Goal: Task Accomplishment & Management: Complete application form

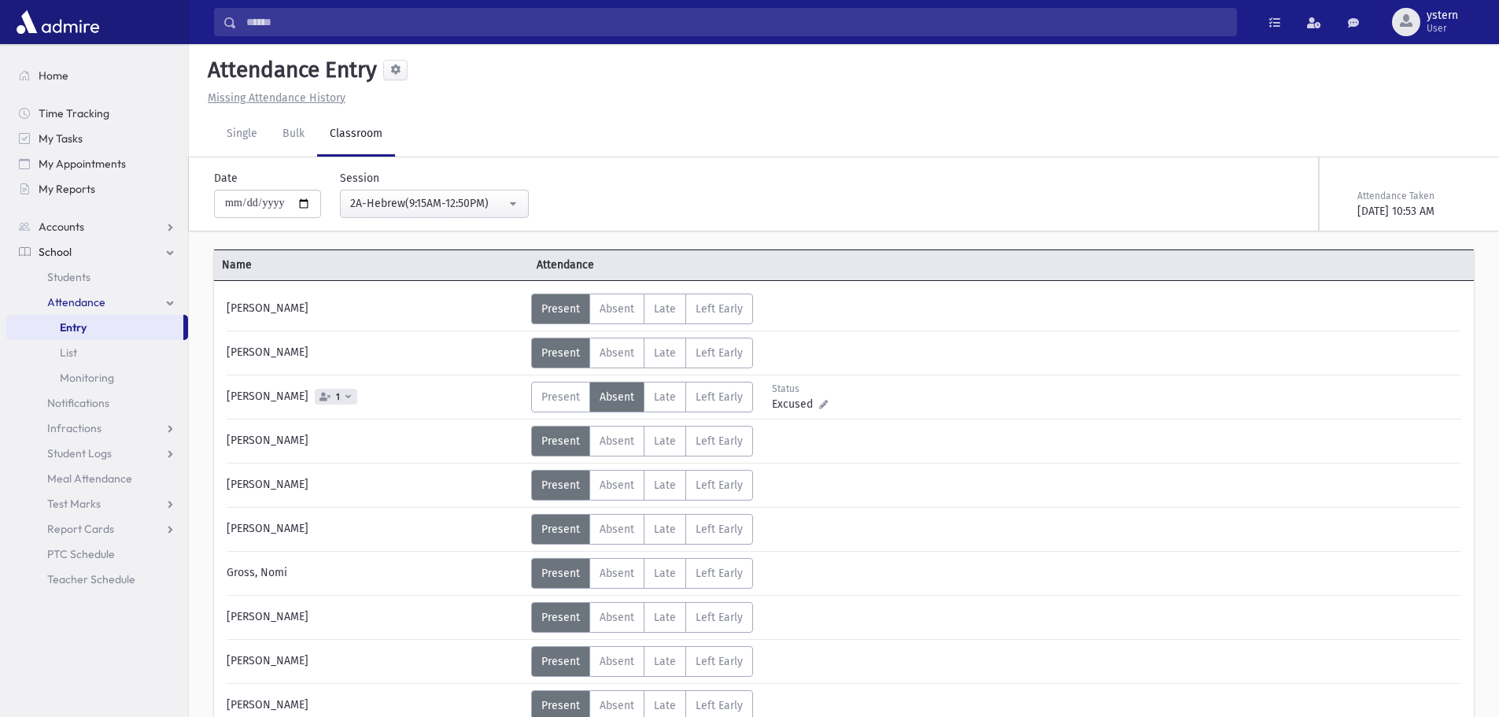
scroll to position [437, 0]
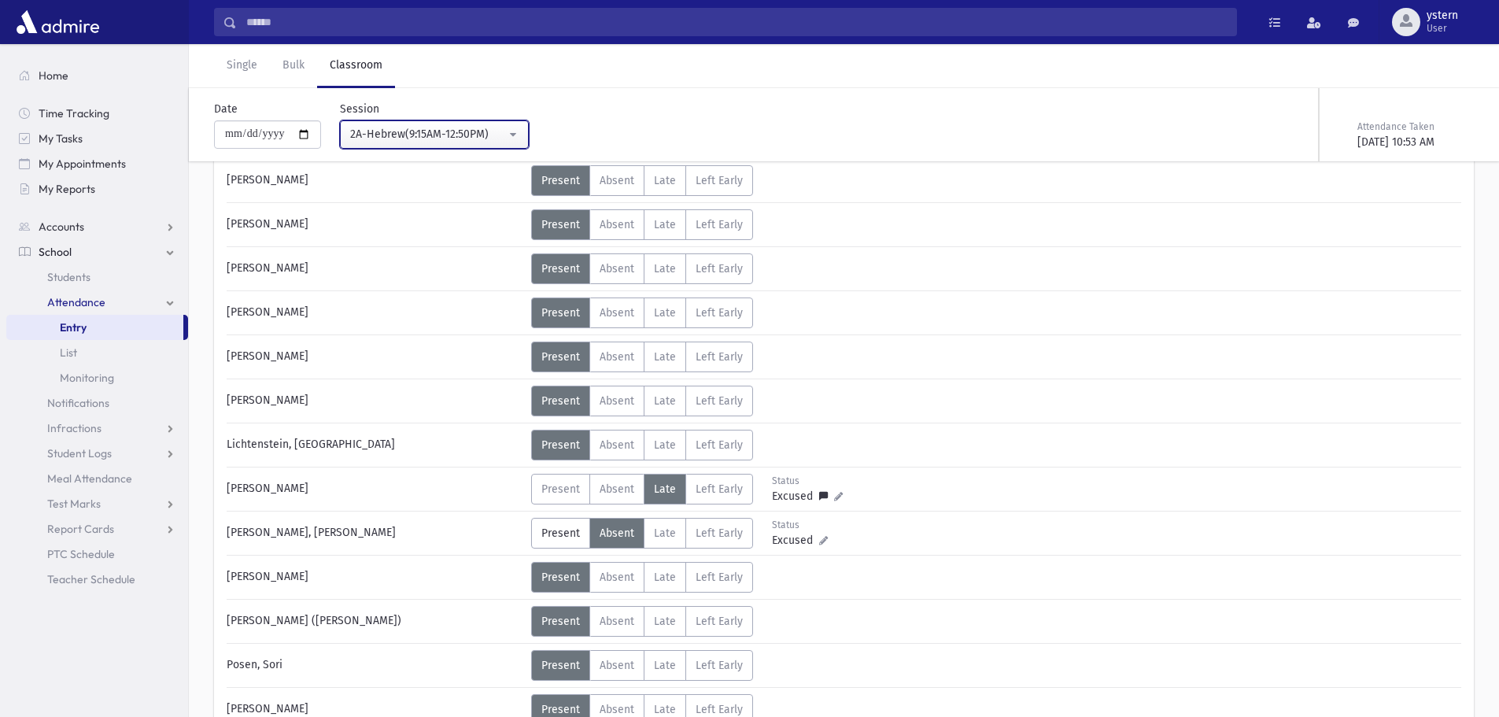
click at [479, 123] on button "2A-Hebrew(9:15AM-12:50PM)" at bounding box center [434, 134] width 189 height 28
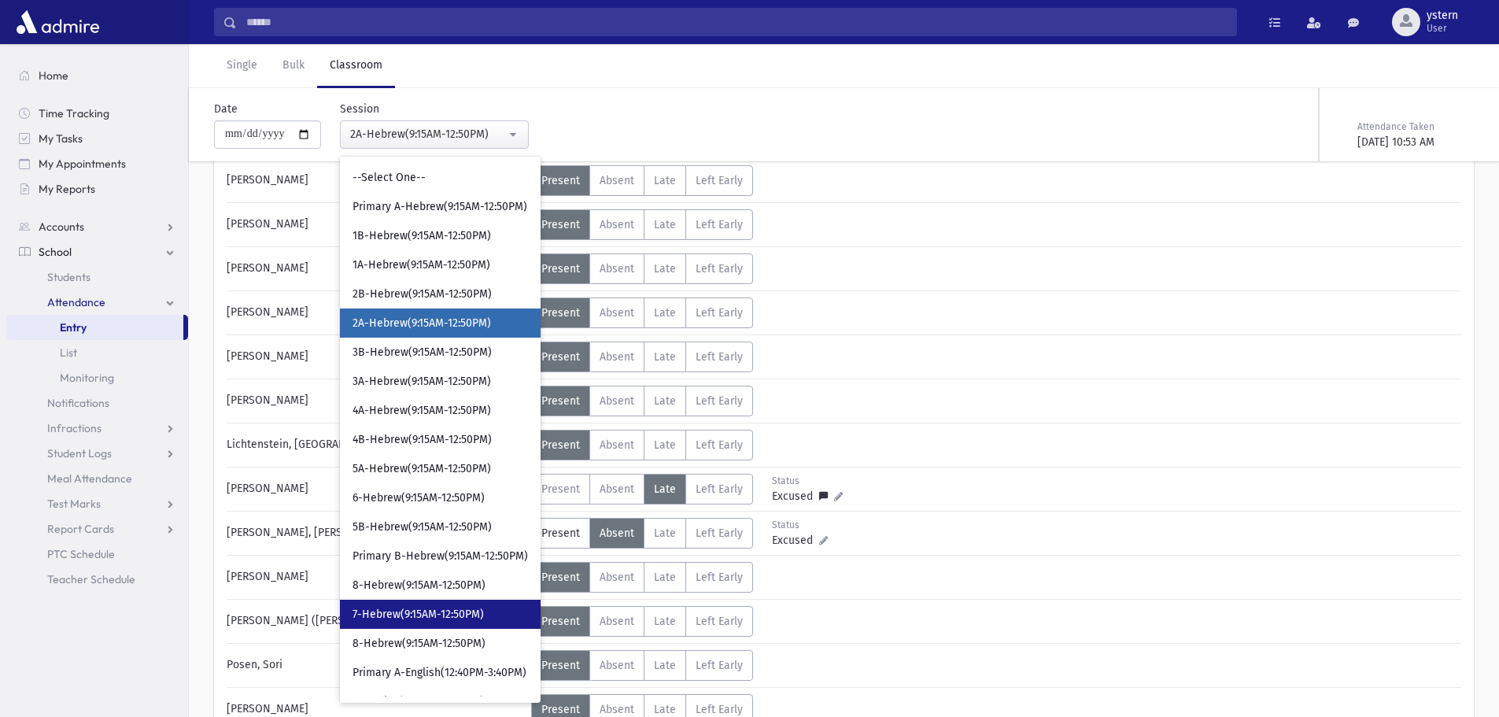
click at [459, 613] on span "7-Hebrew(9:15AM-12:50PM)" at bounding box center [418, 615] width 131 height 16
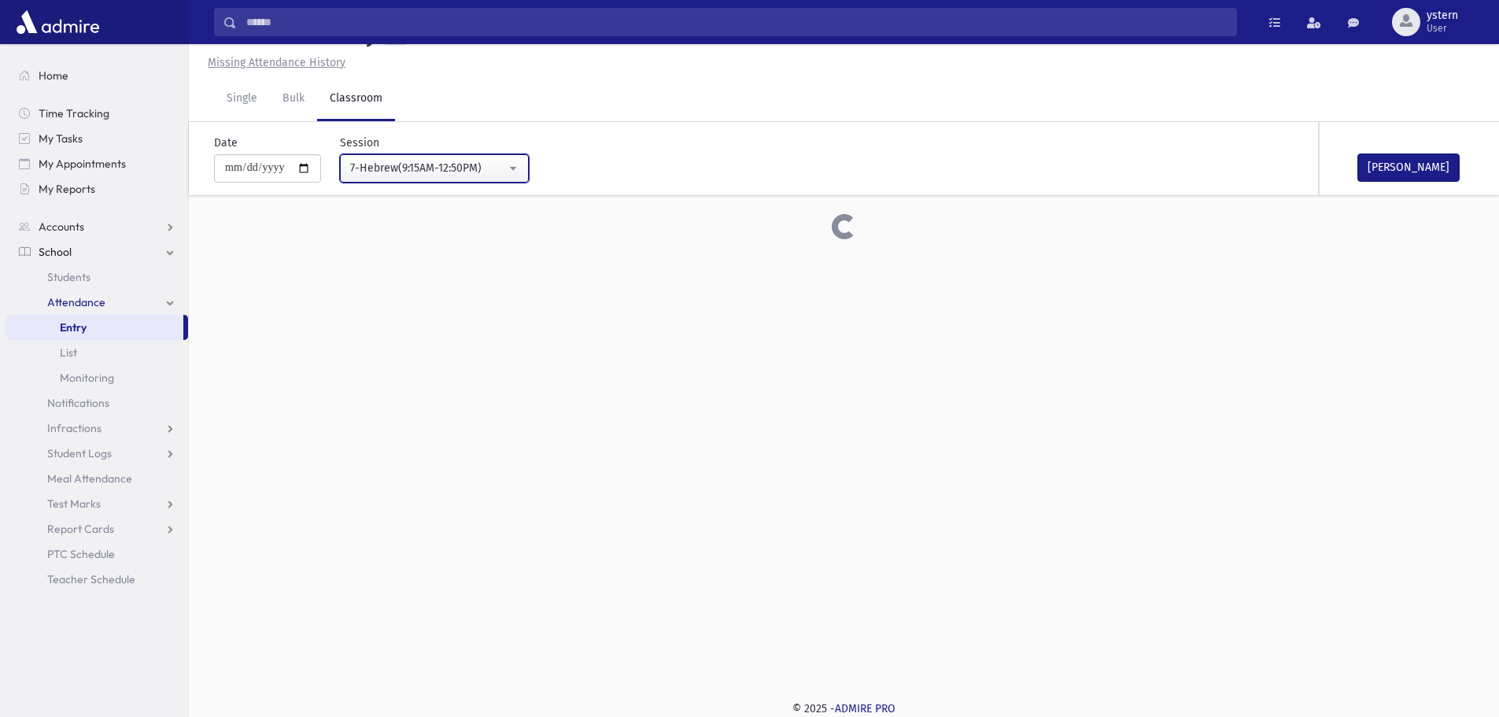
drag, startPoint x: 437, startPoint y: 159, endPoint x: 512, endPoint y: 194, distance: 82.7
click at [438, 157] on button "7-Hebrew(9:15AM-12:50PM)" at bounding box center [434, 168] width 189 height 28
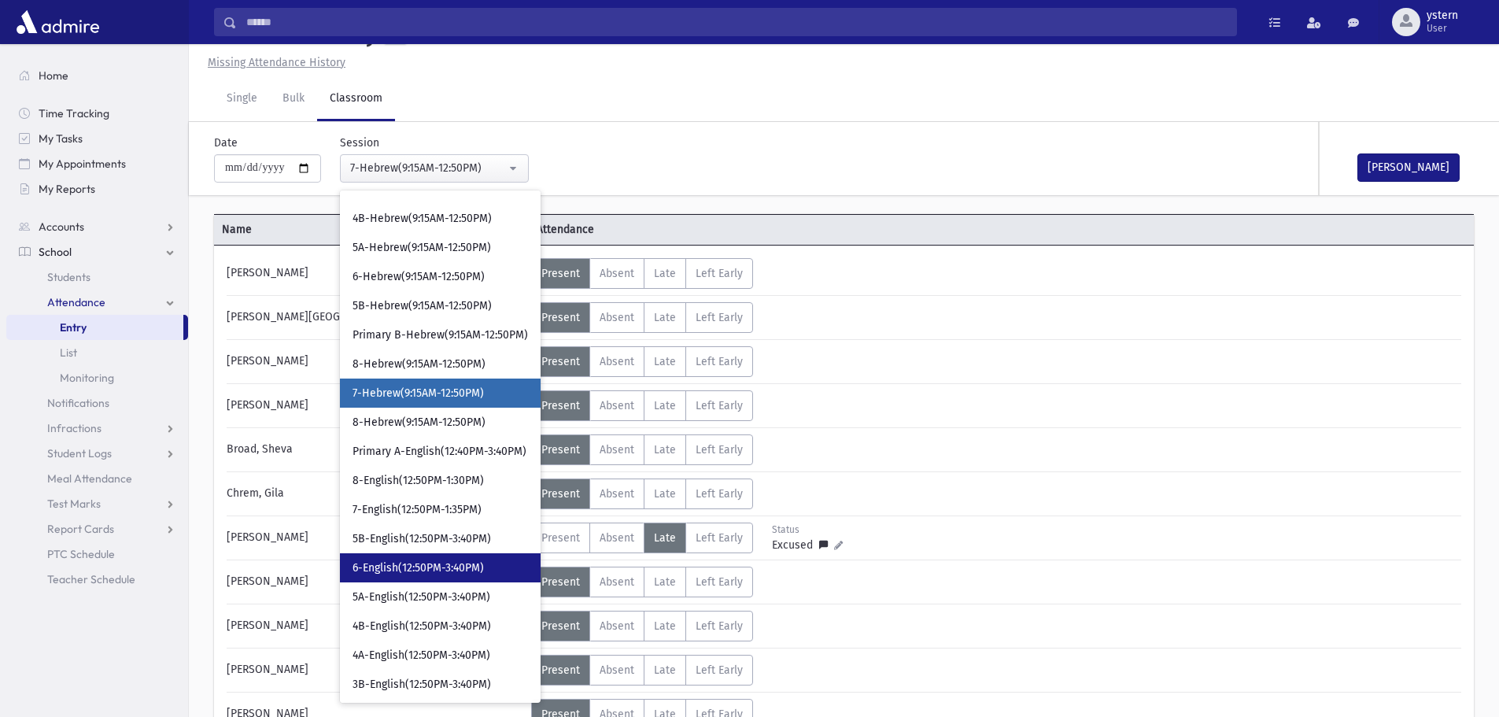
scroll to position [516, 0]
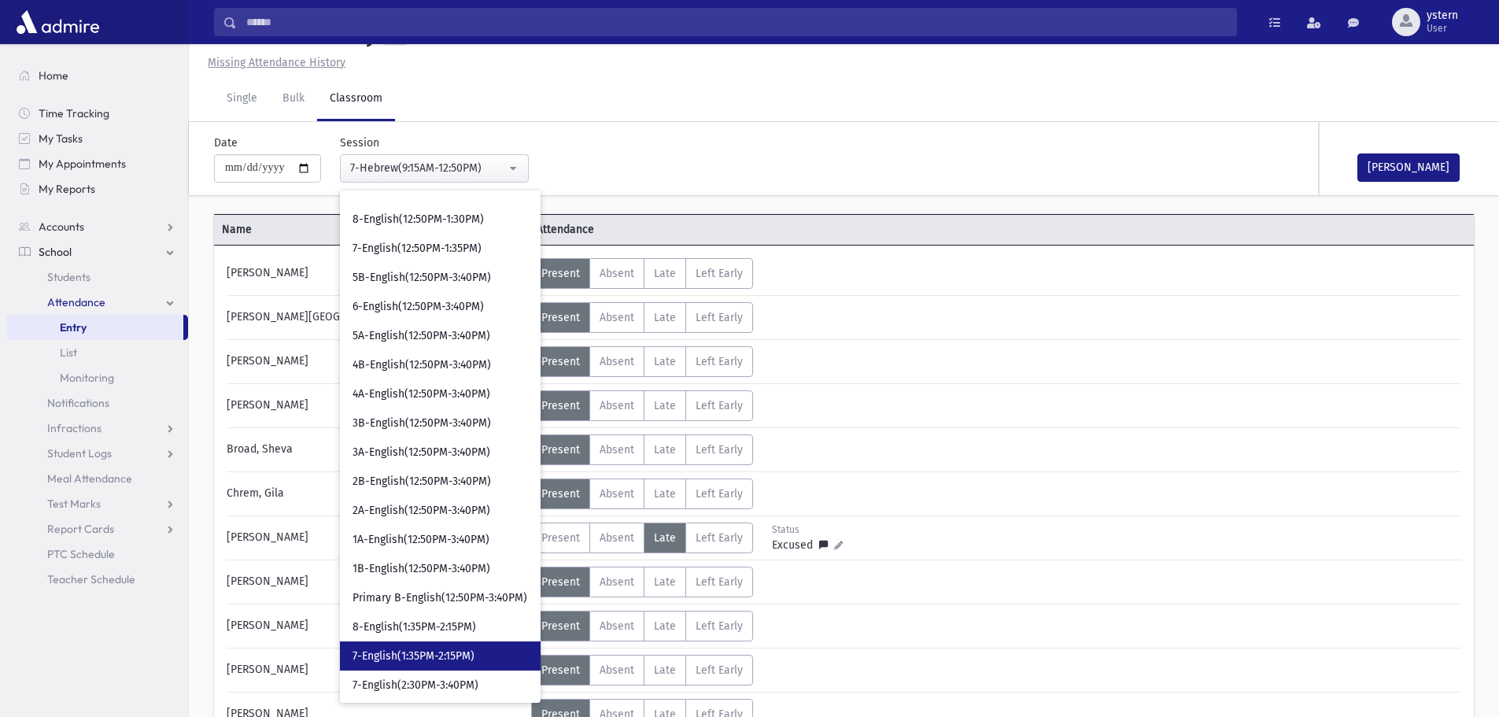
click at [438, 652] on span "7-English(1:35PM-2:15PM)" at bounding box center [414, 656] width 122 height 16
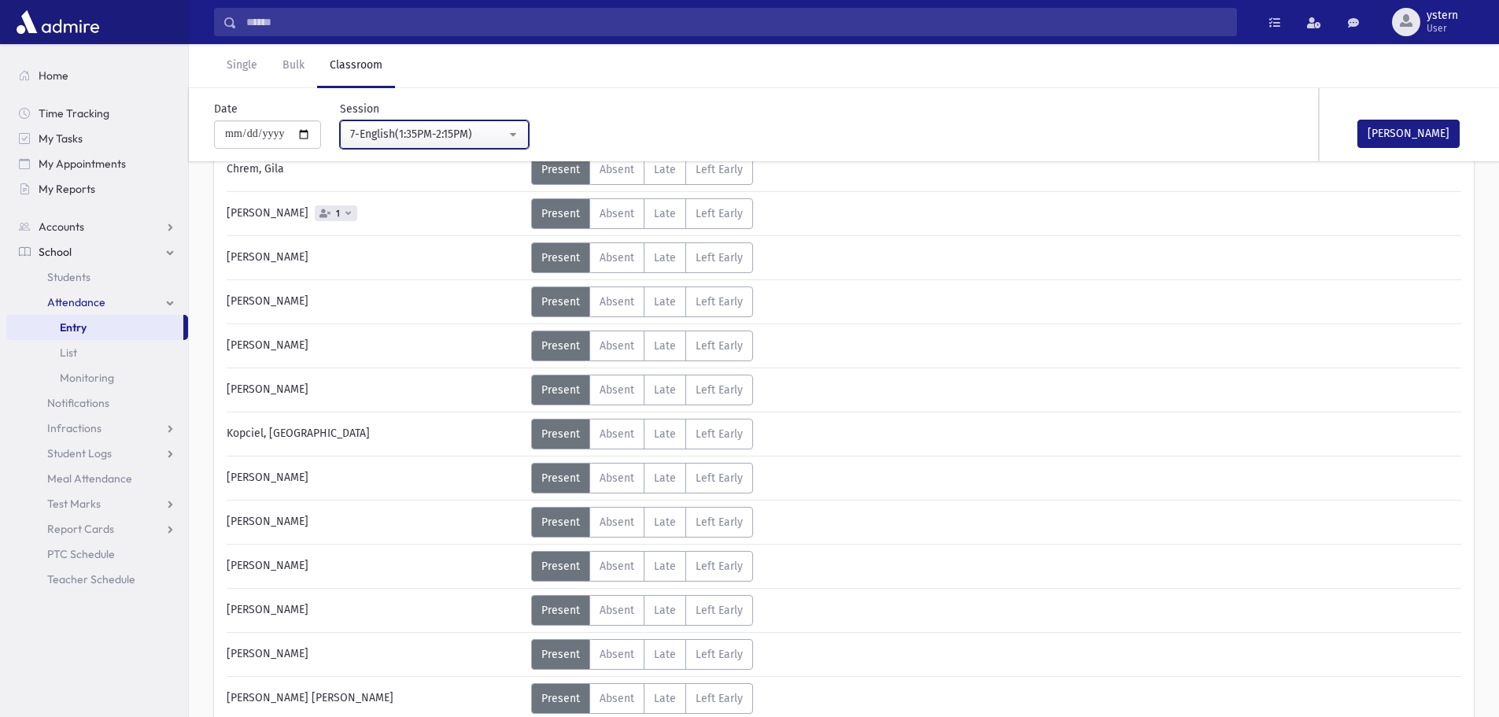
scroll to position [352, 0]
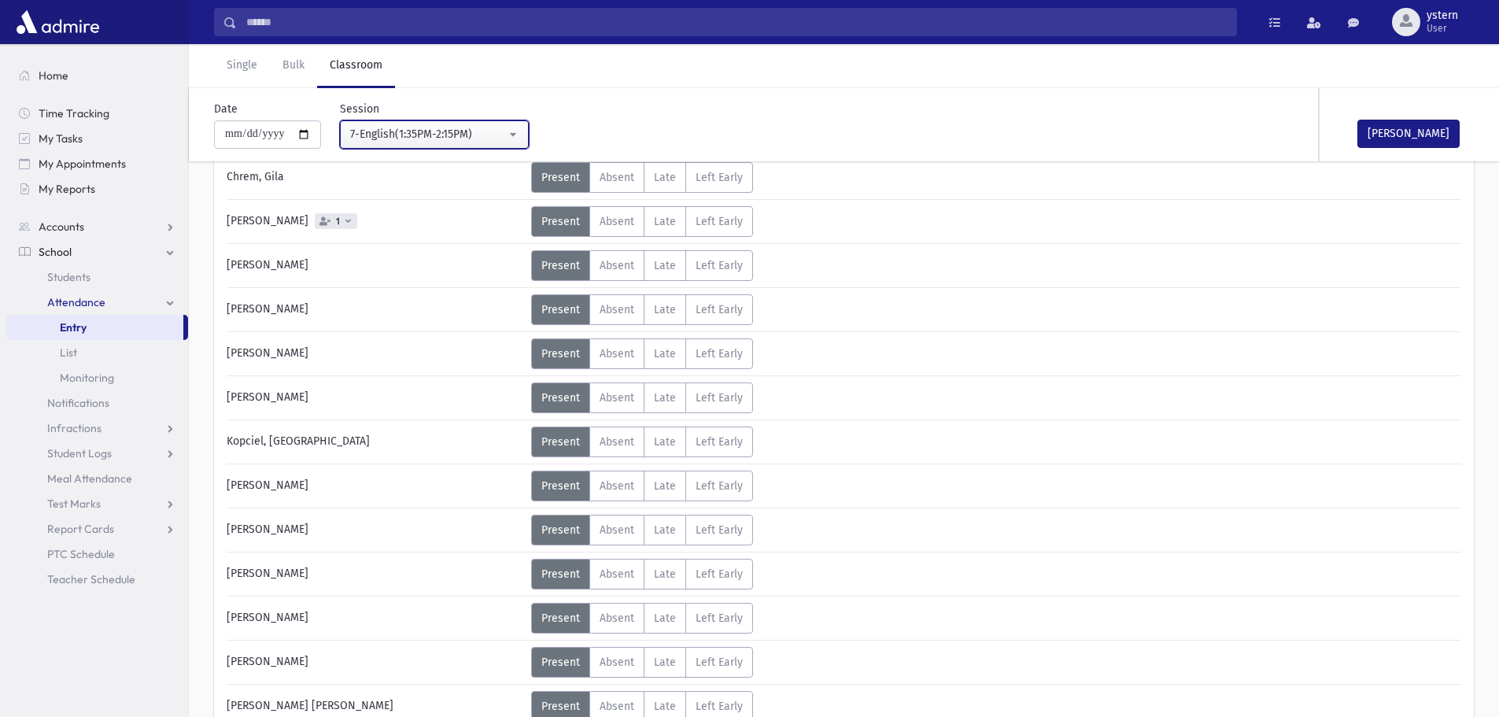
click at [486, 132] on div "7-English(1:35PM-2:15PM)" at bounding box center [428, 134] width 156 height 17
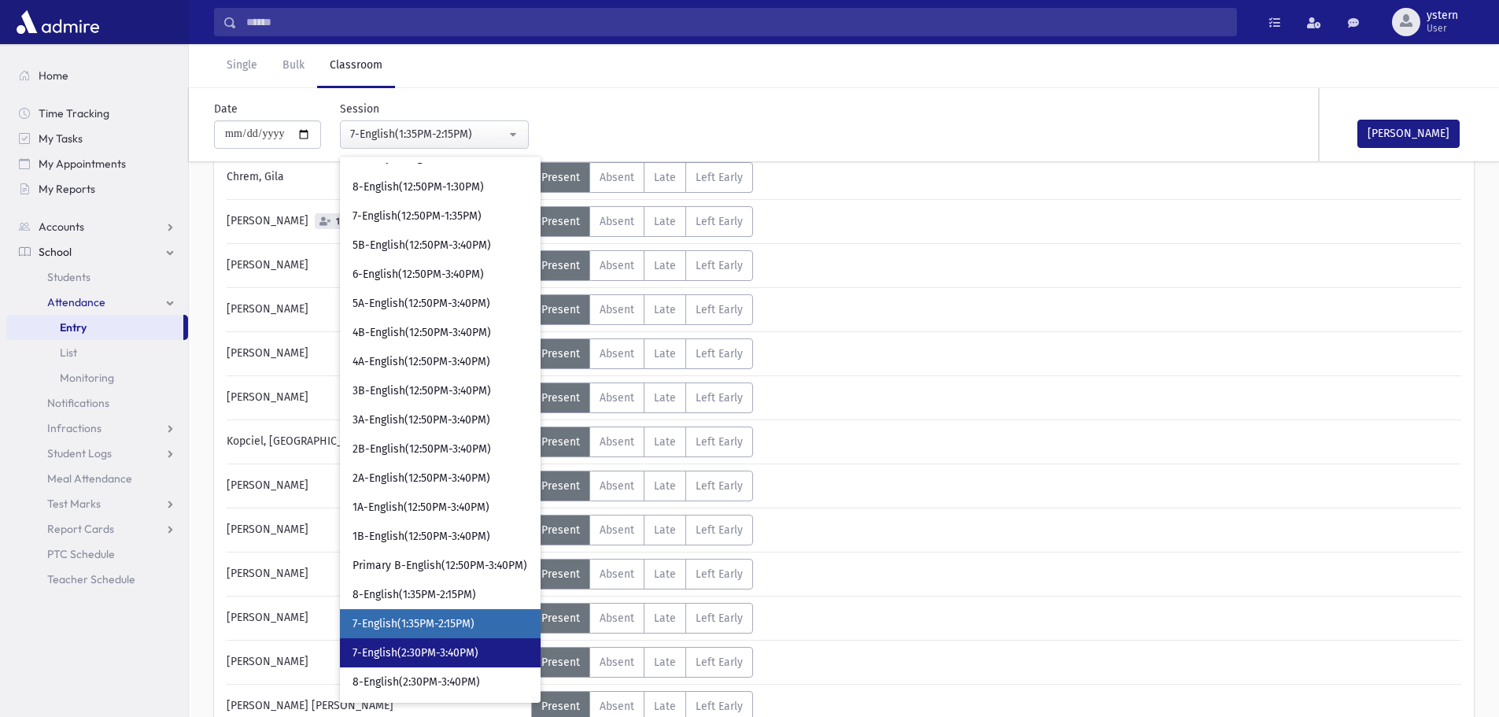
click at [416, 644] on link "7-English(2:30PM-3:40PM)" at bounding box center [440, 652] width 201 height 29
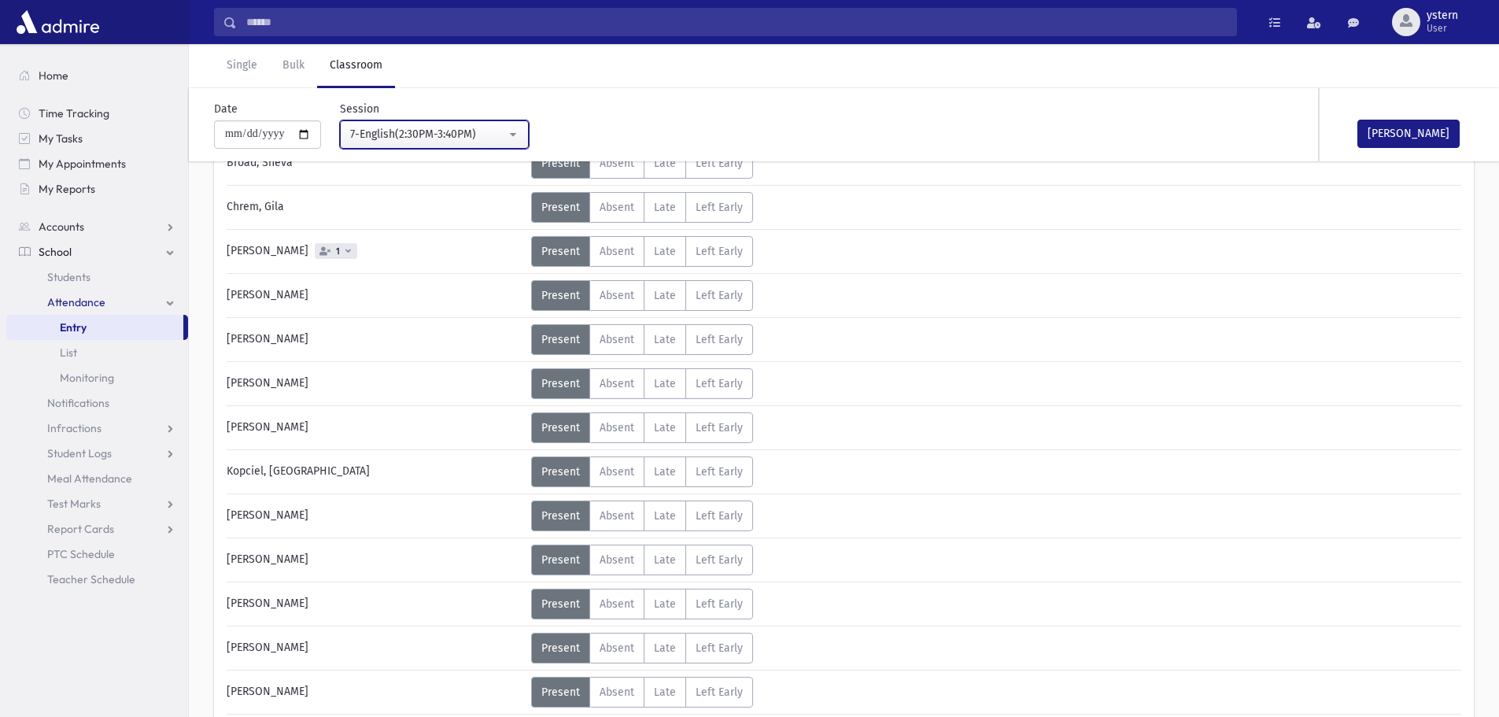
scroll to position [273, 0]
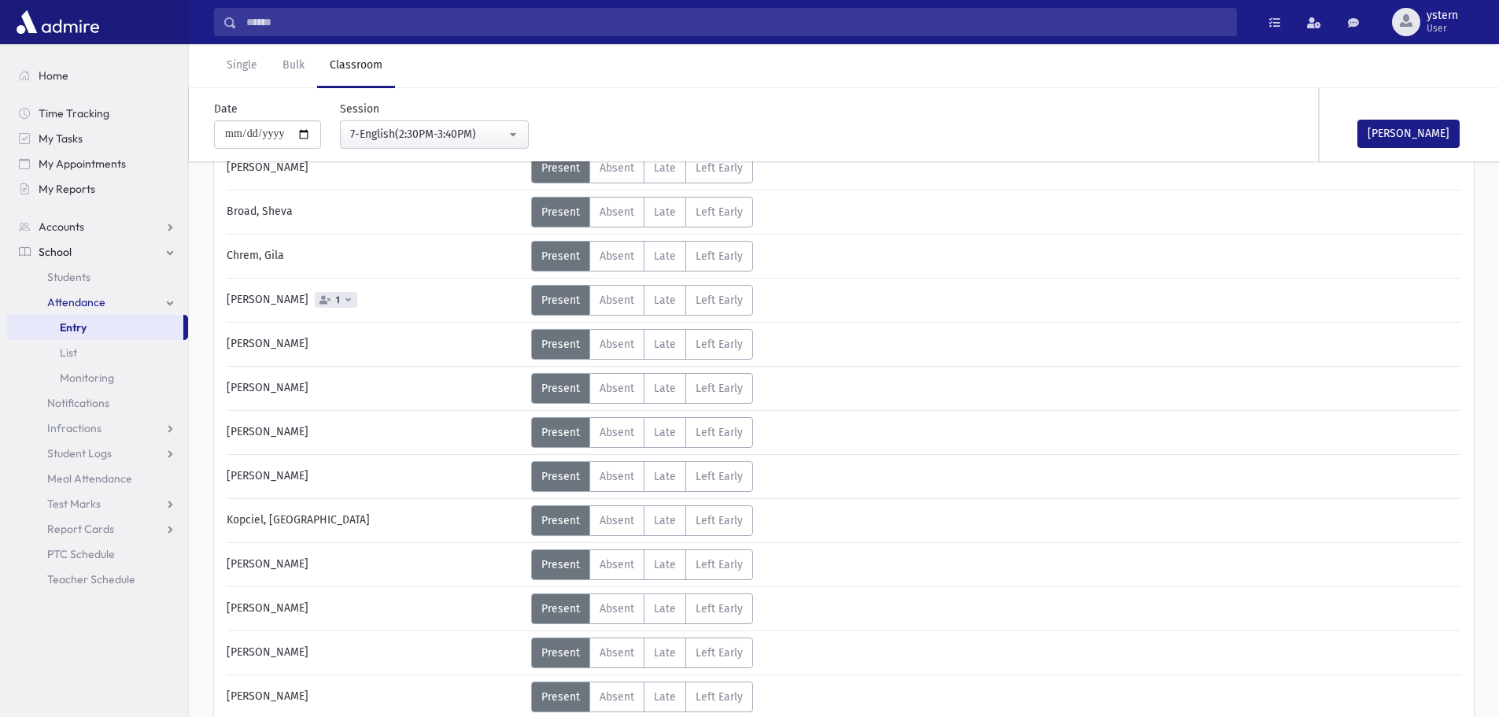
drag, startPoint x: 443, startPoint y: 153, endPoint x: 440, endPoint y: 142, distance: 11.5
click at [441, 151] on div "**********" at bounding box center [836, 124] width 1298 height 73
click at [440, 139] on div "7-English(2:30PM-3:40PM)" at bounding box center [428, 134] width 156 height 17
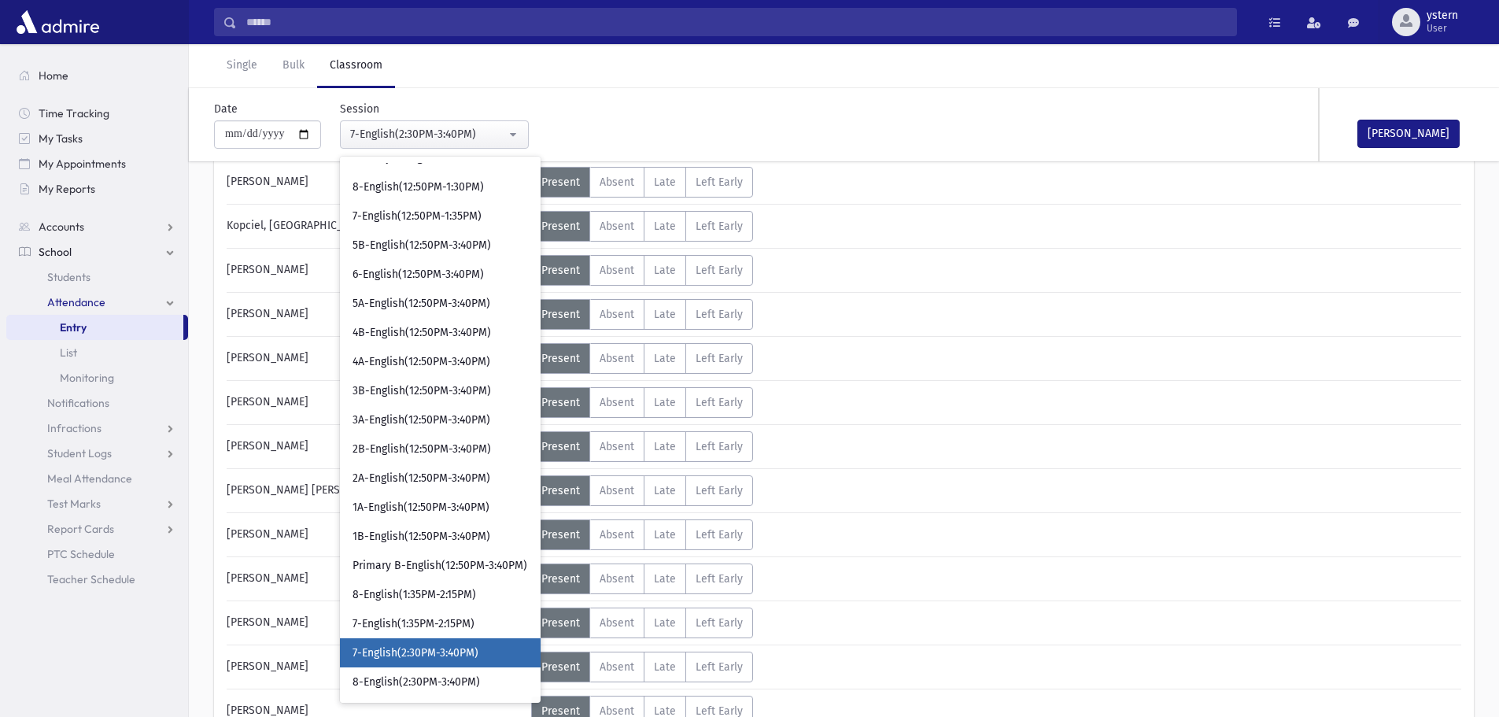
scroll to position [667, 0]
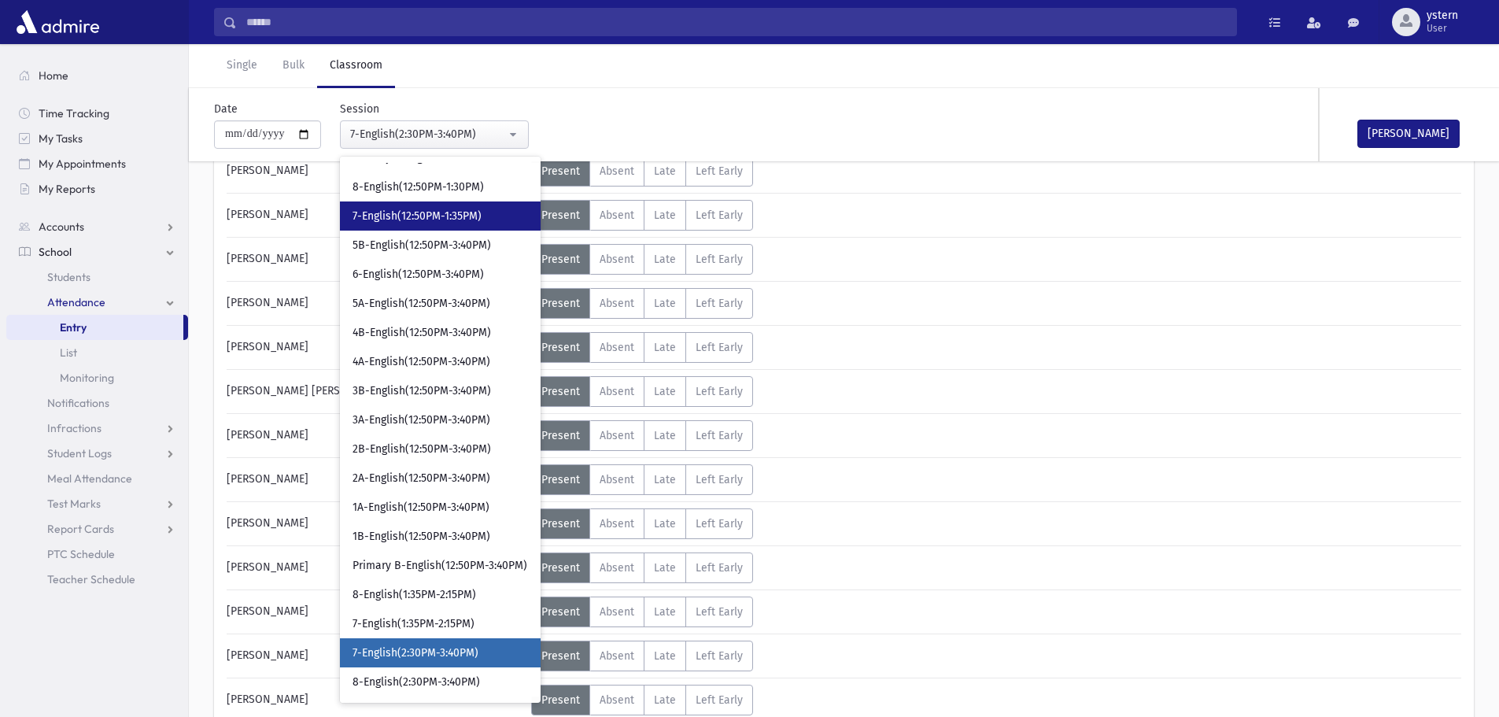
click at [440, 215] on span "7-English(12:50PM-1:35PM)" at bounding box center [417, 217] width 129 height 16
select select "***"
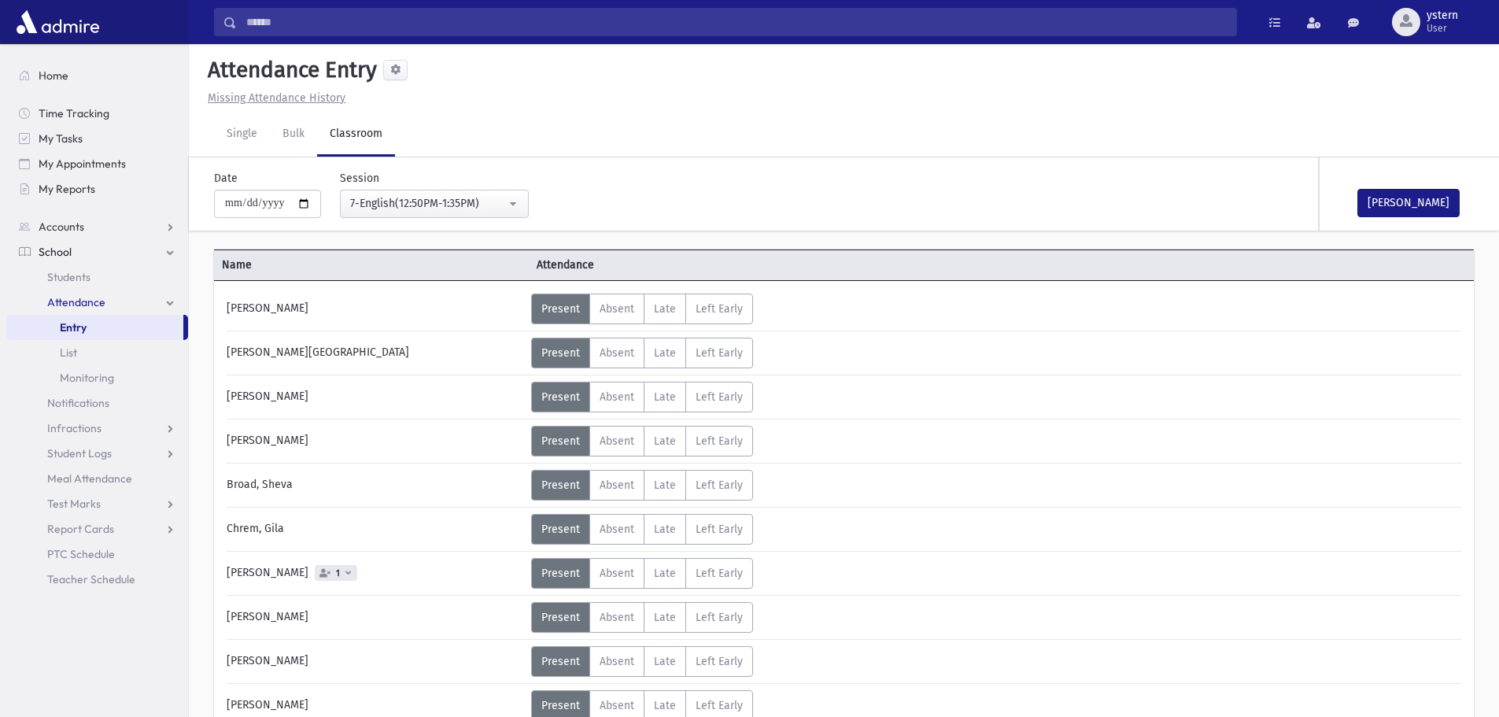
click at [345, 573] on icon at bounding box center [348, 572] width 6 height 9
click at [307, 205] on input "**********" at bounding box center [267, 204] width 107 height 28
type input "**********"
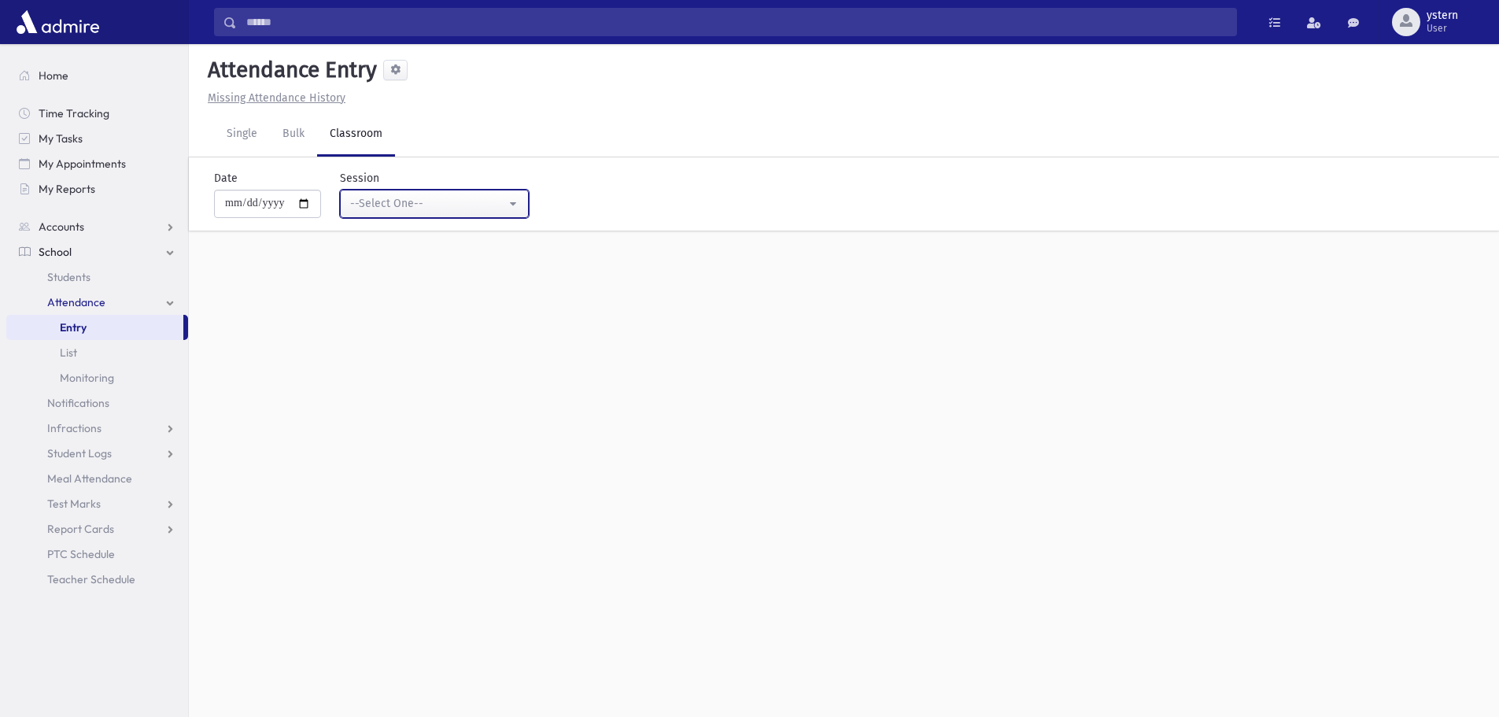
click at [477, 203] on div "--Select One--" at bounding box center [428, 203] width 156 height 17
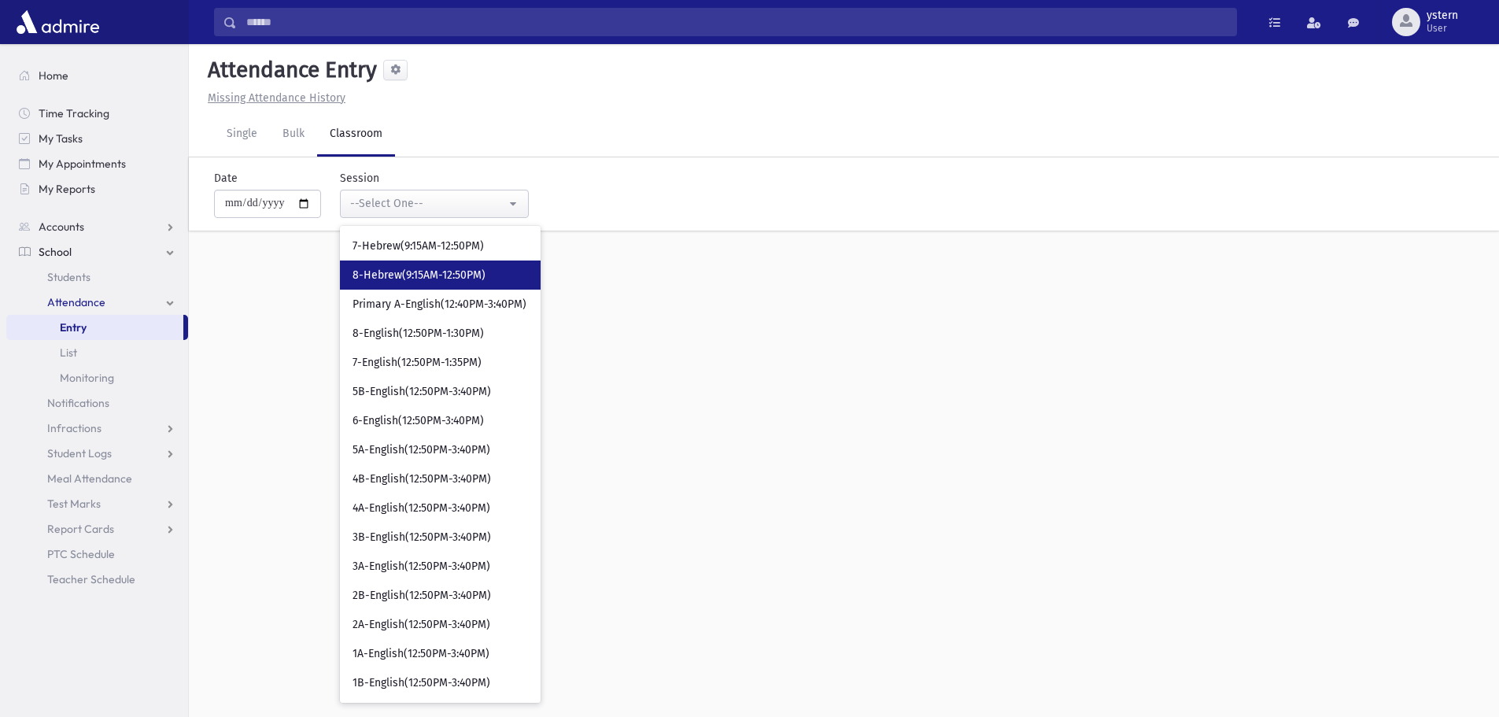
scroll to position [427, 0]
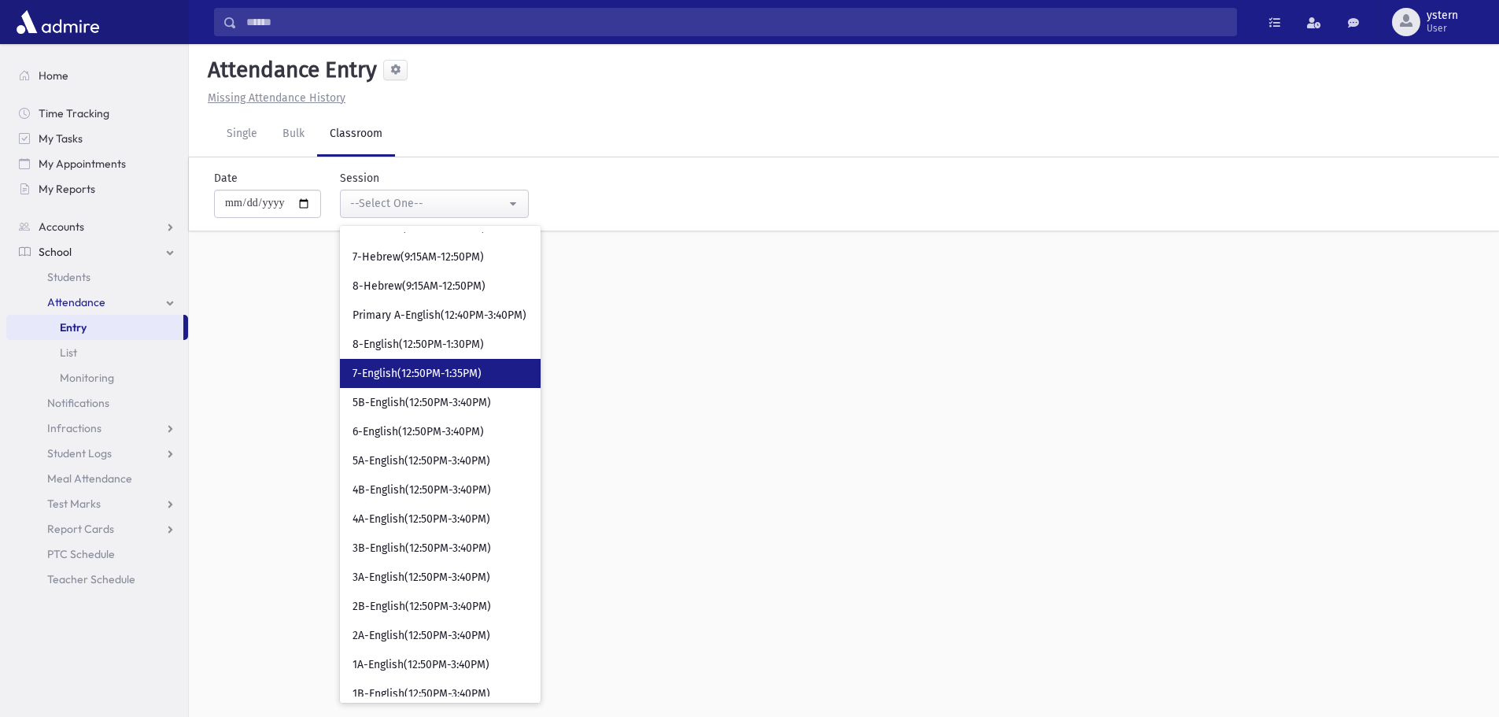
click at [490, 379] on link "7-English(12:50PM-1:35PM)" at bounding box center [440, 373] width 201 height 29
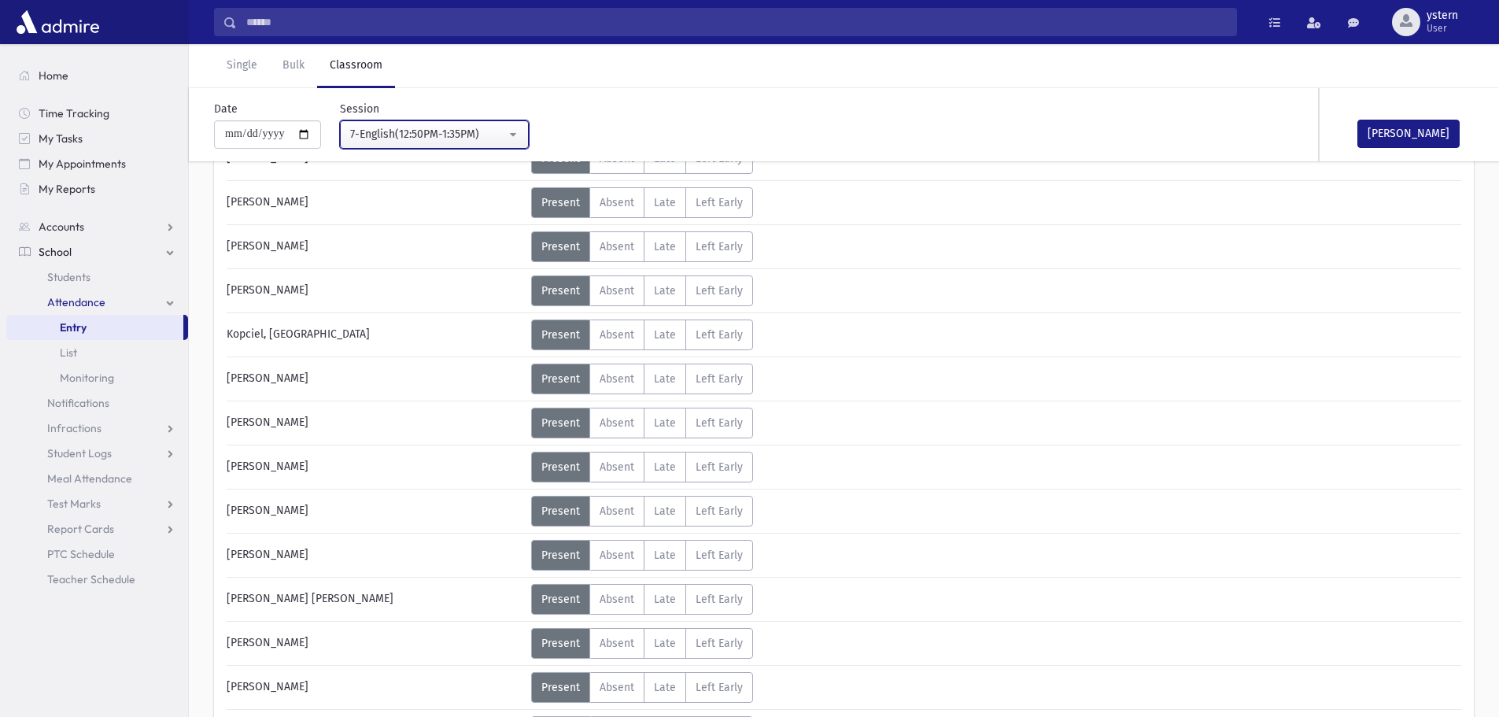
scroll to position [236, 0]
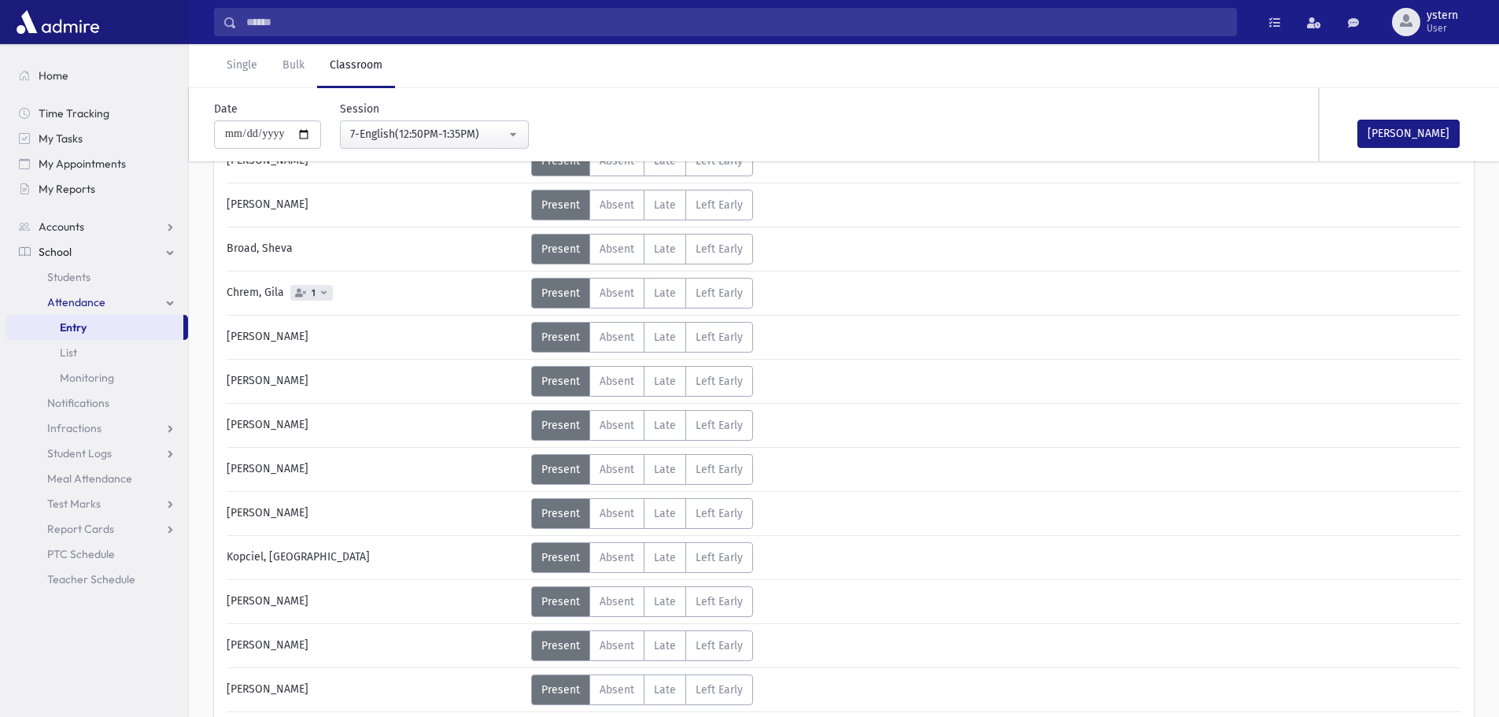
click at [323, 293] on icon at bounding box center [324, 292] width 6 height 9
click at [412, 137] on div "7-English(12:50PM-1:35PM)" at bounding box center [428, 134] width 156 height 17
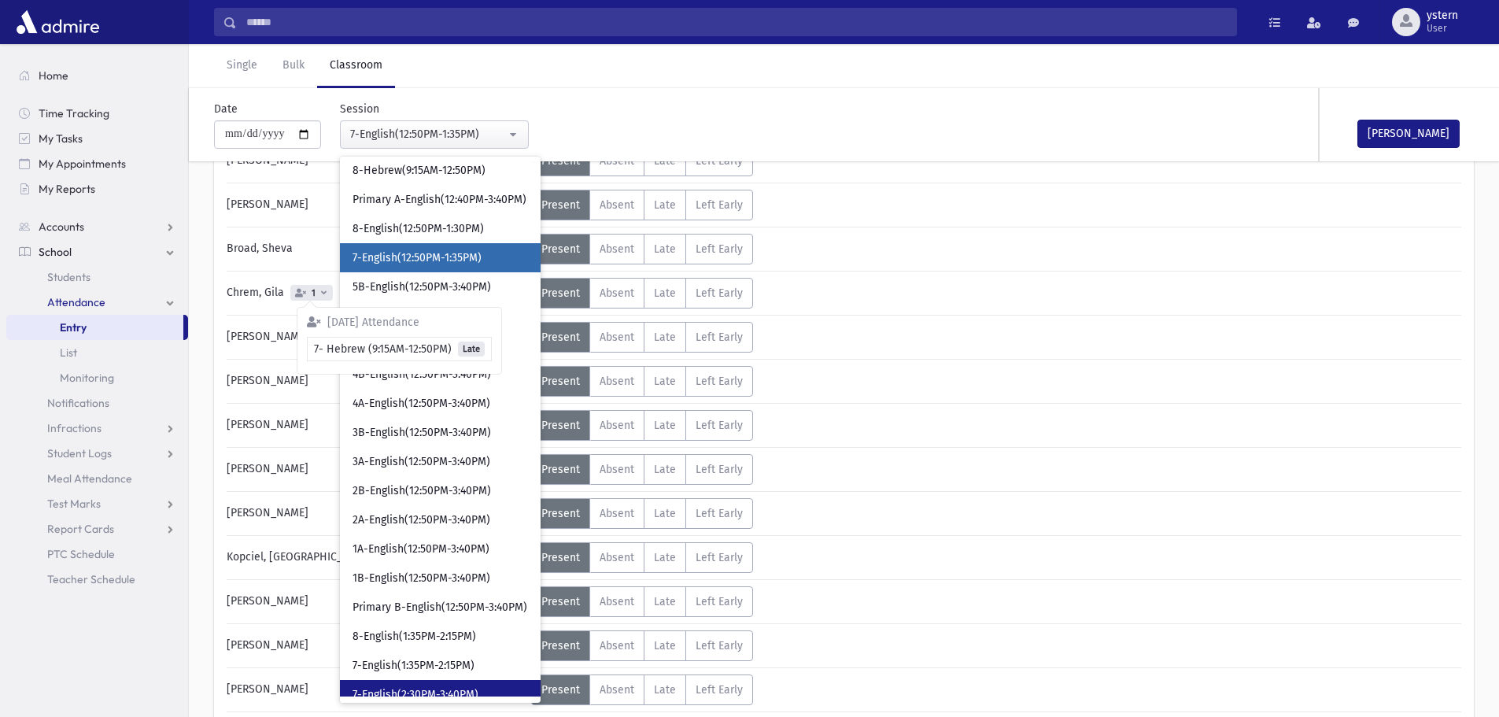
scroll to position [515, 0]
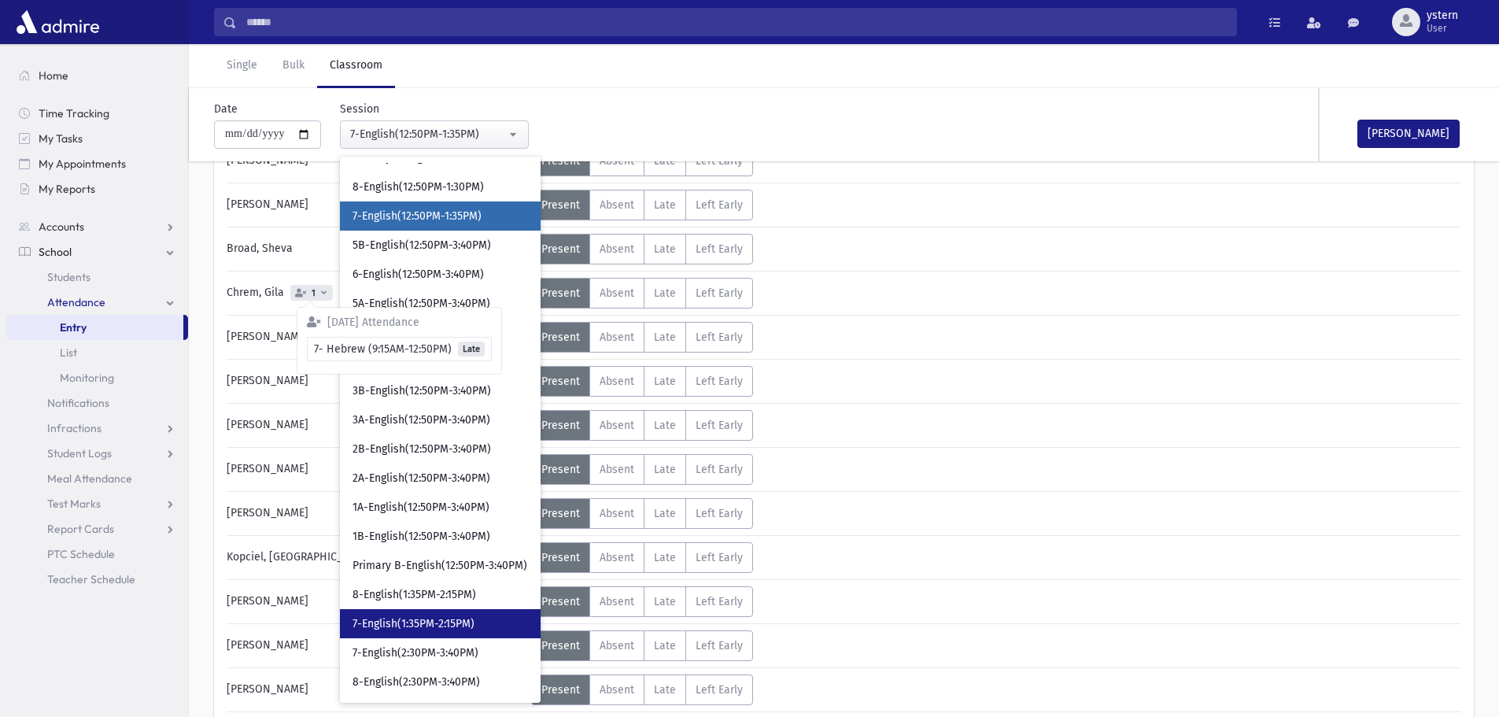
click at [445, 615] on link "7-English(1:35PM-2:15PM)" at bounding box center [440, 623] width 201 height 29
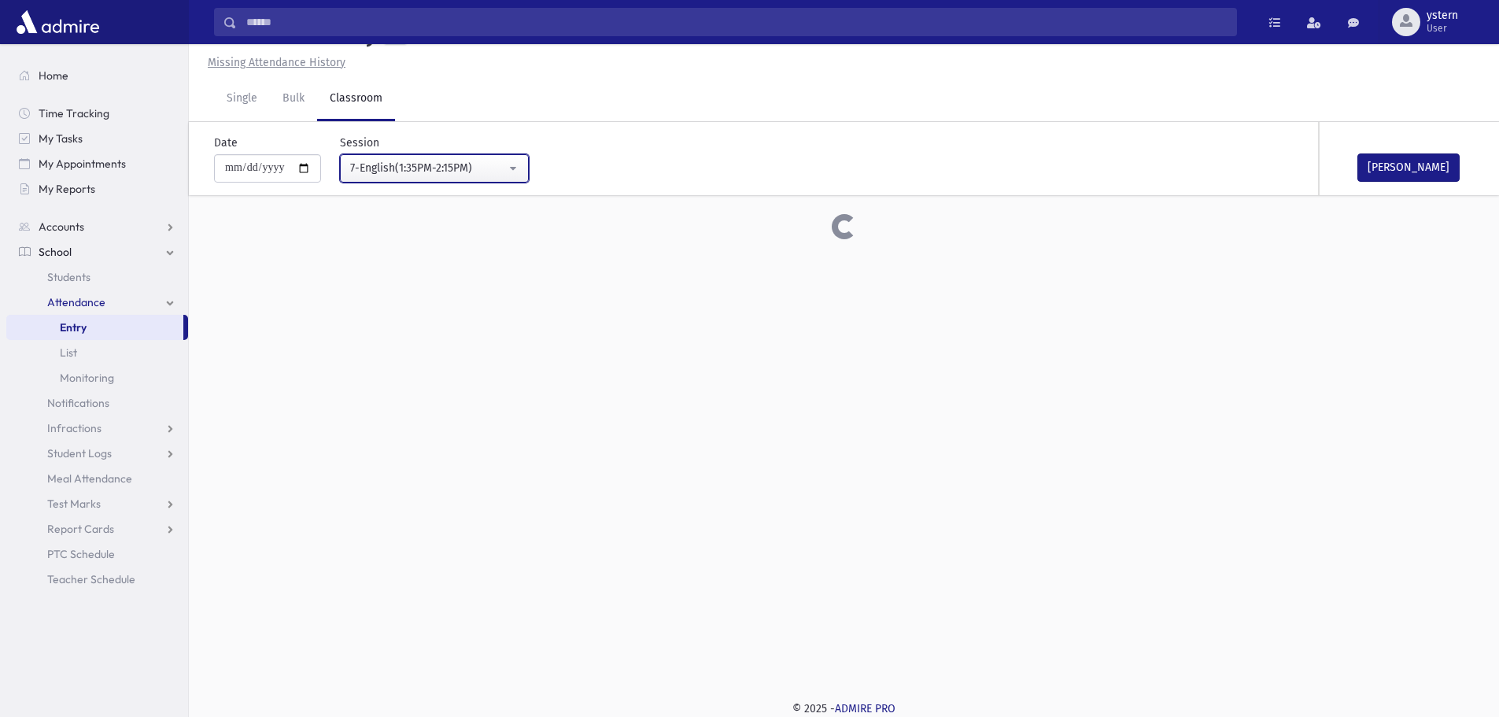
scroll to position [236, 0]
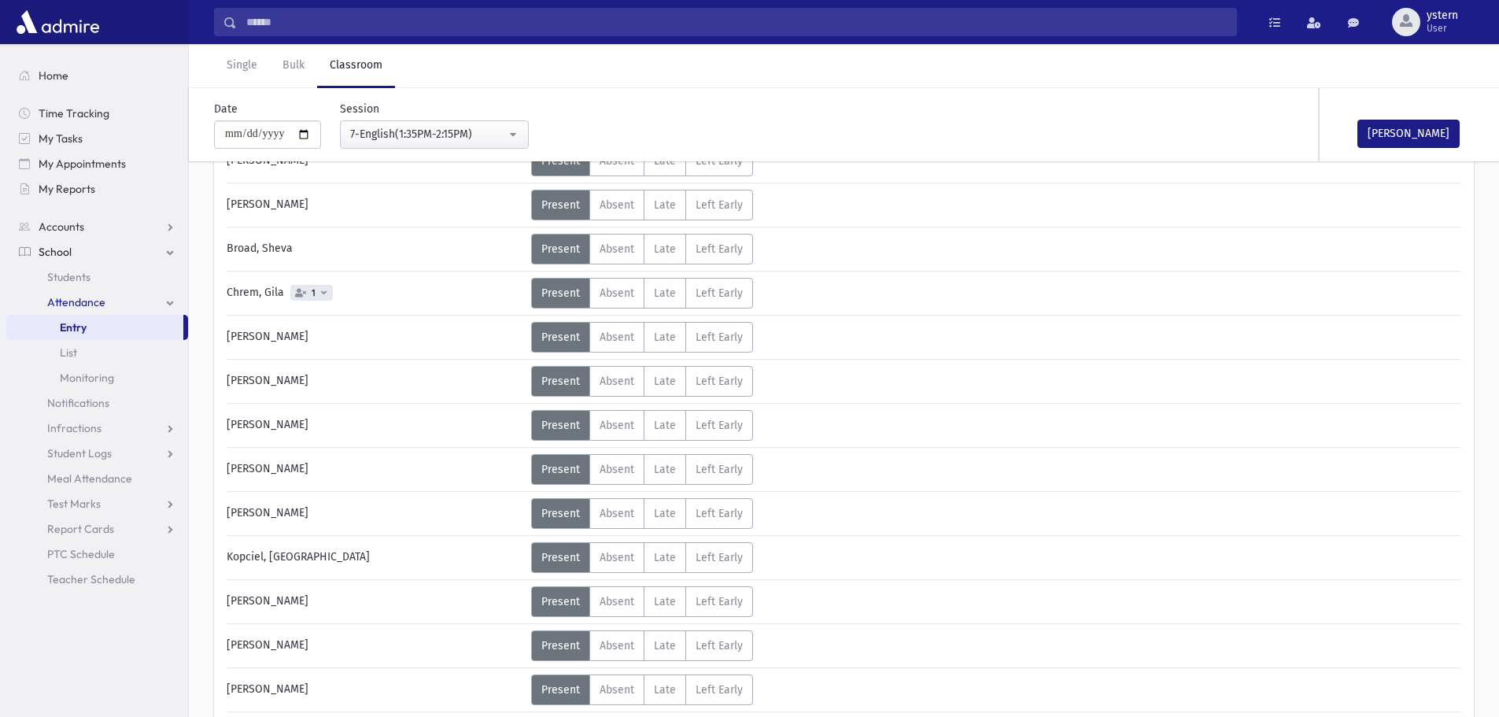
click at [325, 286] on span "1" at bounding box center [311, 293] width 42 height 16
click at [476, 135] on div "7-English(1:35PM-2:15PM)" at bounding box center [428, 134] width 156 height 17
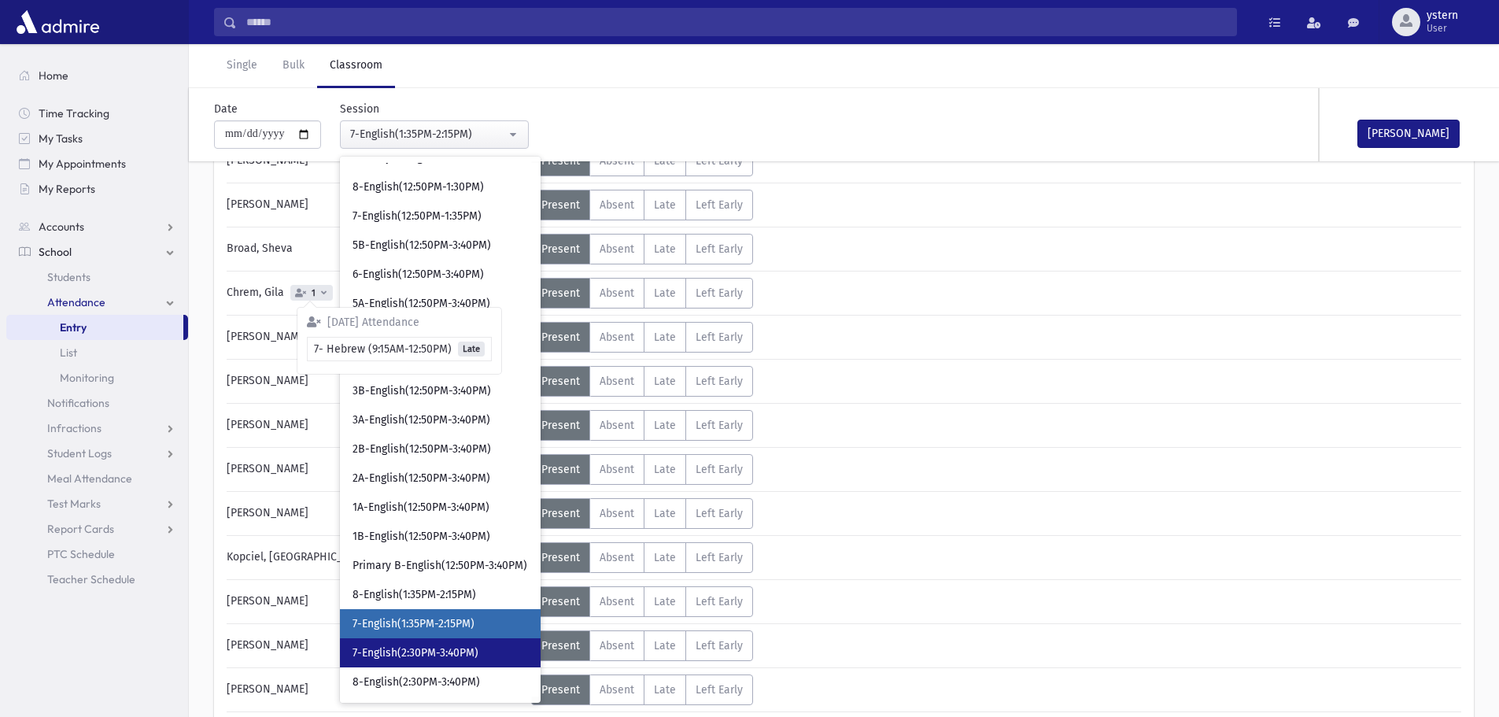
click at [449, 641] on link "7-English(2:30PM-3:40PM)" at bounding box center [440, 652] width 201 height 29
select select "***"
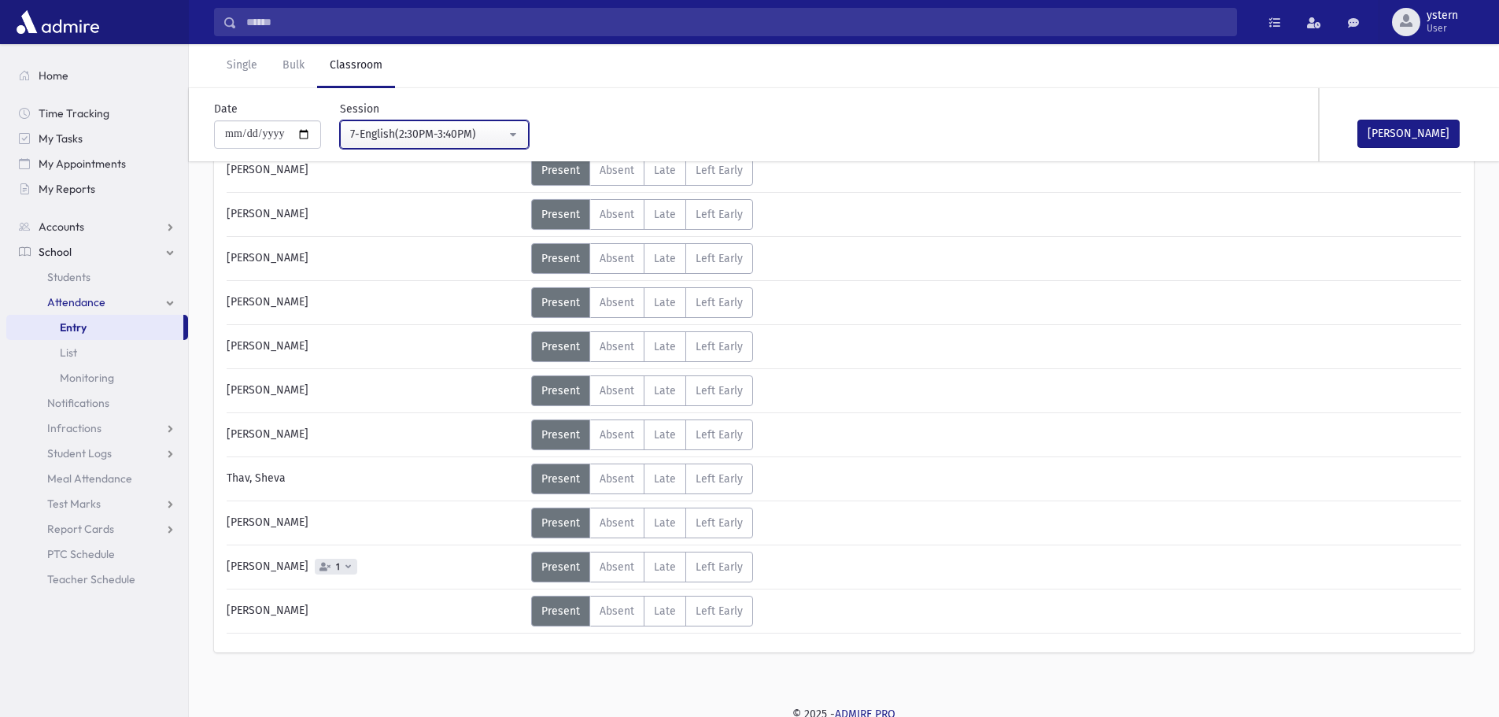
scroll to position [981, 0]
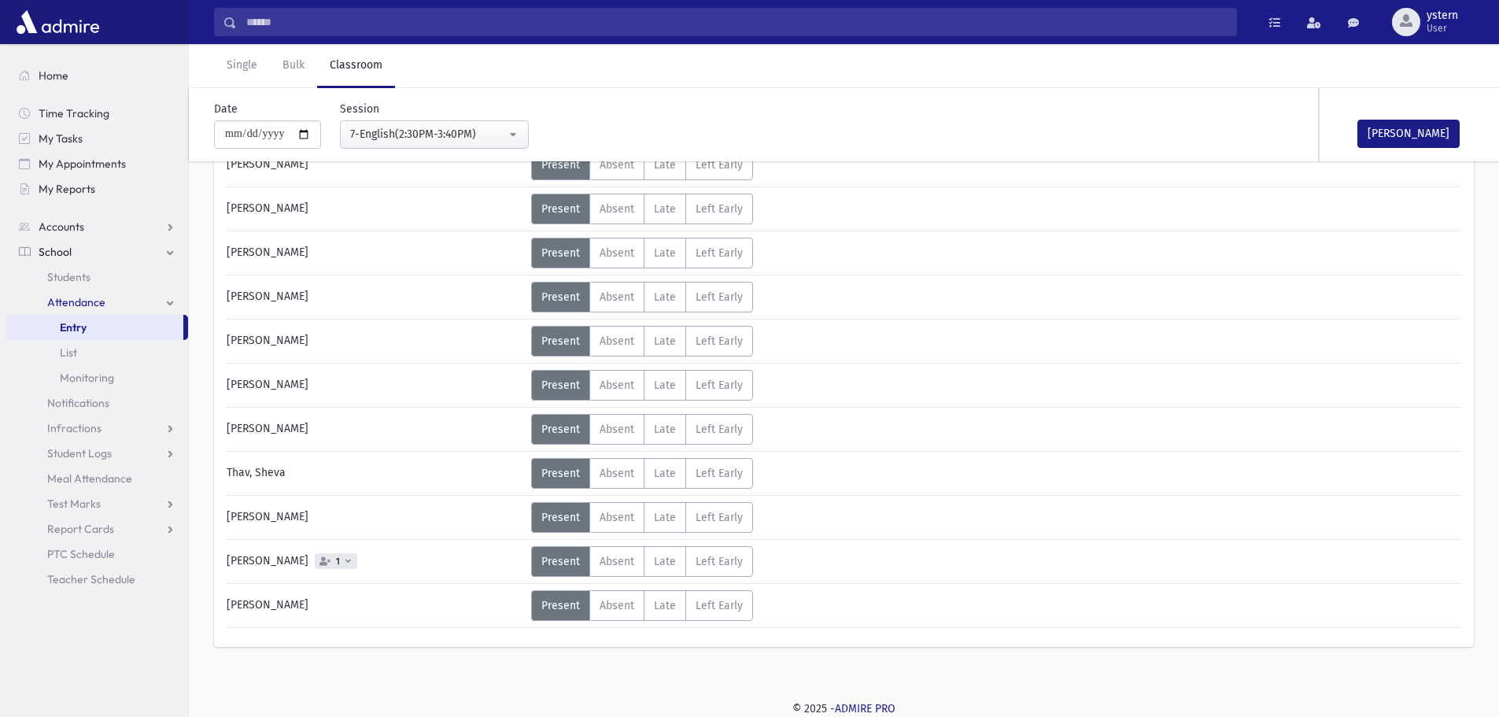
click at [334, 569] on div "Weintraub, Riki 1" at bounding box center [375, 561] width 312 height 31
click at [345, 563] on icon at bounding box center [348, 560] width 6 height 9
click at [420, 557] on div "Weintraub, Riki 1" at bounding box center [375, 561] width 312 height 31
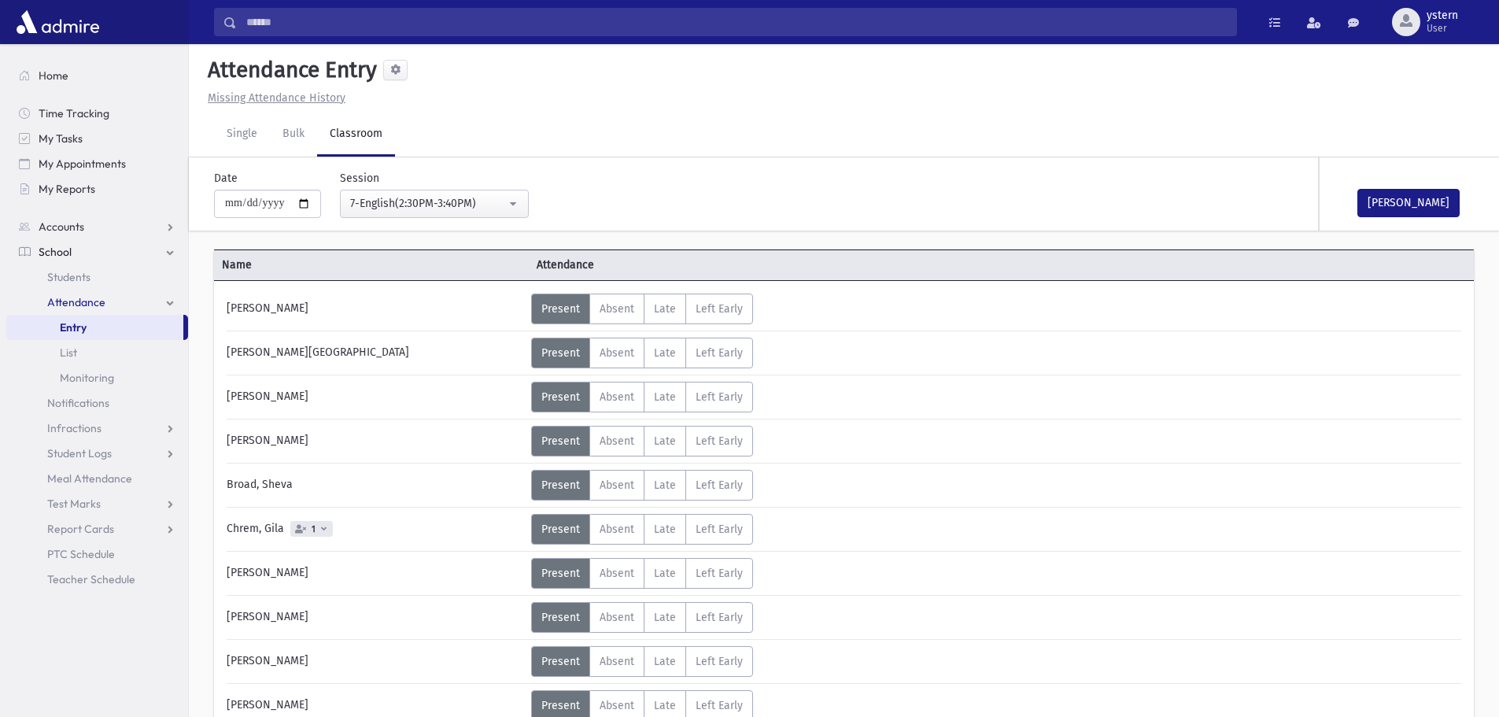
scroll to position [79, 0]
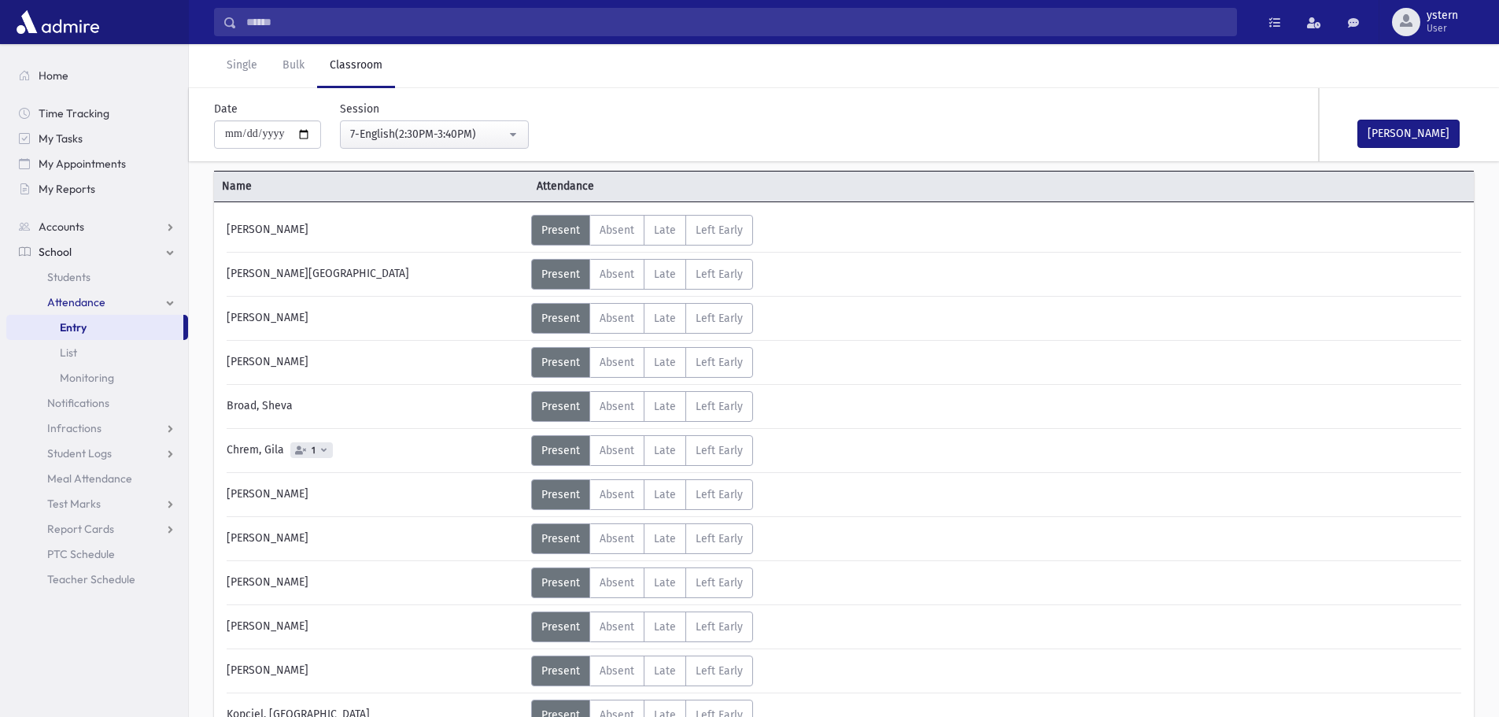
click at [94, 248] on link "School" at bounding box center [97, 251] width 182 height 25
click at [151, 256] on link "School" at bounding box center [97, 251] width 182 height 25
click at [64, 285] on link "Students" at bounding box center [97, 276] width 182 height 25
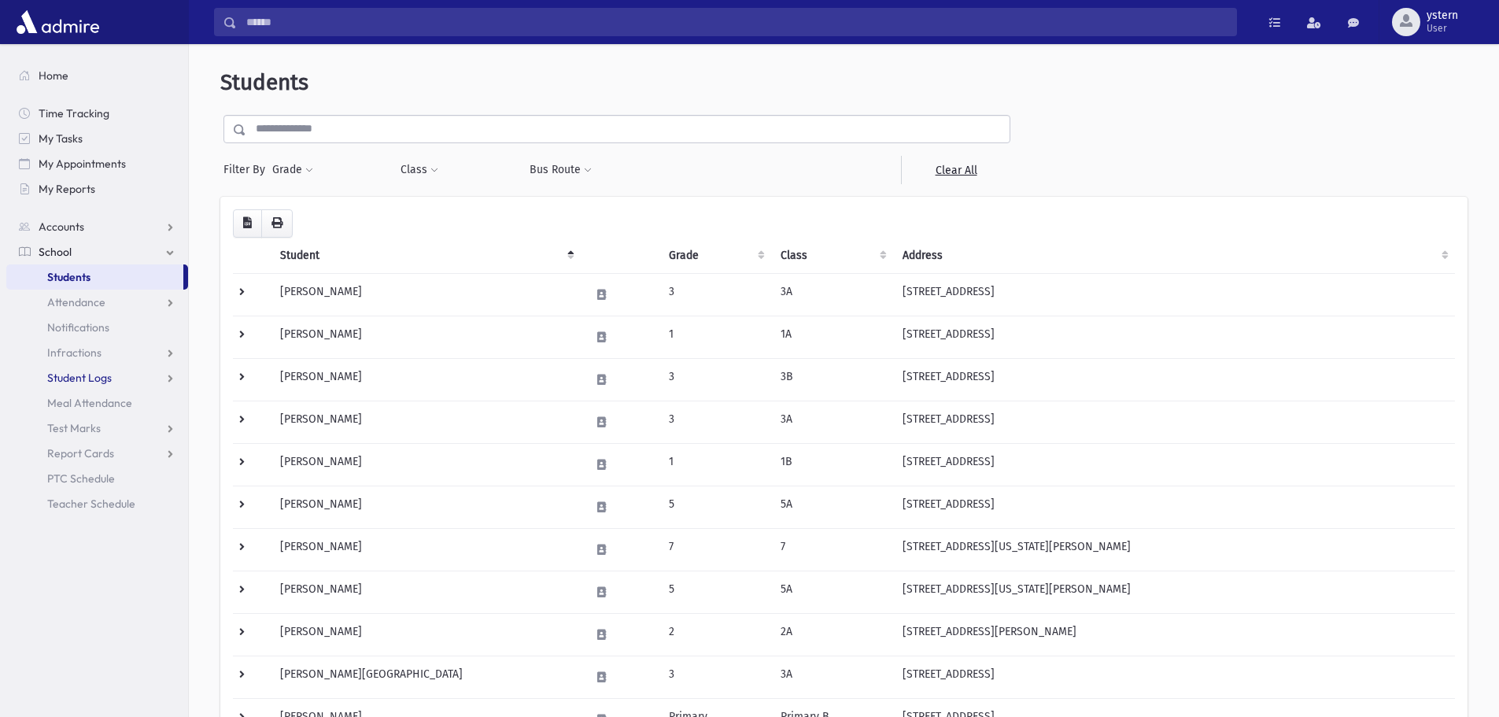
click at [74, 378] on span "Student Logs" at bounding box center [79, 378] width 65 height 14
click at [89, 420] on link "List" at bounding box center [97, 428] width 182 height 25
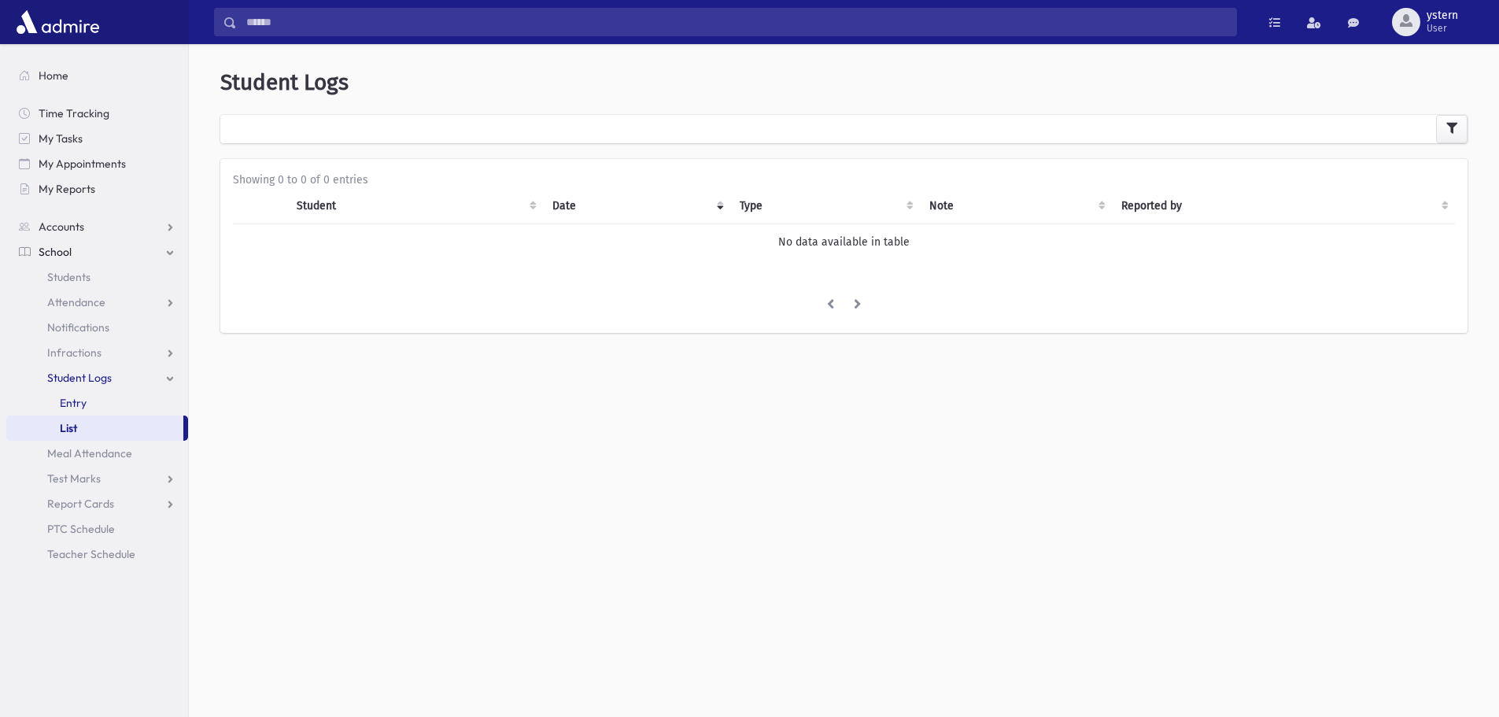
click at [79, 404] on span "Entry" at bounding box center [73, 403] width 27 height 14
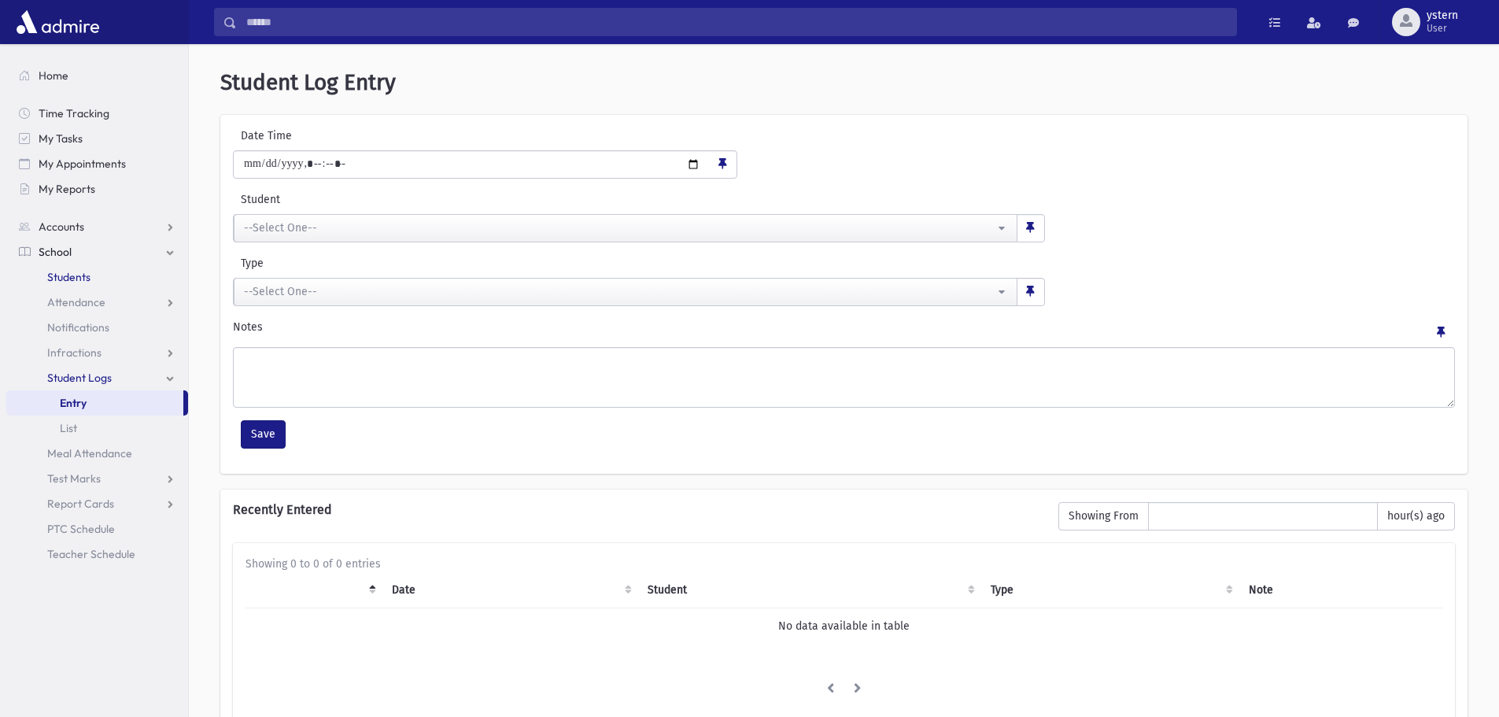
click at [79, 273] on span "Students" at bounding box center [68, 277] width 43 height 14
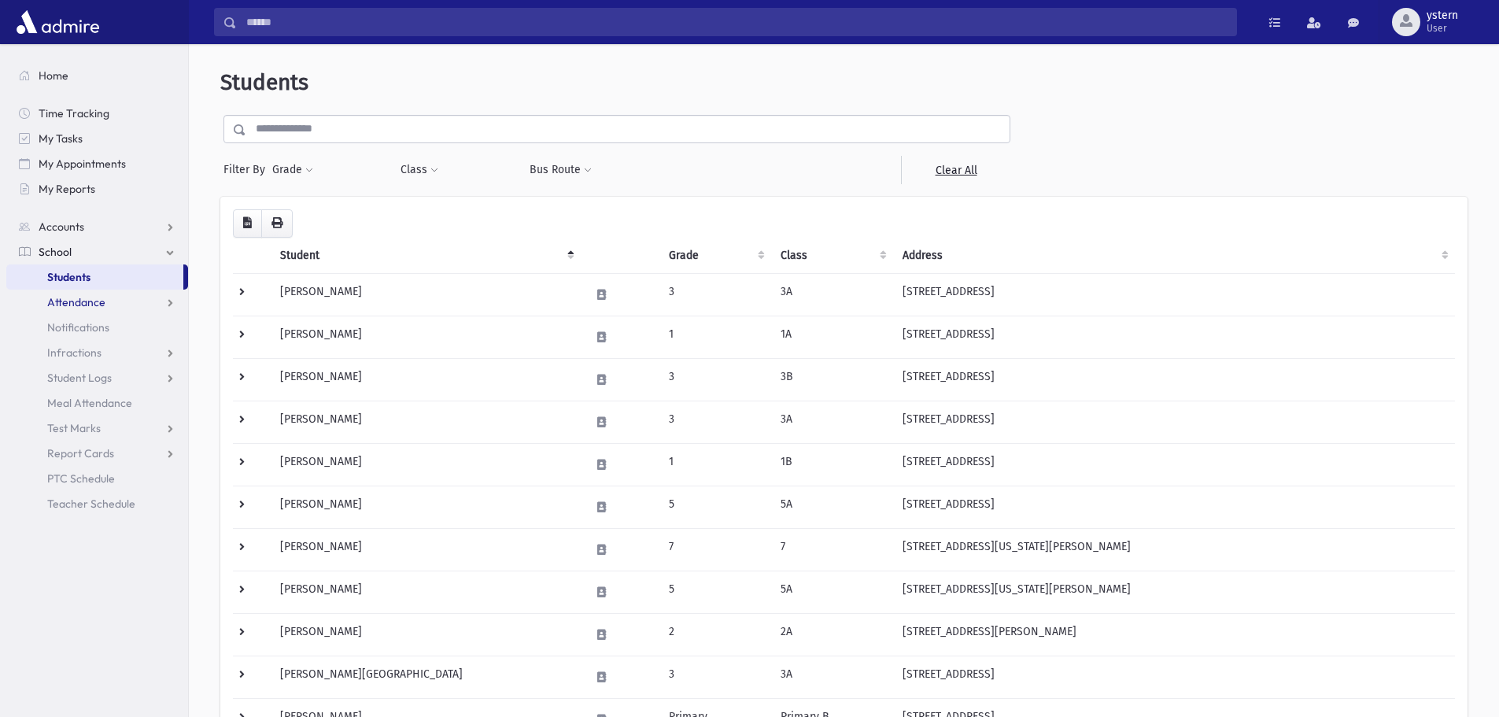
click at [98, 304] on span "Attendance" at bounding box center [76, 302] width 58 height 14
click at [71, 324] on span "Entry" at bounding box center [73, 327] width 27 height 14
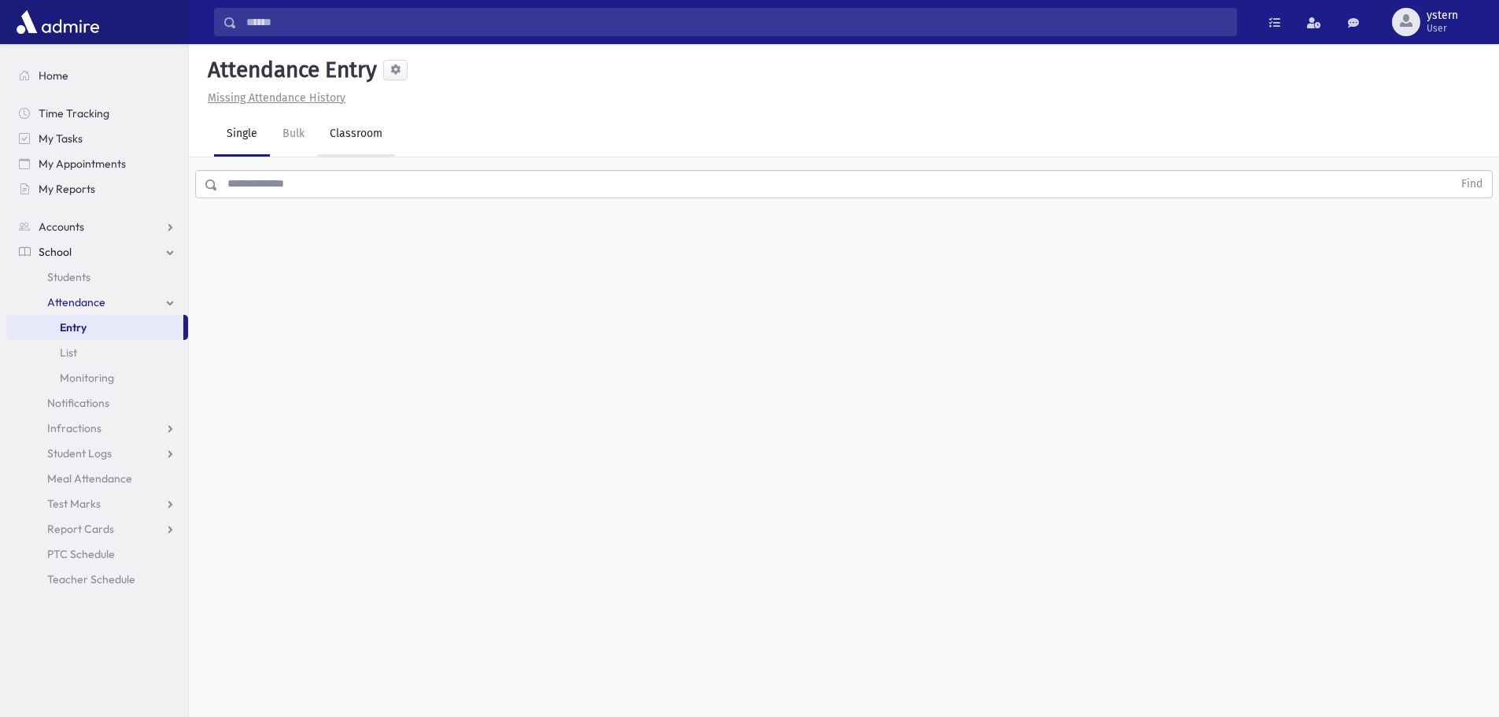
click at [362, 131] on link "Classroom" at bounding box center [356, 135] width 78 height 44
click at [413, 204] on div "--Select One--" at bounding box center [428, 203] width 156 height 17
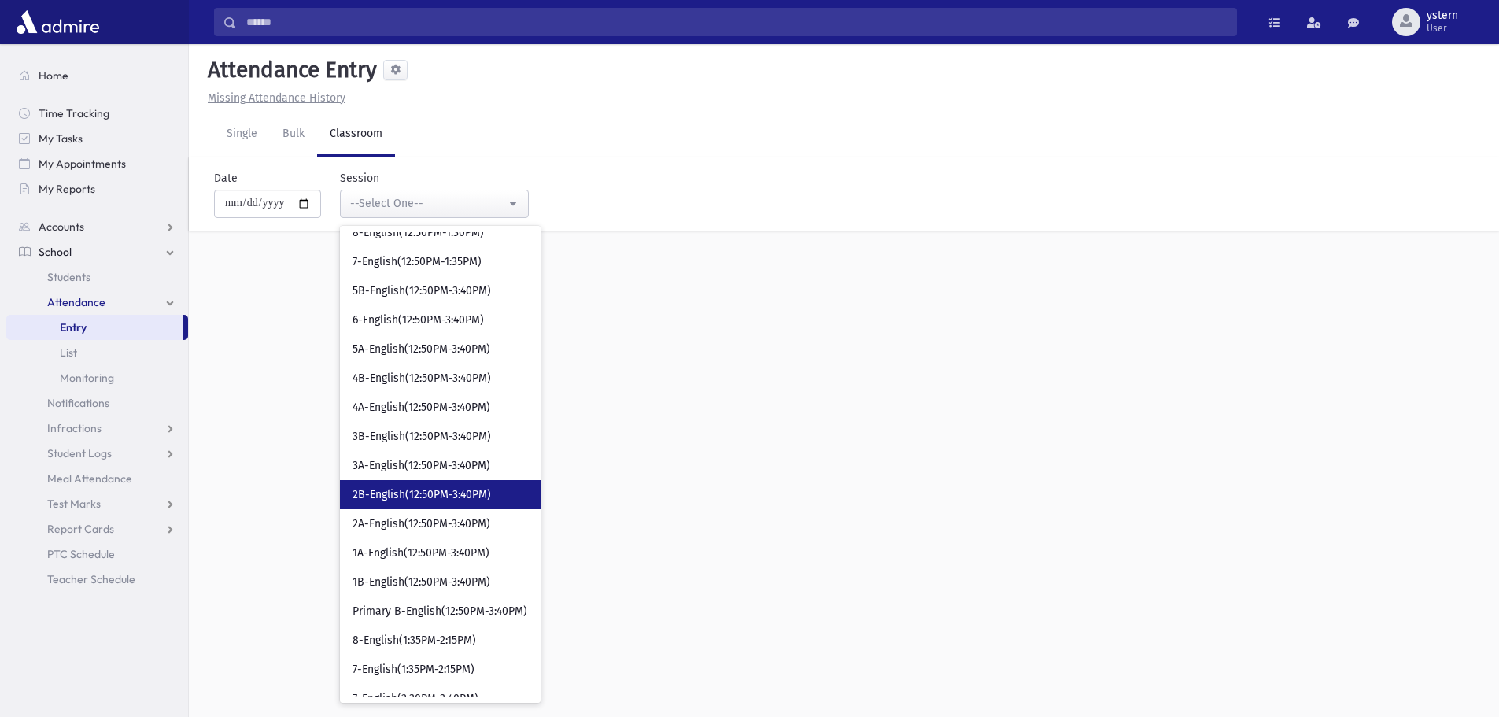
scroll to position [584, 0]
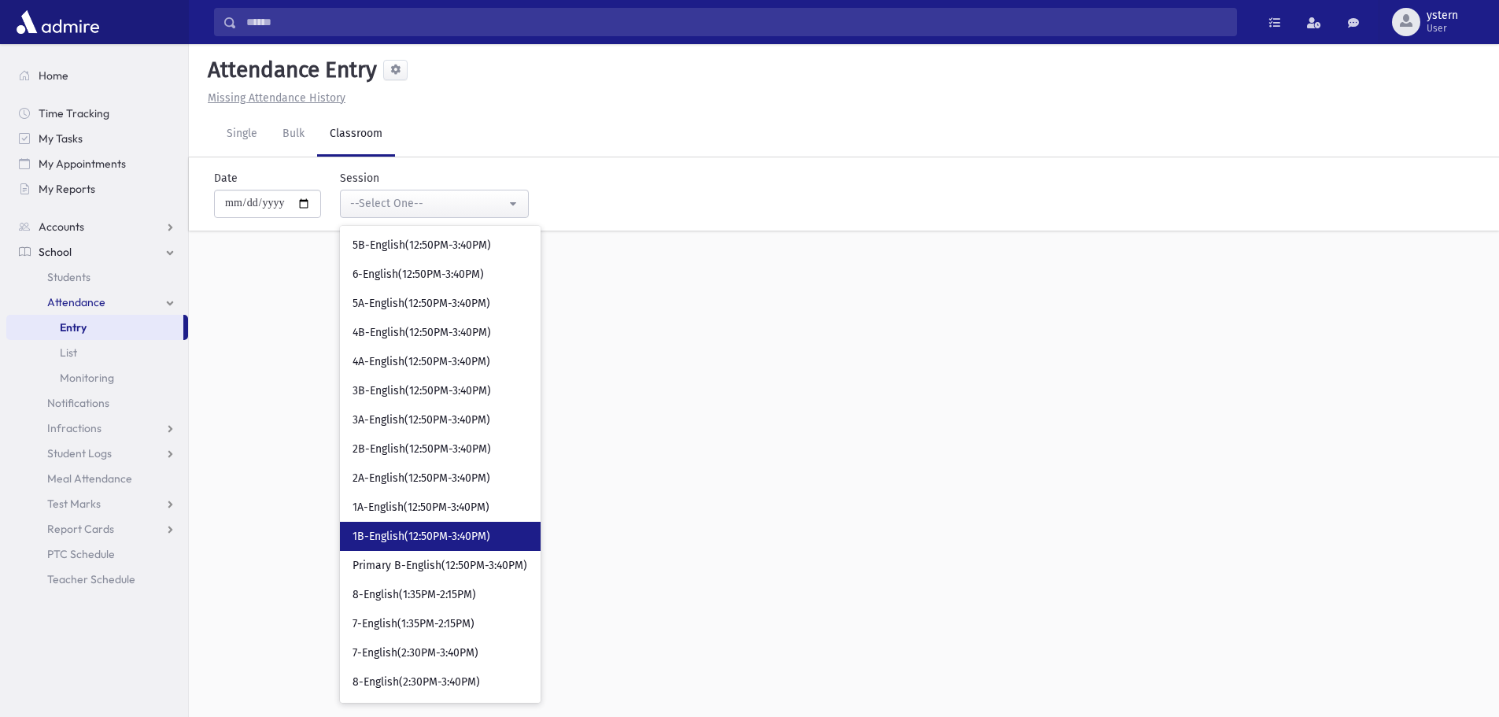
click at [490, 532] on span "1B-English(12:50PM-3:40PM)" at bounding box center [422, 537] width 138 height 16
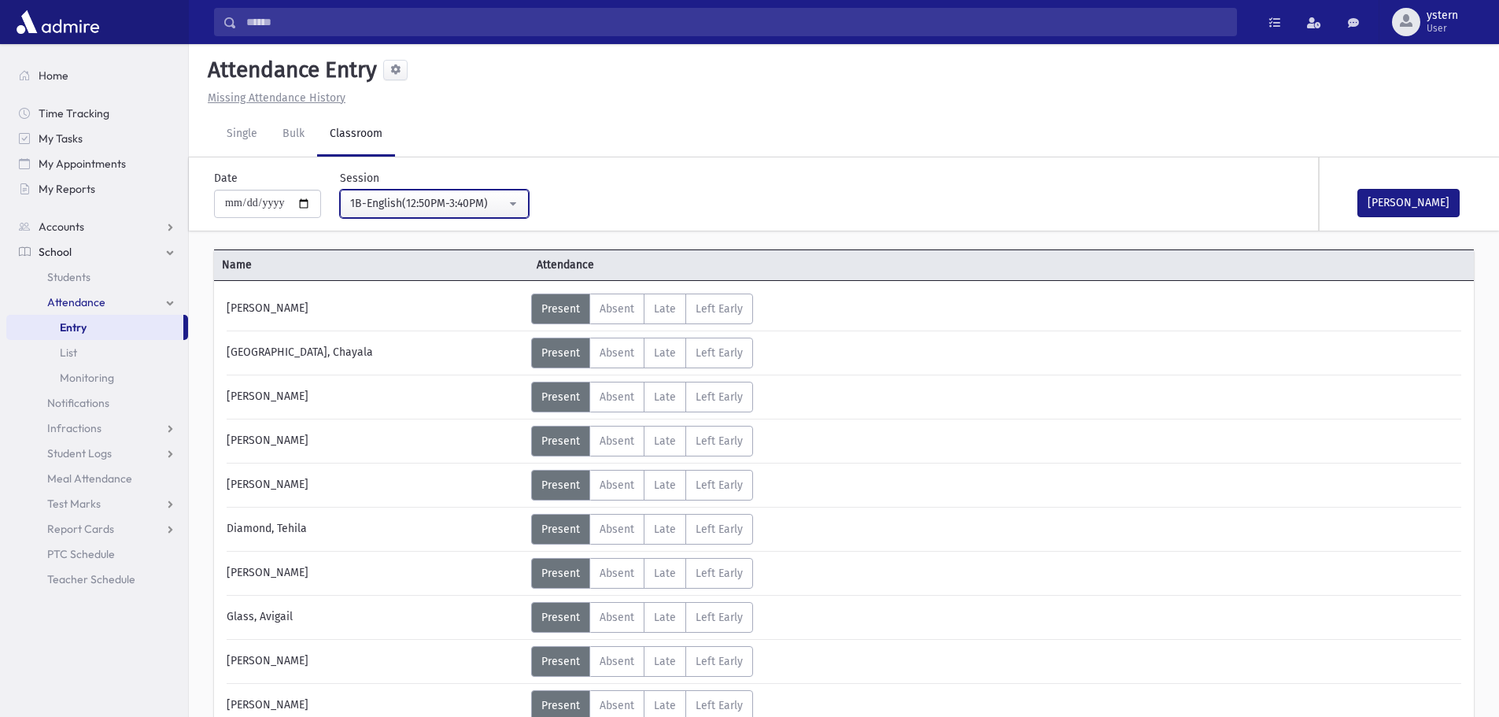
click at [460, 209] on div "1B-English(12:50PM-3:40PM)" at bounding box center [428, 203] width 156 height 17
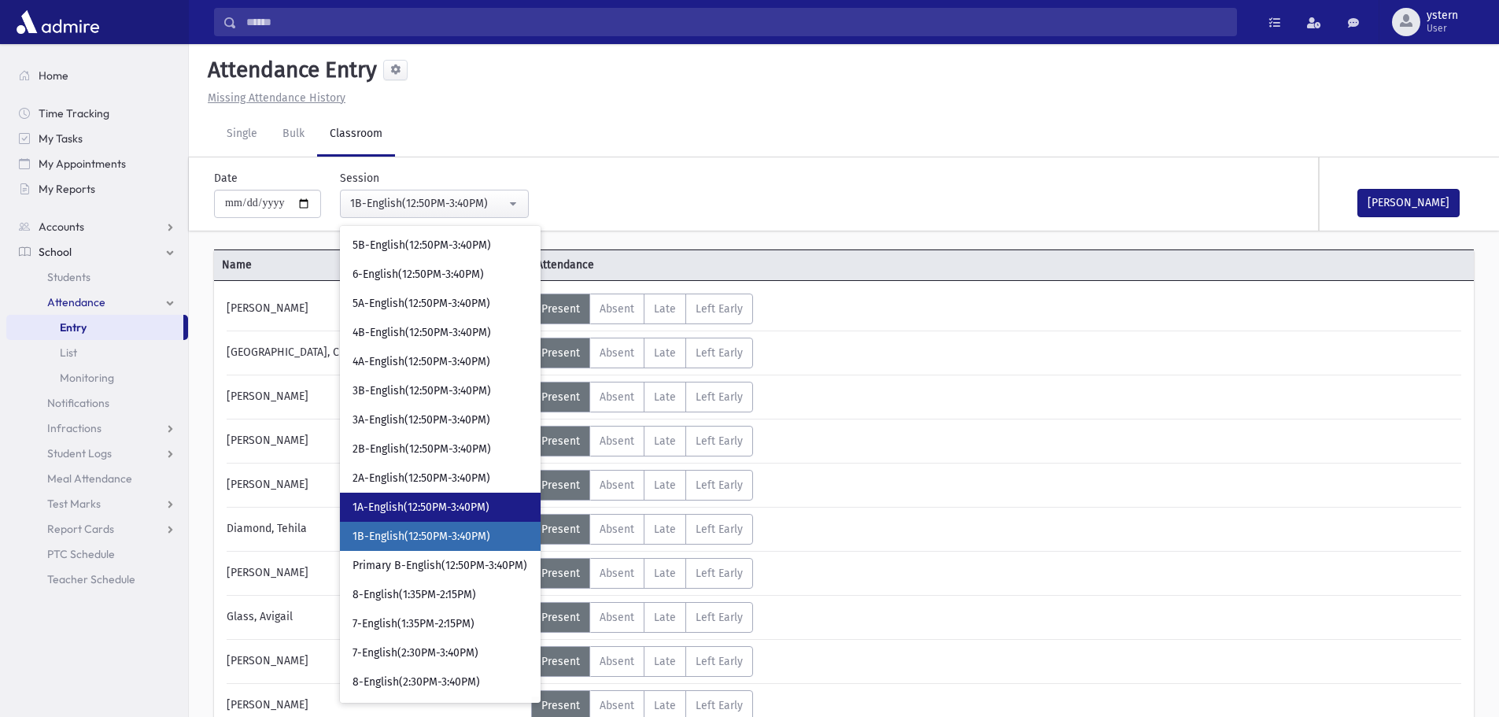
click at [414, 499] on link "1A-English(12:50PM-3:40PM)" at bounding box center [440, 507] width 201 height 29
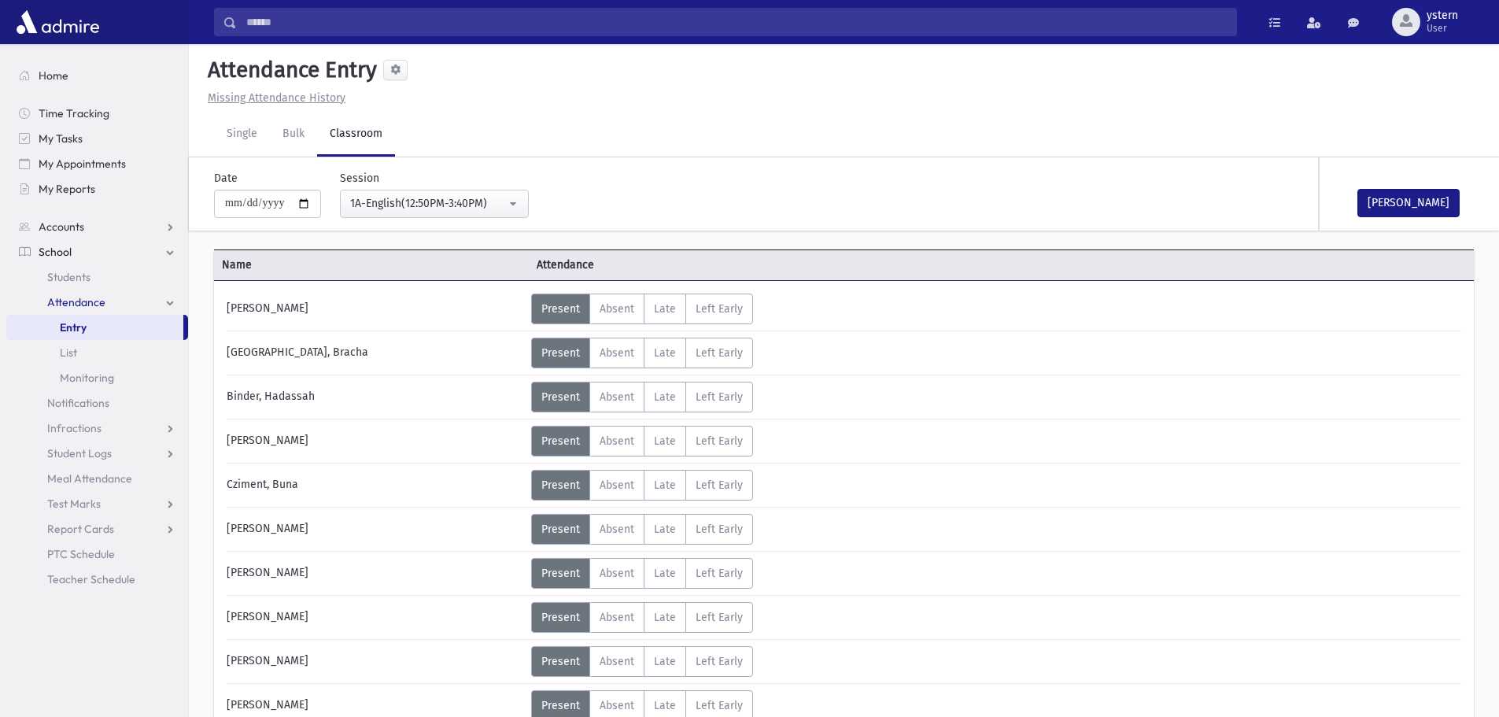
click at [1429, 220] on div "Mark Done" at bounding box center [1398, 193] width 157 height 73
click at [1429, 205] on button "Mark Done" at bounding box center [1408, 203] width 102 height 28
click at [504, 198] on div "1A-English(12:50PM-3:40PM)" at bounding box center [428, 203] width 156 height 17
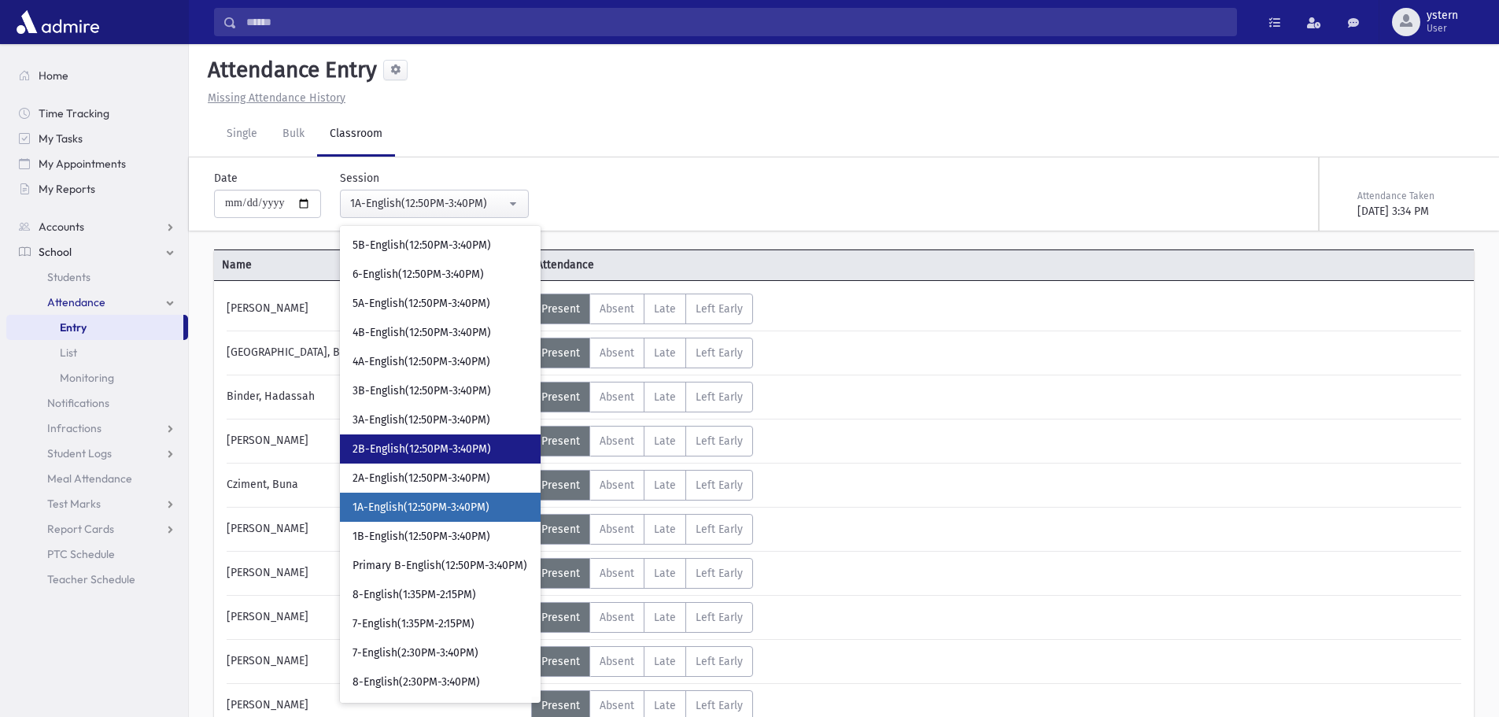
click at [430, 445] on span "2B-English(12:50PM-3:40PM)" at bounding box center [422, 449] width 139 height 16
select select "***"
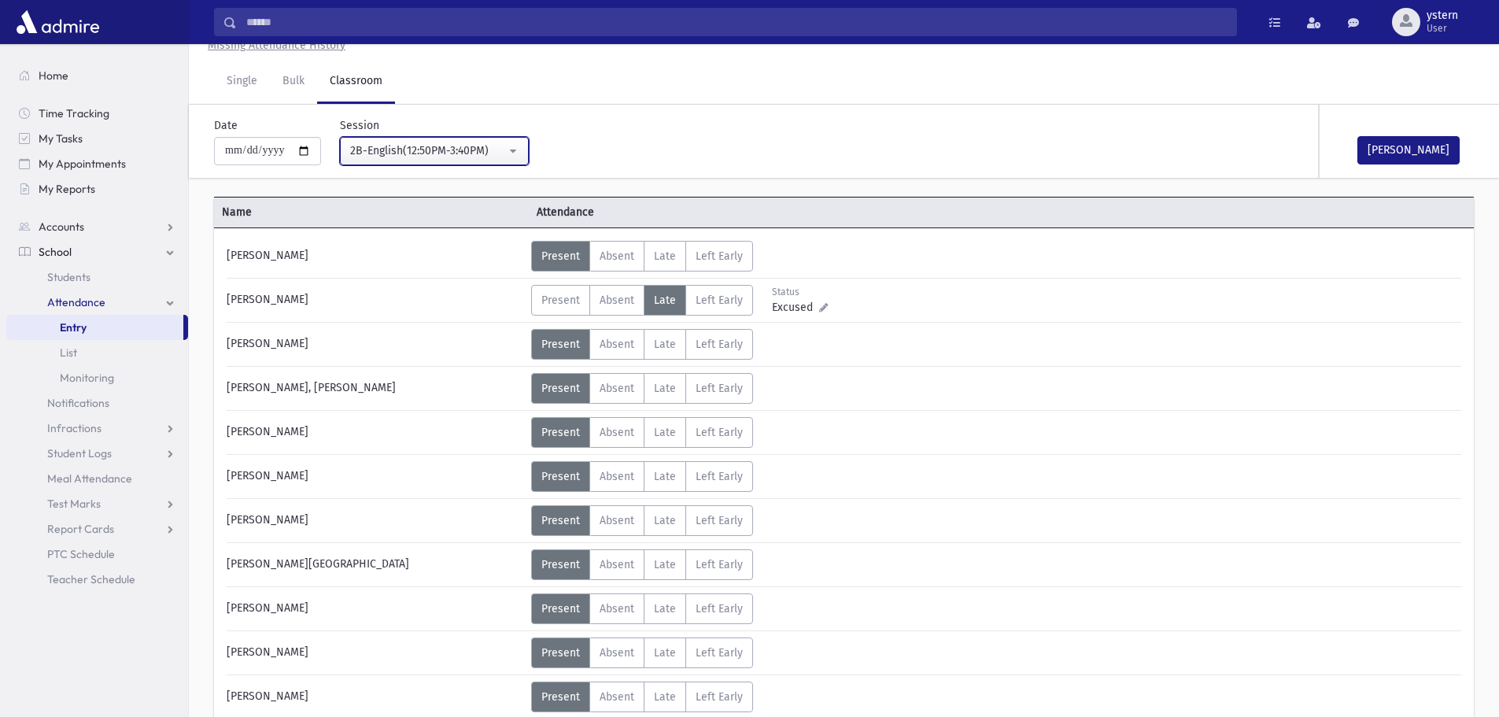
scroll to position [157, 0]
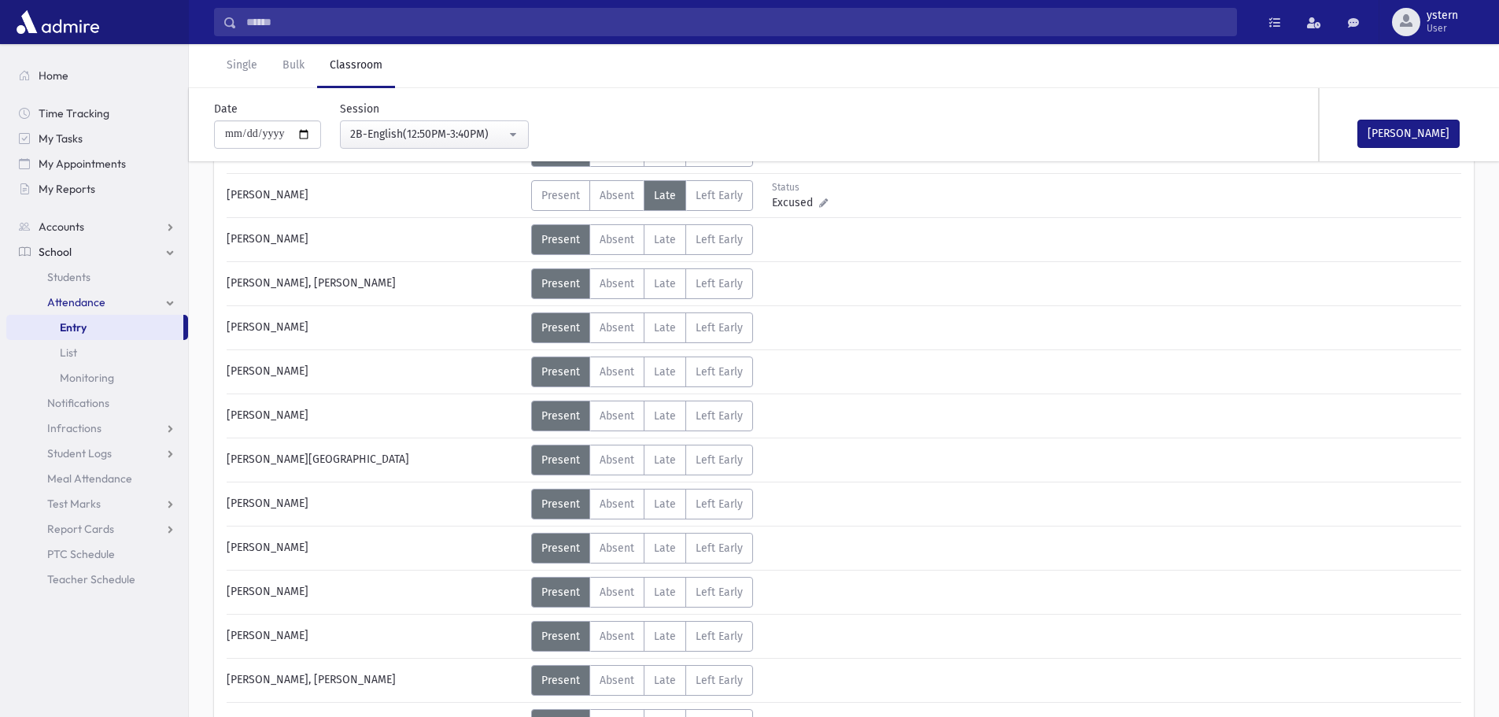
click at [584, 455] on label "Present P" at bounding box center [560, 460] width 59 height 31
click at [610, 464] on span "Absent" at bounding box center [617, 459] width 35 height 13
click at [235, 60] on link "Single" at bounding box center [242, 66] width 56 height 44
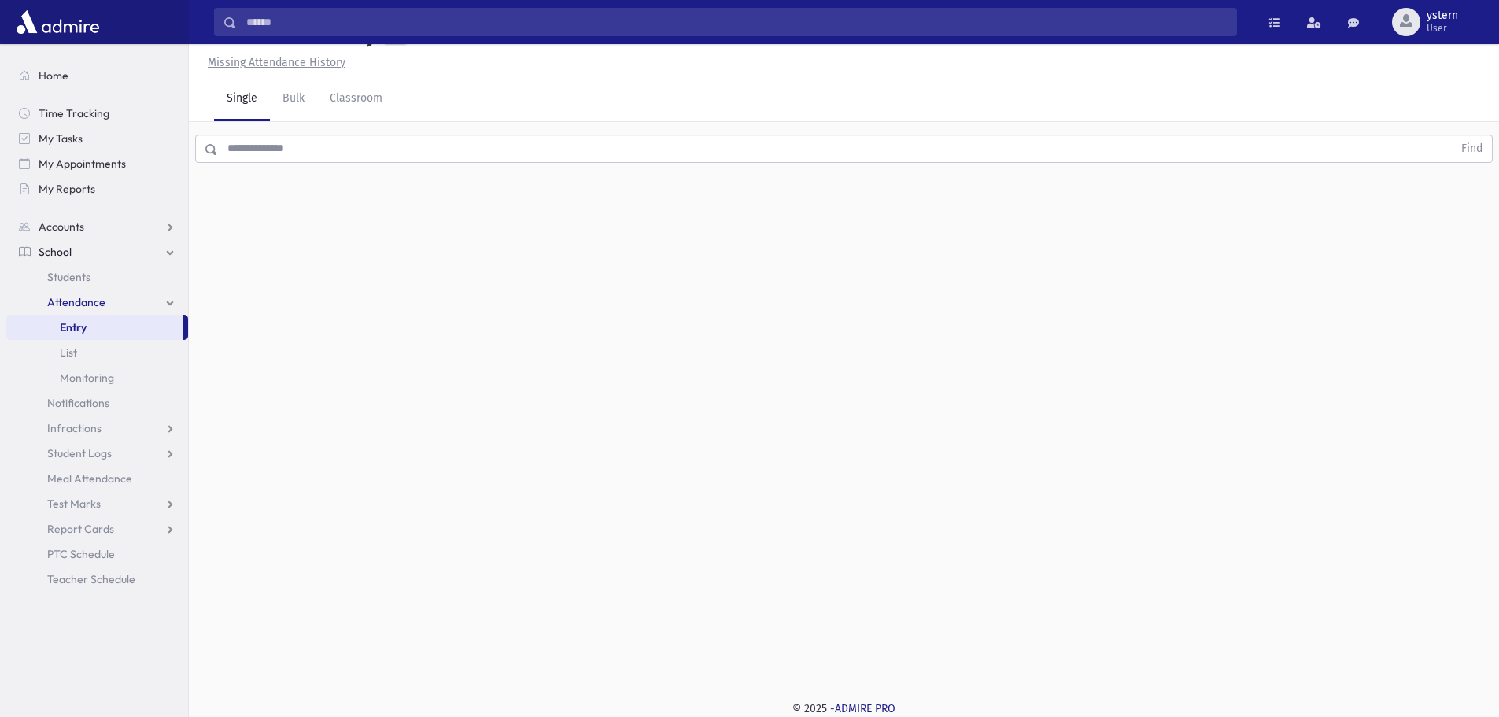
click at [327, 151] on input "text" at bounding box center [835, 149] width 1235 height 28
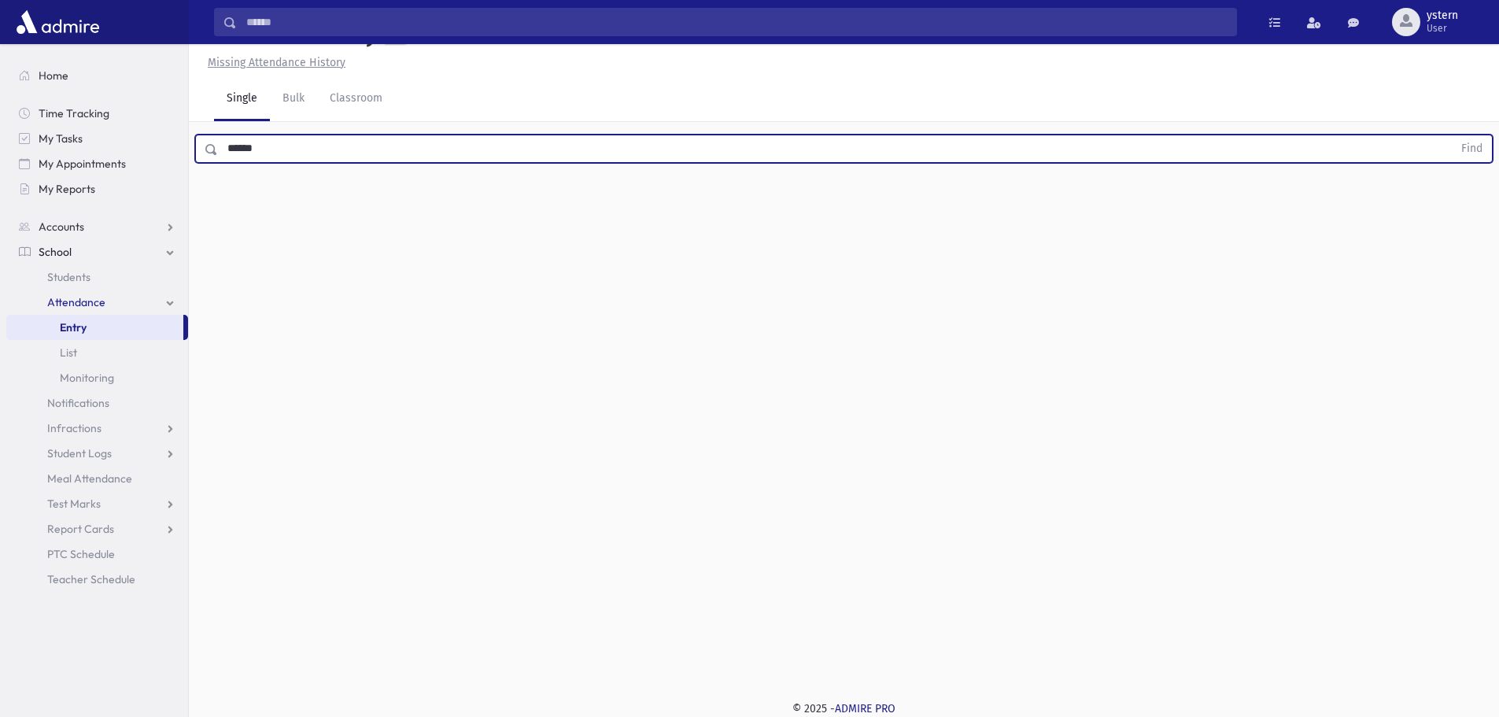
type input "******"
click at [1452, 135] on button "Find" at bounding box center [1472, 148] width 40 height 27
click at [733, 197] on span "Absent" at bounding box center [724, 199] width 35 height 17
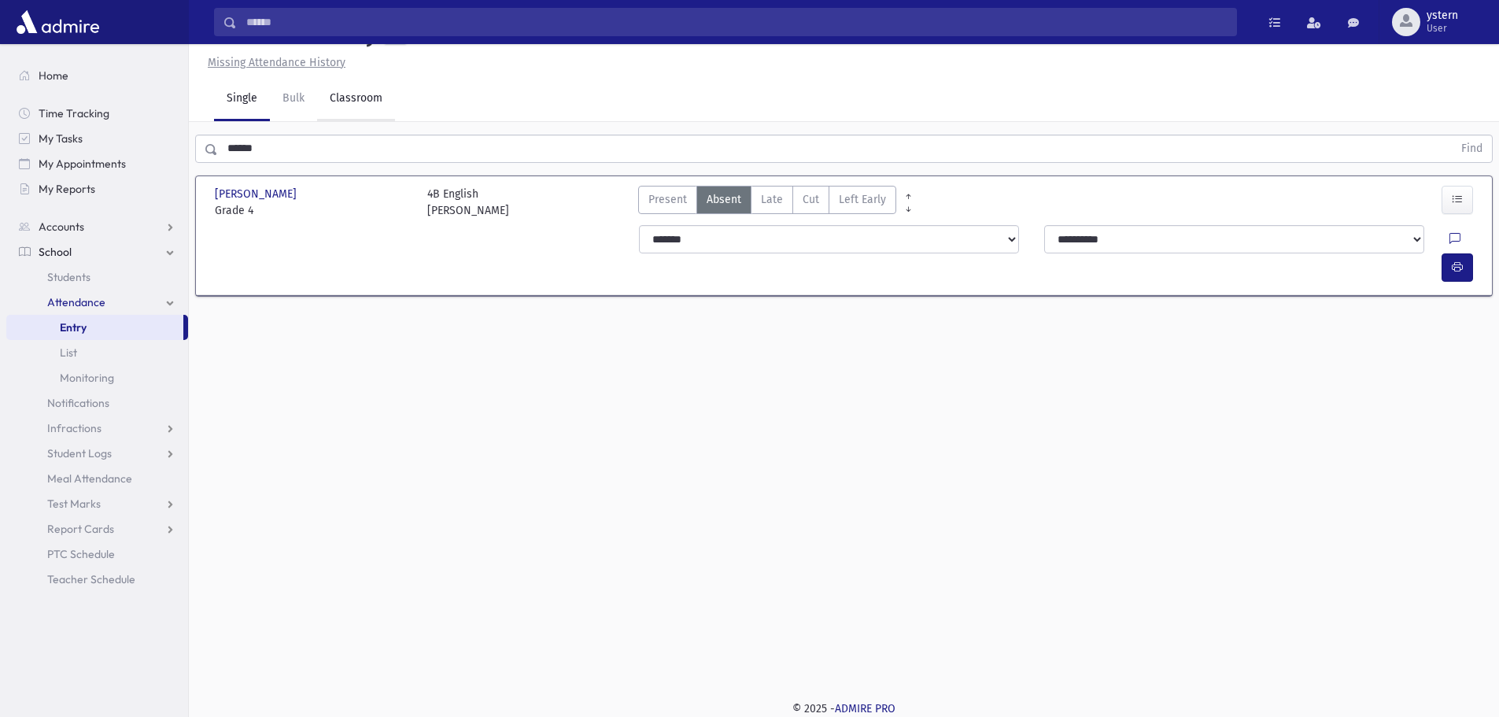
click at [346, 104] on link "Classroom" at bounding box center [356, 99] width 78 height 44
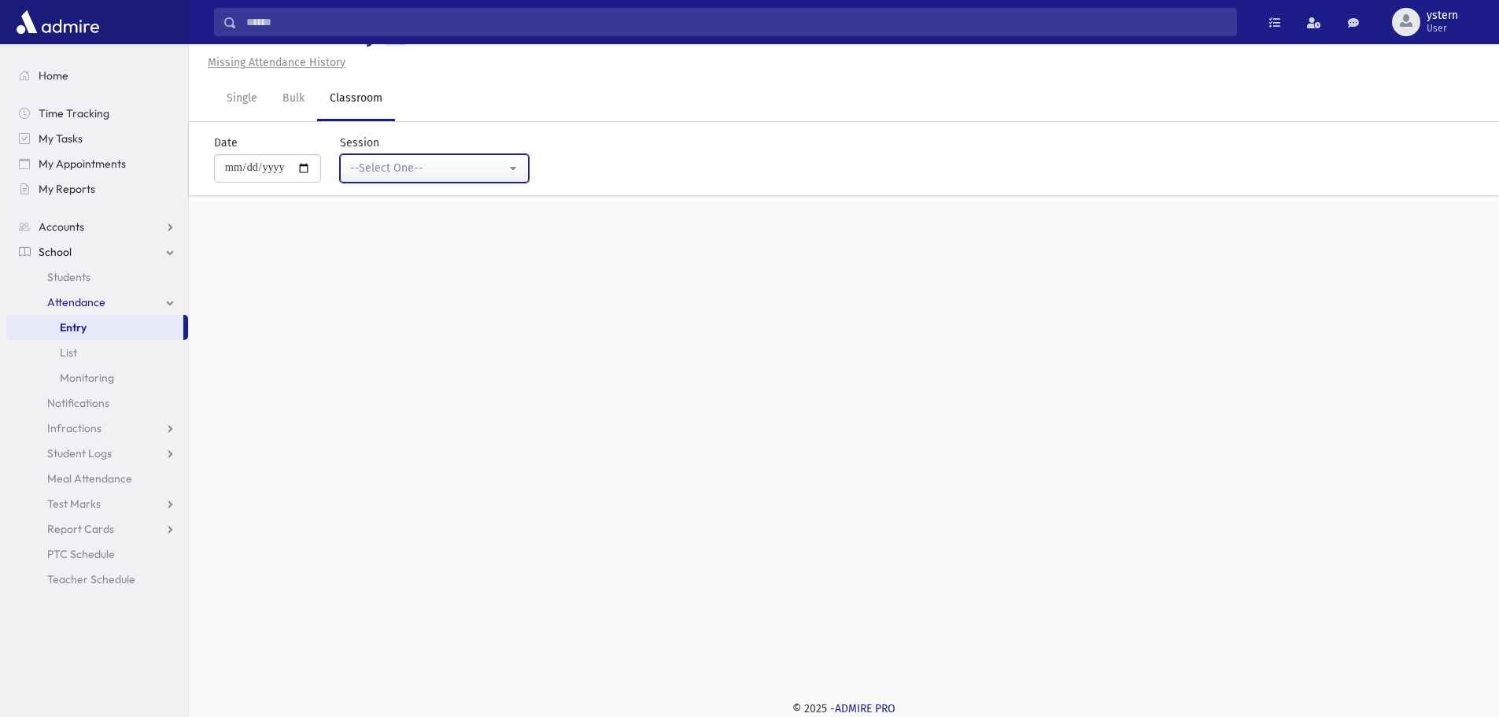
click at [473, 169] on div "--Select One--" at bounding box center [428, 168] width 156 height 17
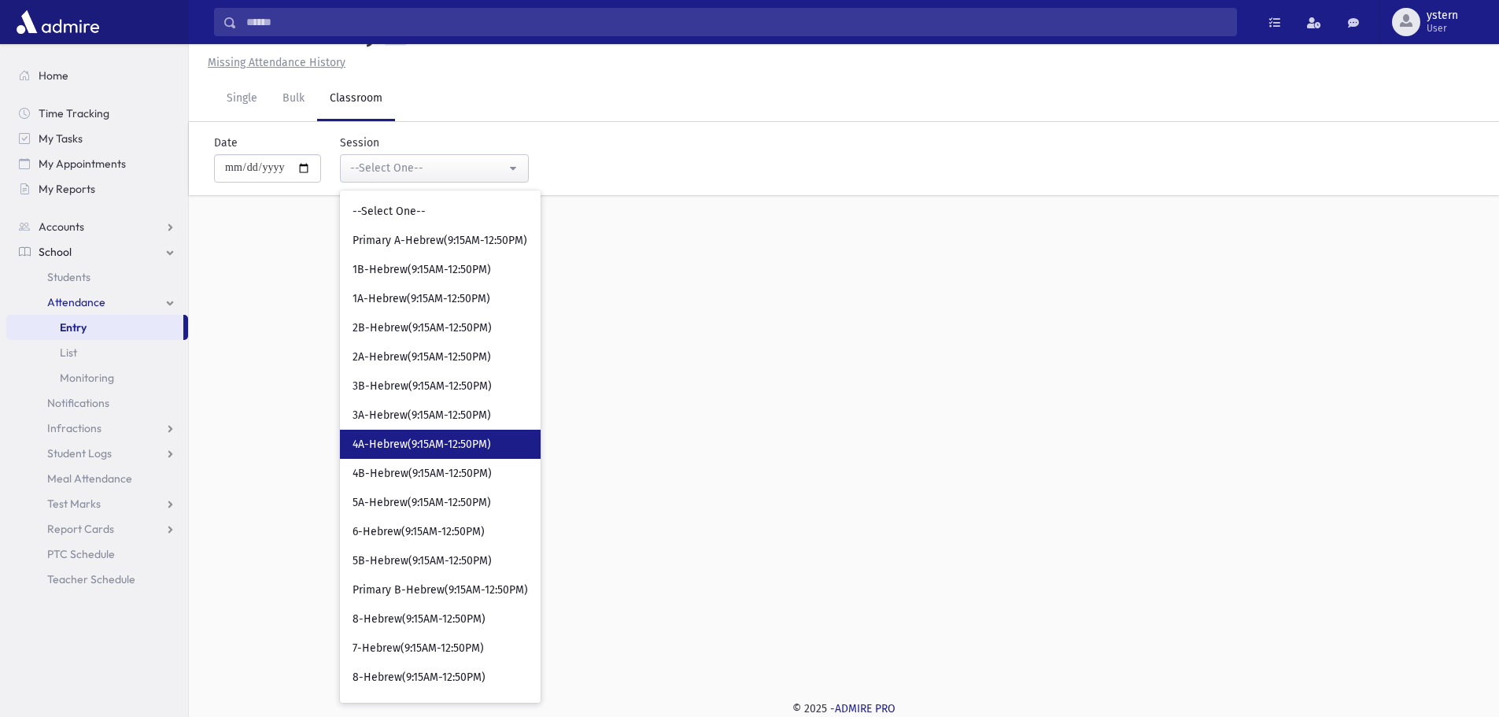
click at [481, 437] on span "4A-Hebrew(9:15AM-12:50PM)" at bounding box center [422, 445] width 139 height 16
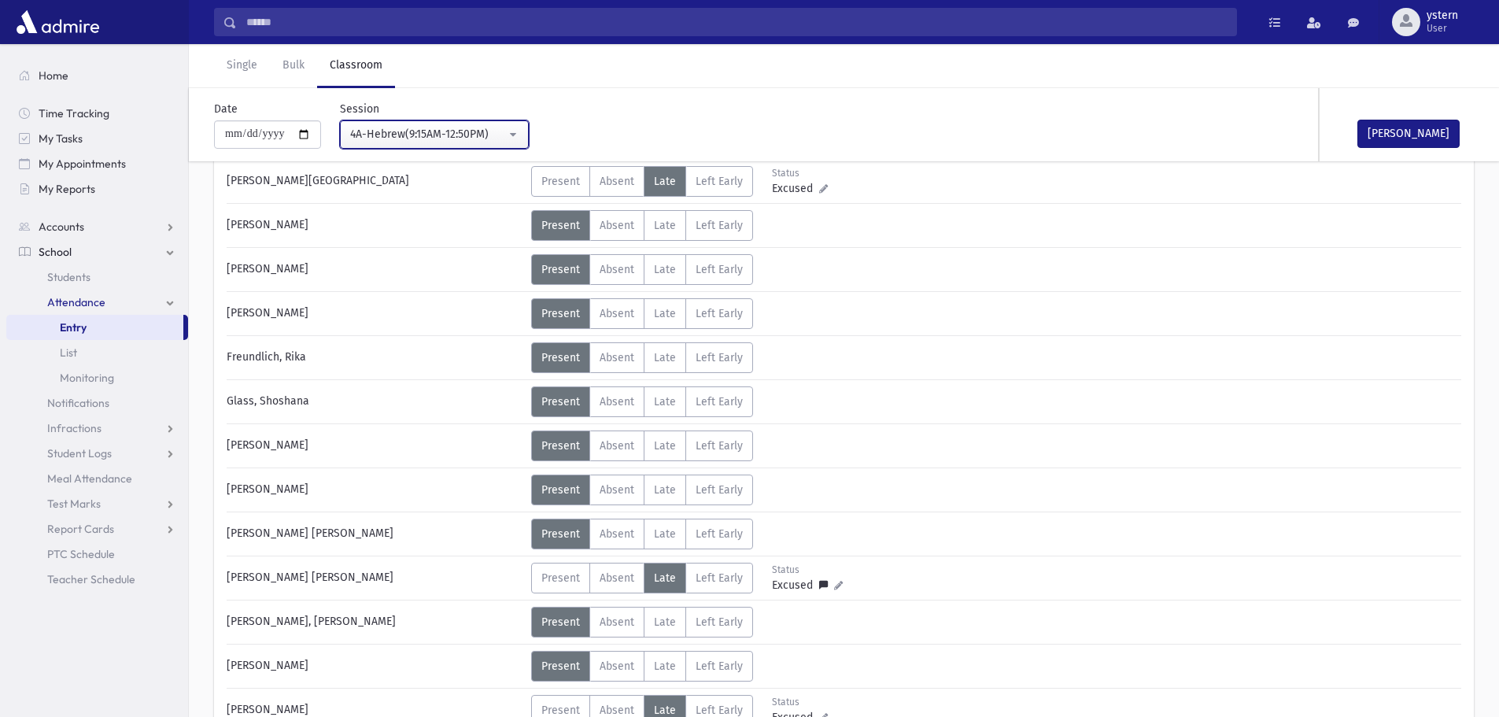
scroll to position [350, 0]
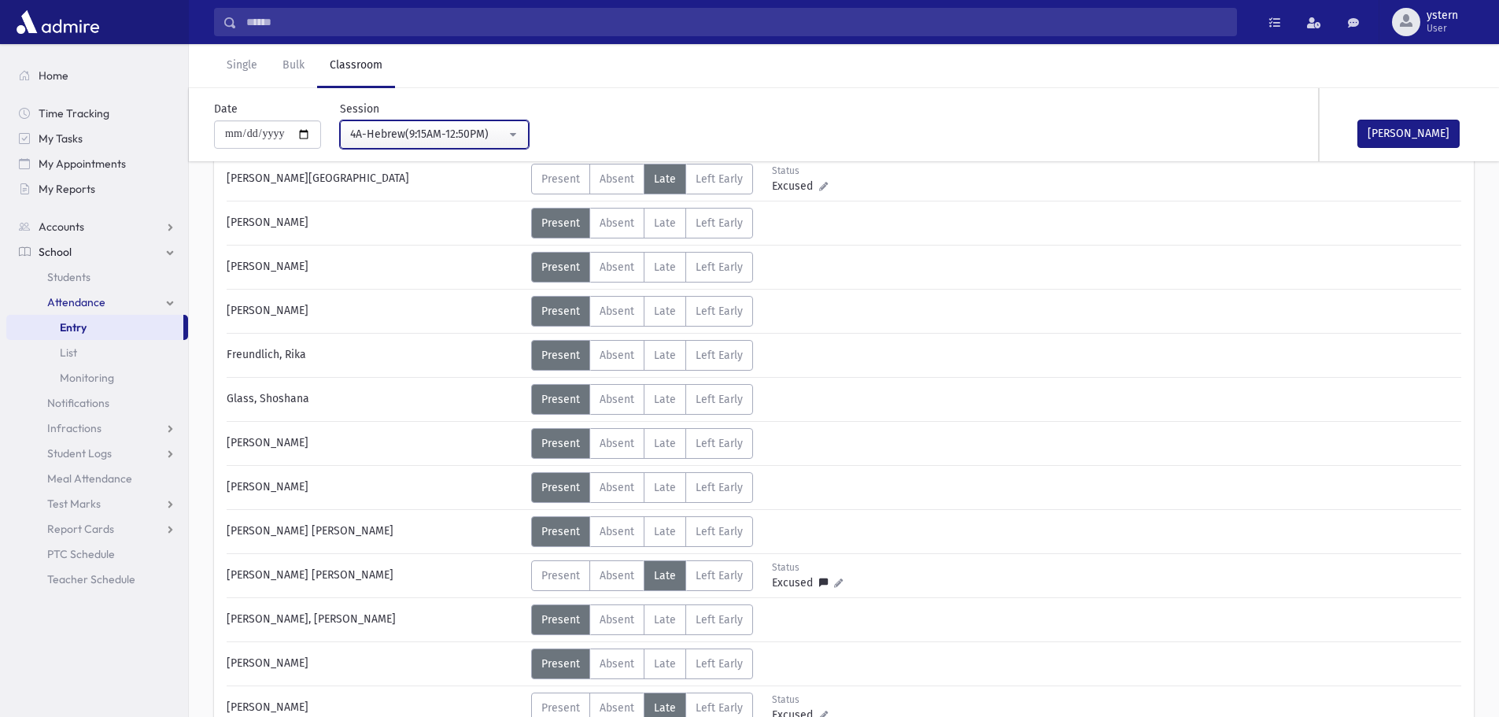
click at [449, 128] on div "4A-Hebrew(9:15AM-12:50PM)" at bounding box center [428, 134] width 156 height 17
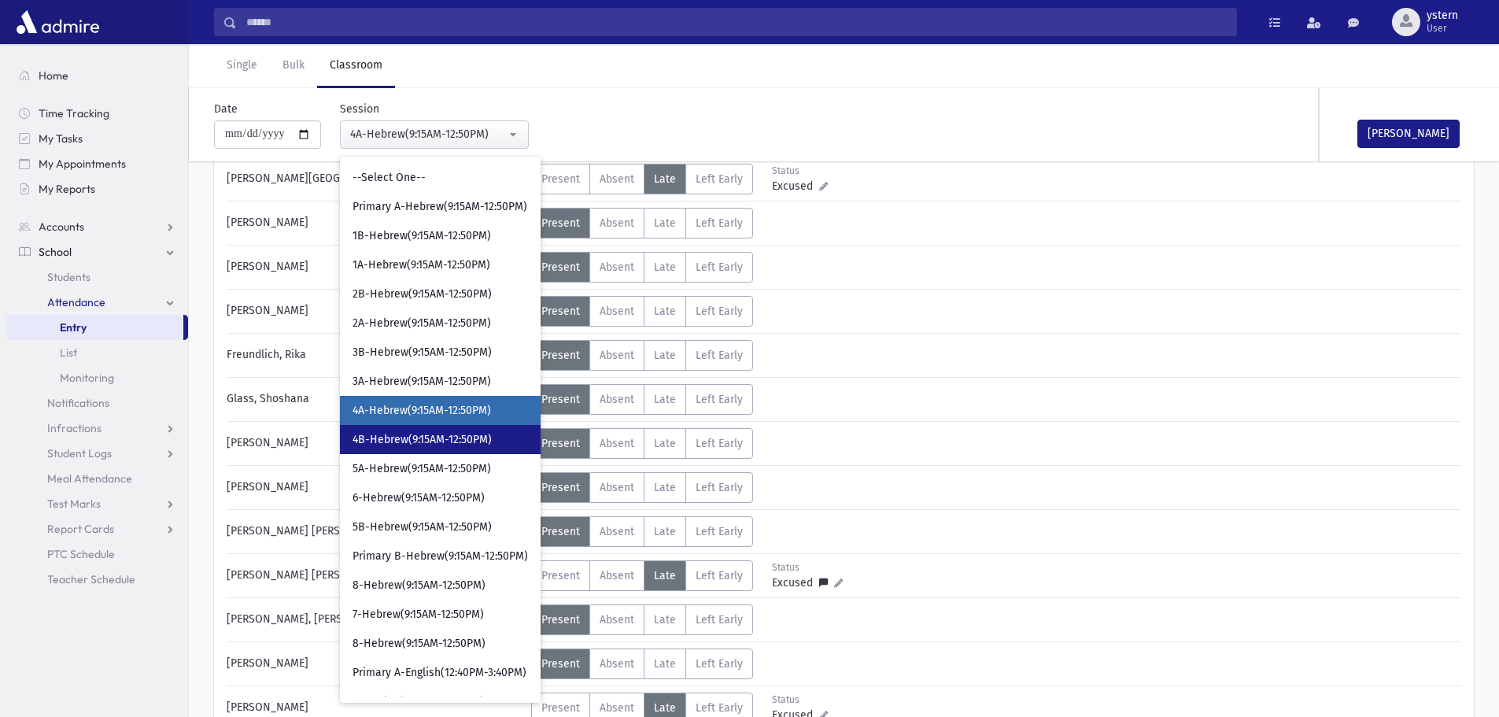
click at [412, 444] on span "4B-Hebrew(9:15AM-12:50PM)" at bounding box center [422, 440] width 139 height 16
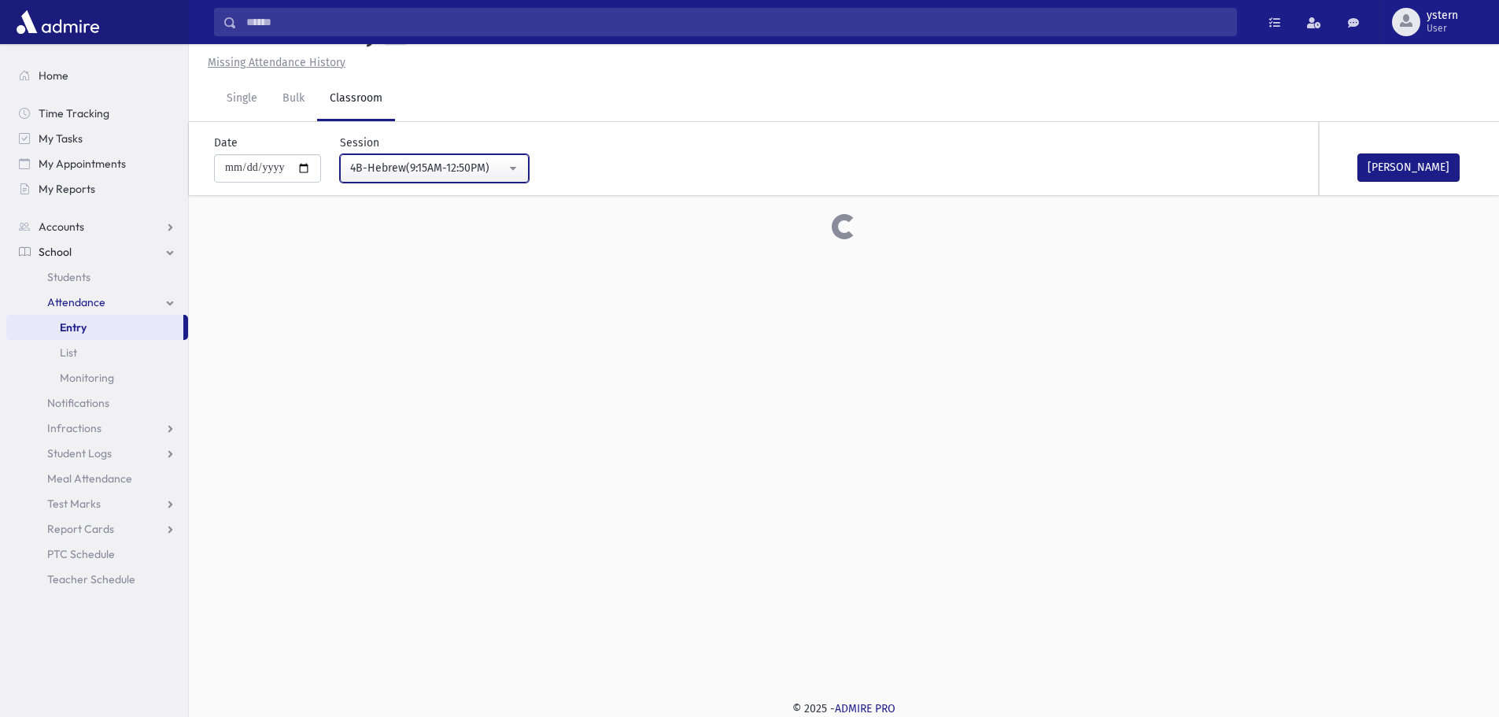
scroll to position [350, 0]
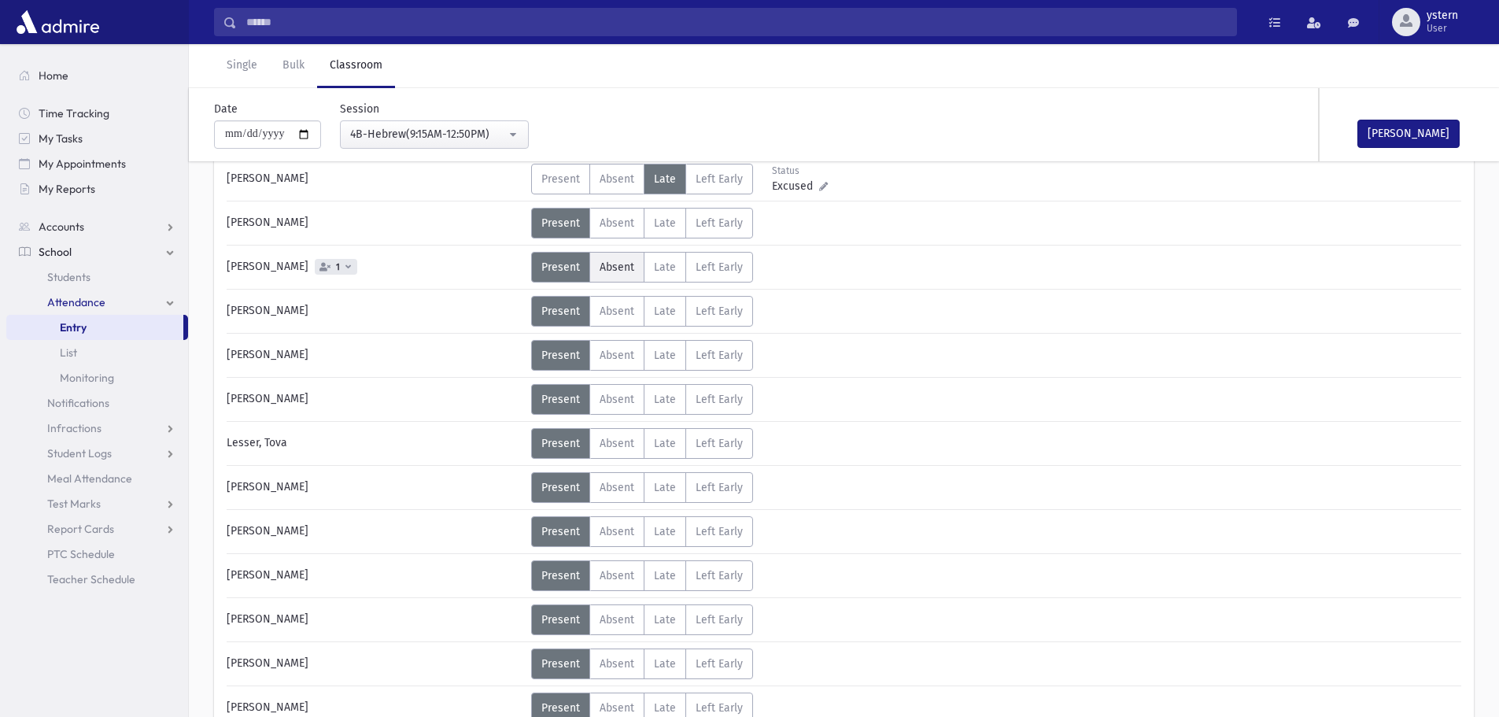
click at [616, 269] on span "Absent" at bounding box center [617, 266] width 35 height 13
click at [1430, 128] on button "Mark Done" at bounding box center [1408, 134] width 102 height 28
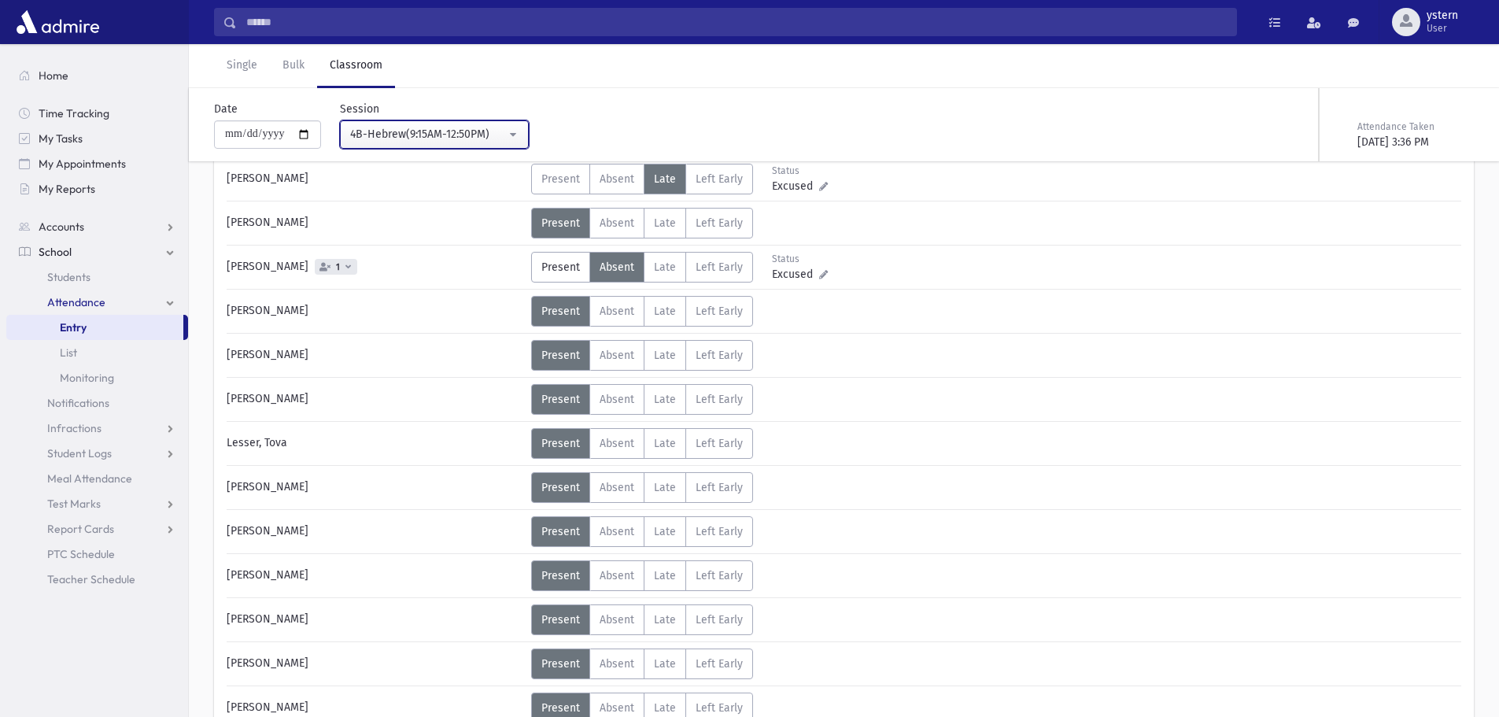
click at [523, 125] on button "4B-Hebrew(9:15AM-12:50PM)" at bounding box center [434, 134] width 189 height 28
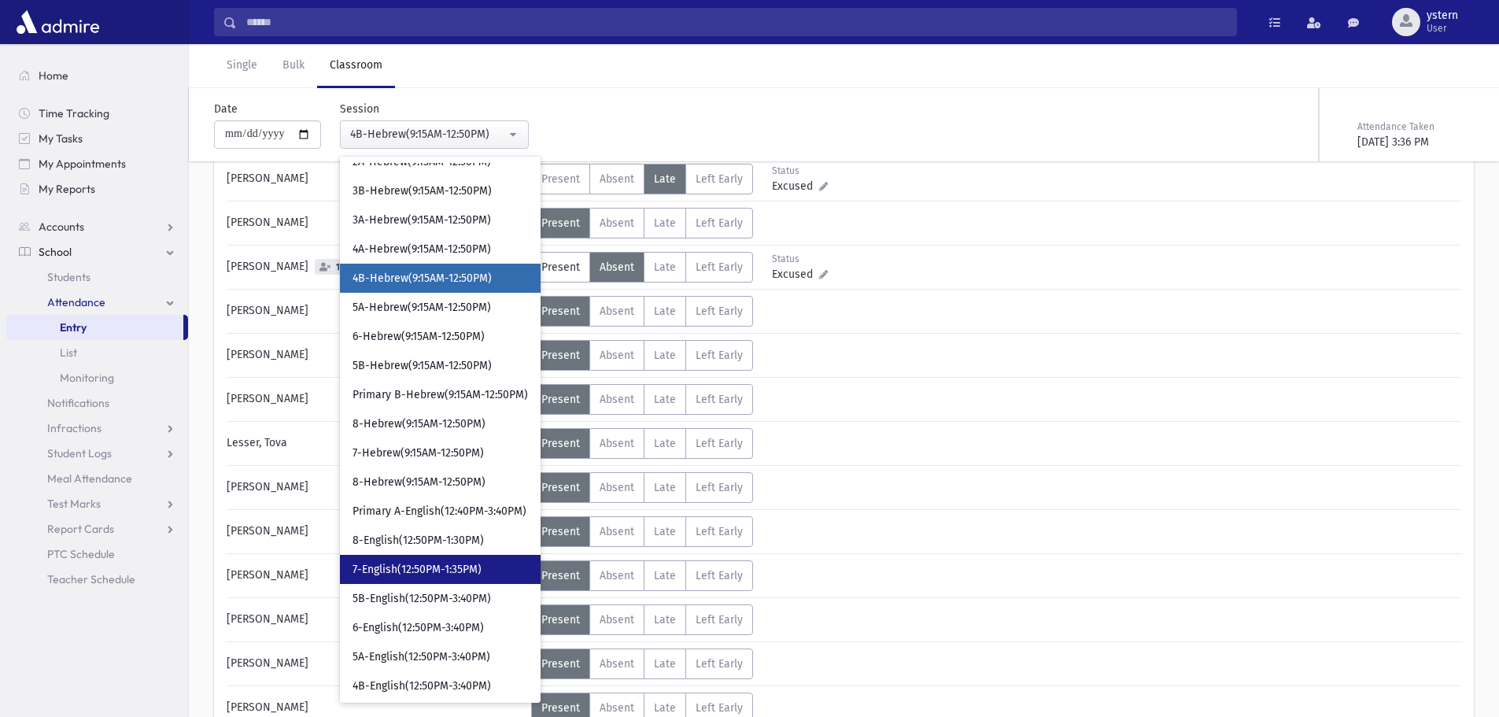
scroll to position [168, 0]
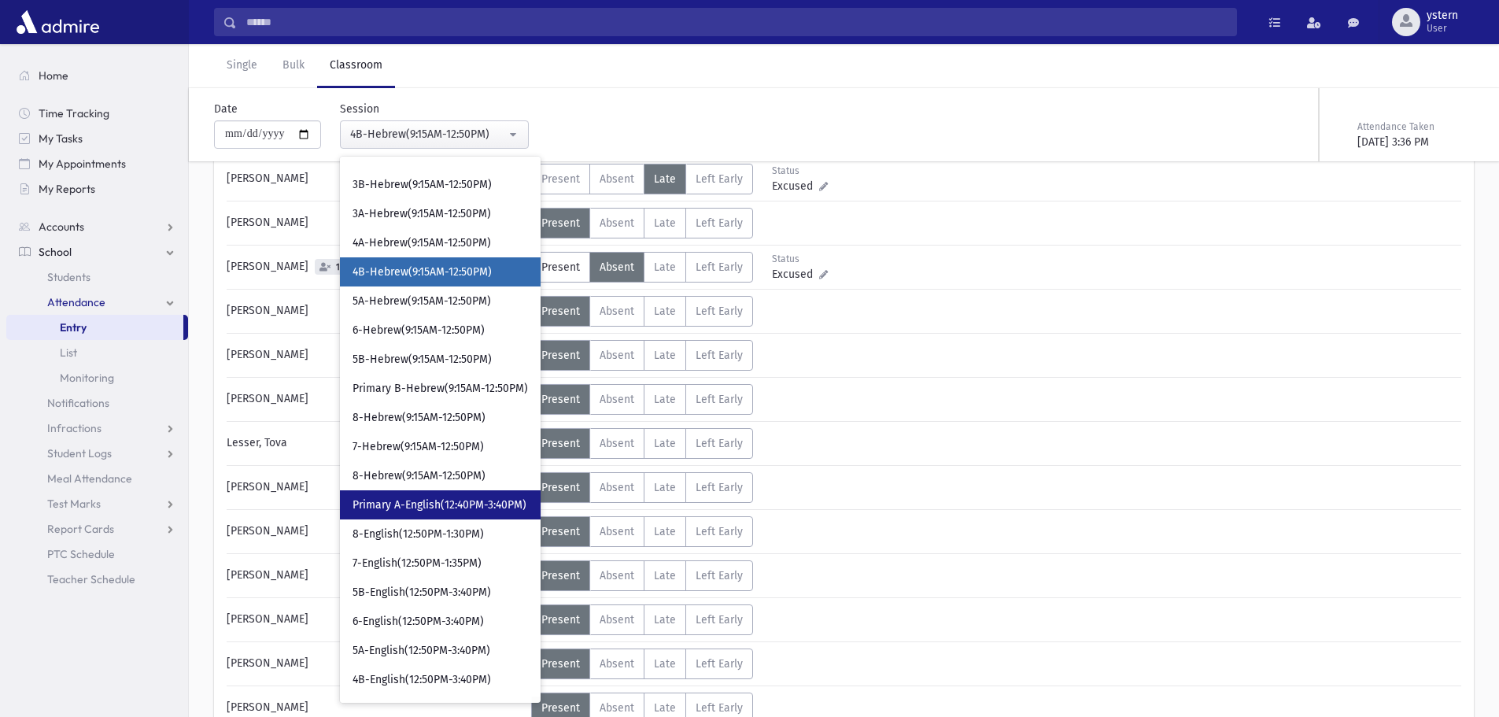
click at [464, 506] on span "Primary A-English(12:40PM-3:40PM)" at bounding box center [440, 505] width 174 height 16
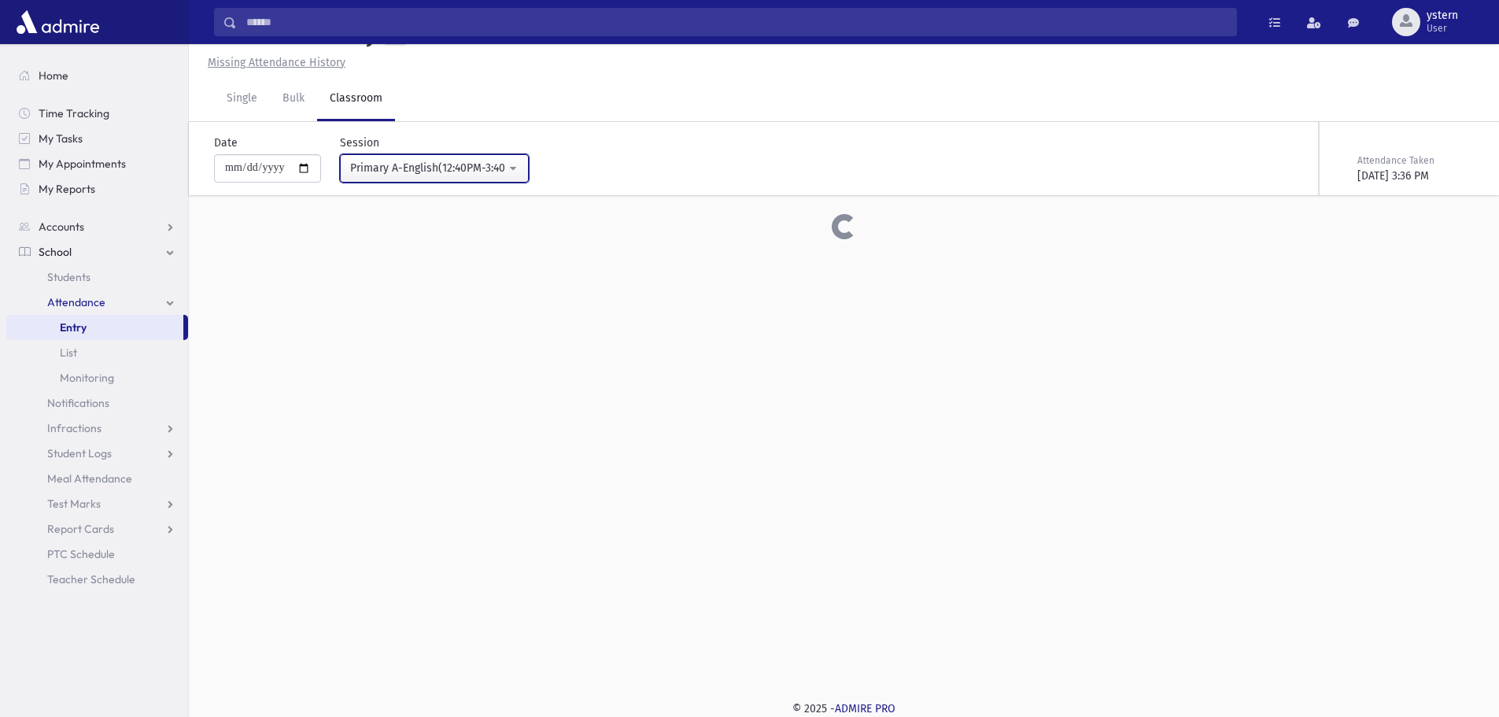
scroll to position [350, 0]
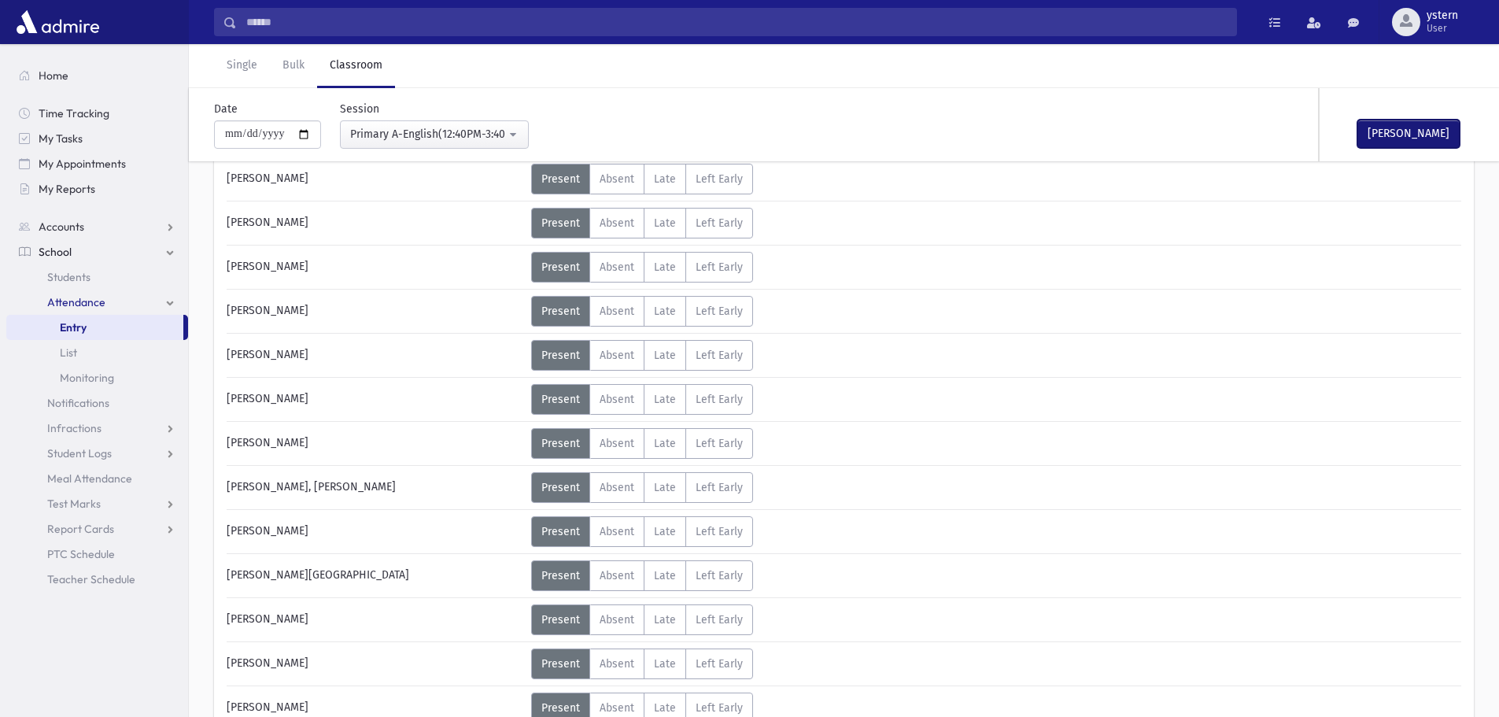
click at [1389, 133] on button "Mark Done" at bounding box center [1408, 134] width 102 height 28
click at [488, 136] on div "Primary A-English(12:40PM-3:40PM)" at bounding box center [428, 134] width 156 height 17
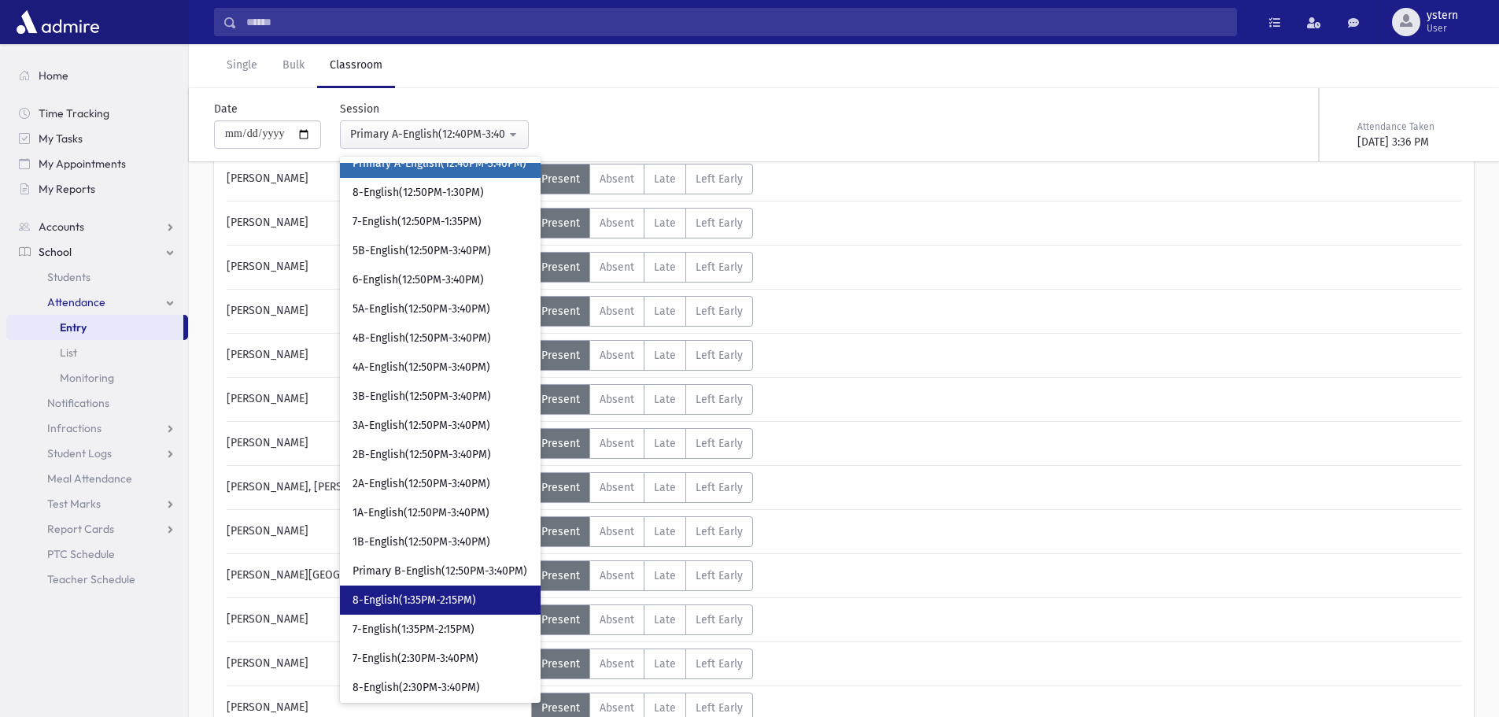
scroll to position [515, 0]
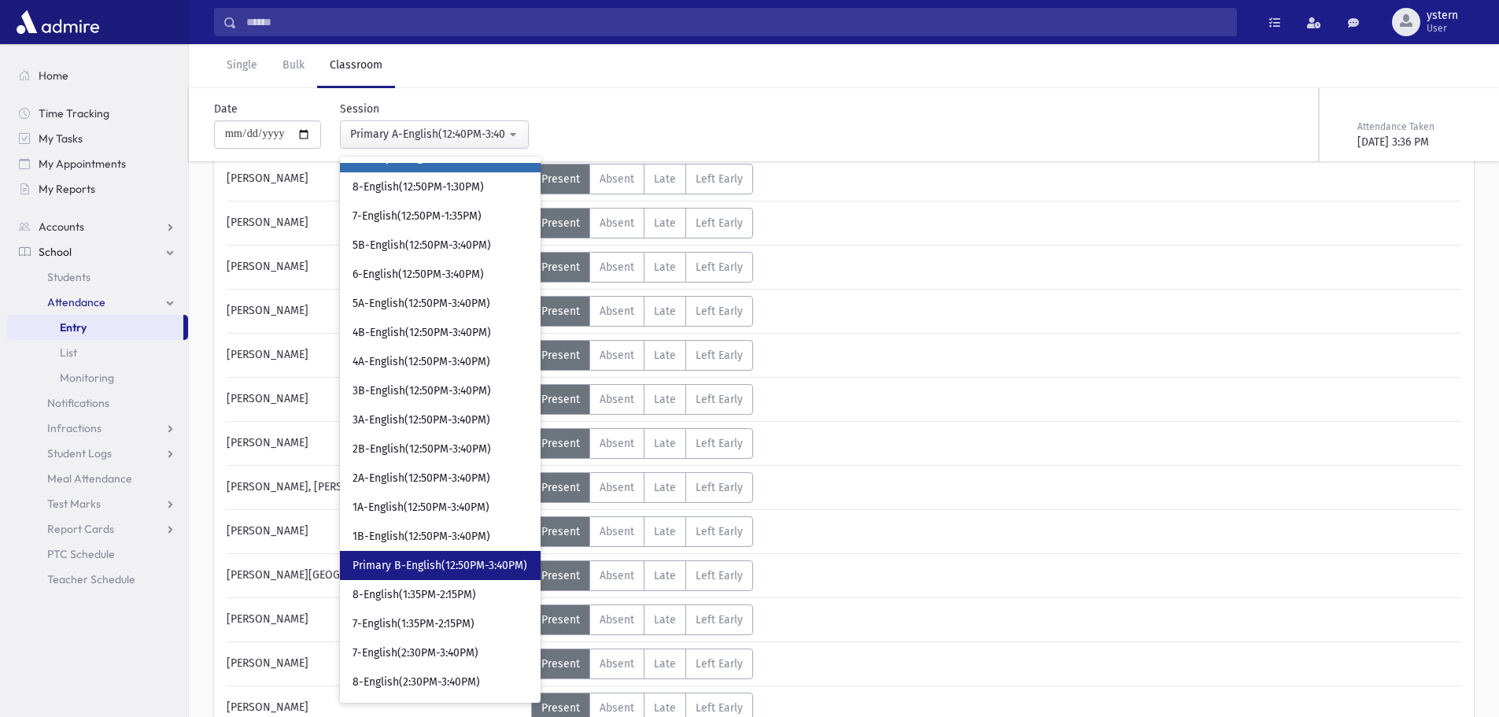
click at [500, 558] on span "Primary B-English(12:50PM-3:40PM)" at bounding box center [440, 566] width 175 height 16
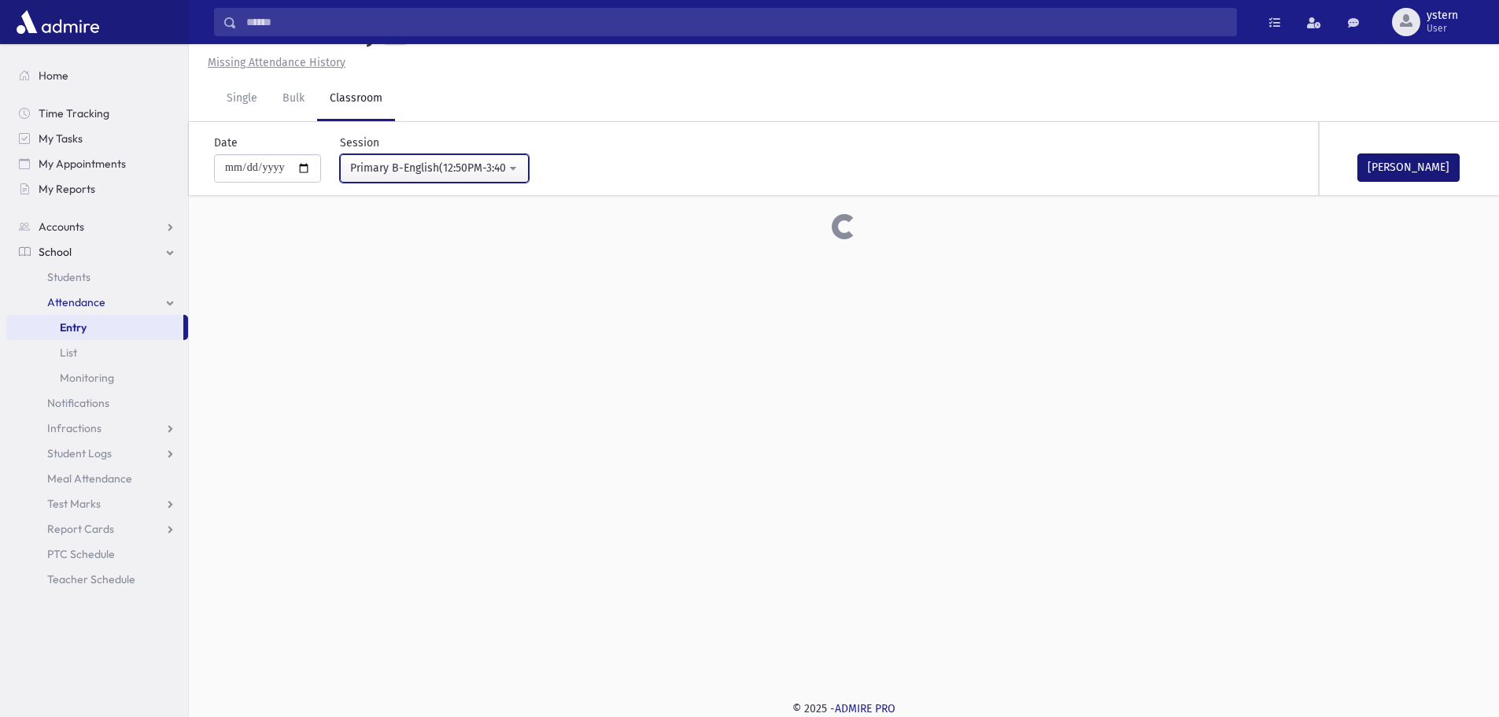
scroll to position [350, 0]
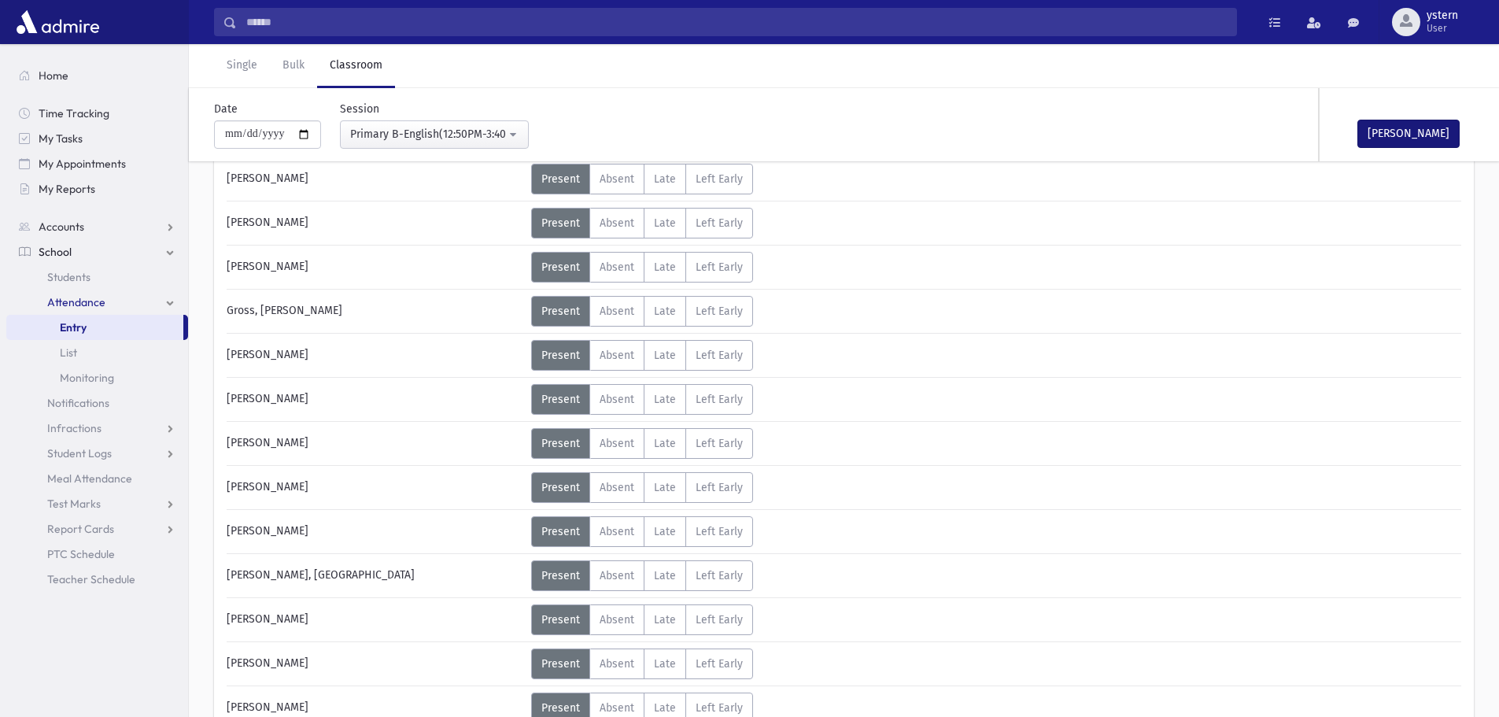
click at [1373, 168] on div "Status Excused Admin: Present P Absent A L" at bounding box center [994, 179] width 927 height 31
click at [1428, 139] on button "Mark Done" at bounding box center [1408, 134] width 102 height 28
click at [497, 147] on button "Primary B-English(12:50PM-3:40PM)" at bounding box center [434, 134] width 189 height 28
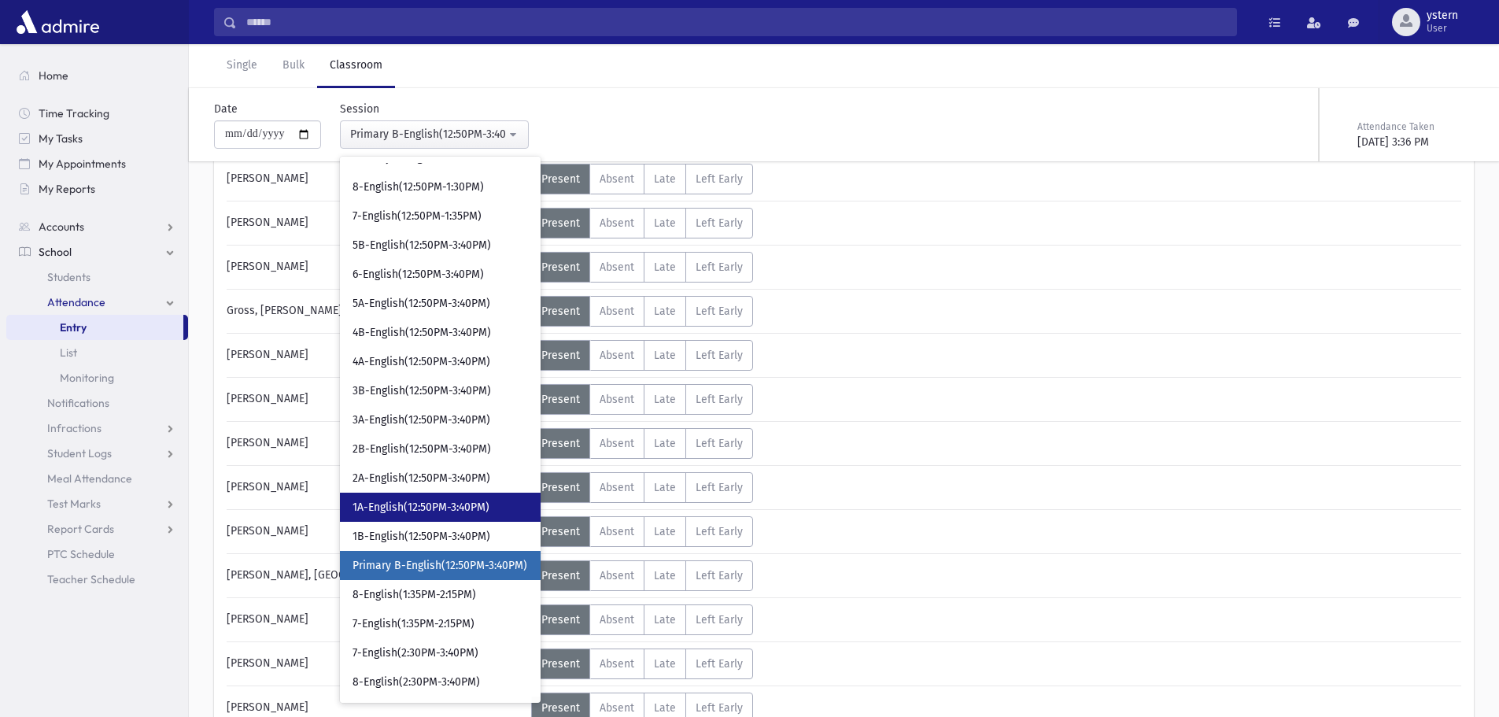
click at [459, 500] on span "1A-English(12:50PM-3:40PM)" at bounding box center [421, 508] width 137 height 16
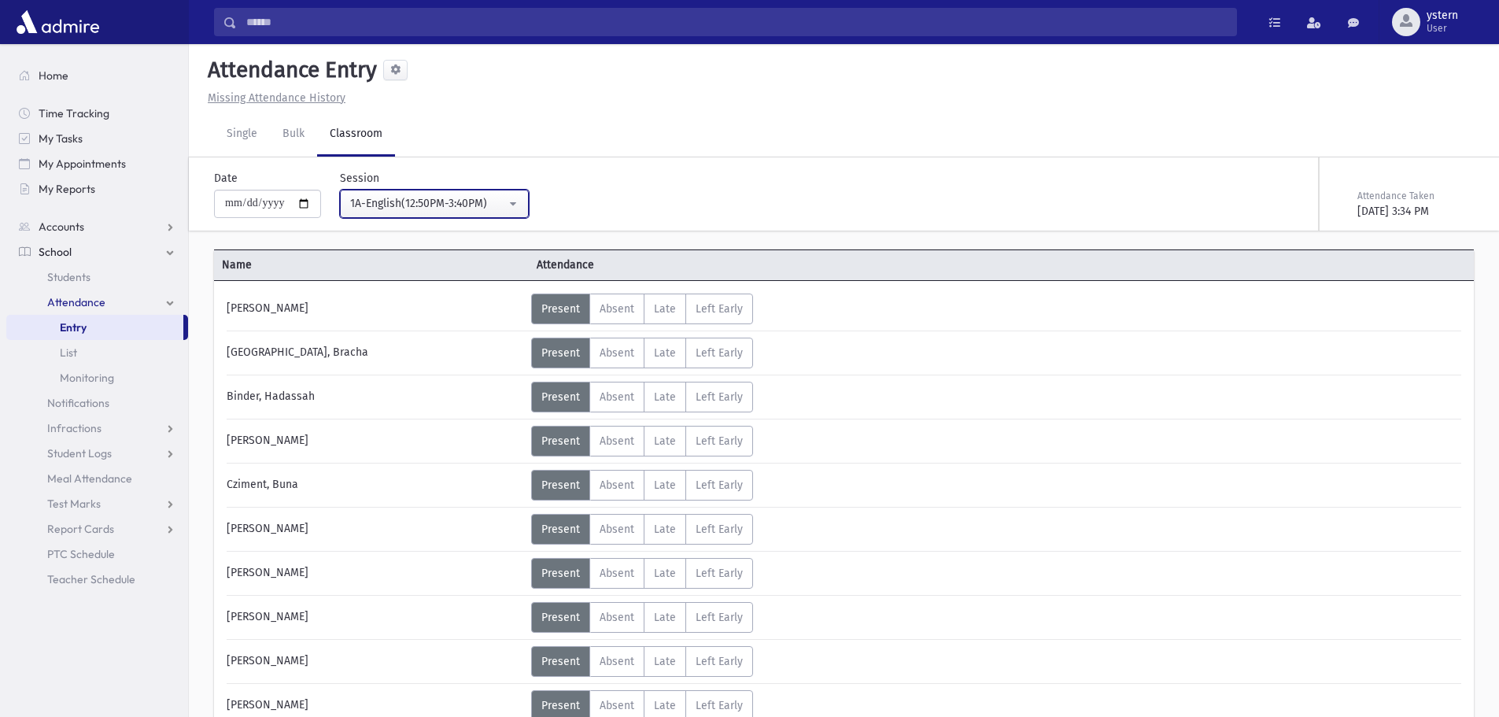
click at [434, 208] on div "1A-English(12:50PM-3:40PM)" at bounding box center [428, 203] width 156 height 17
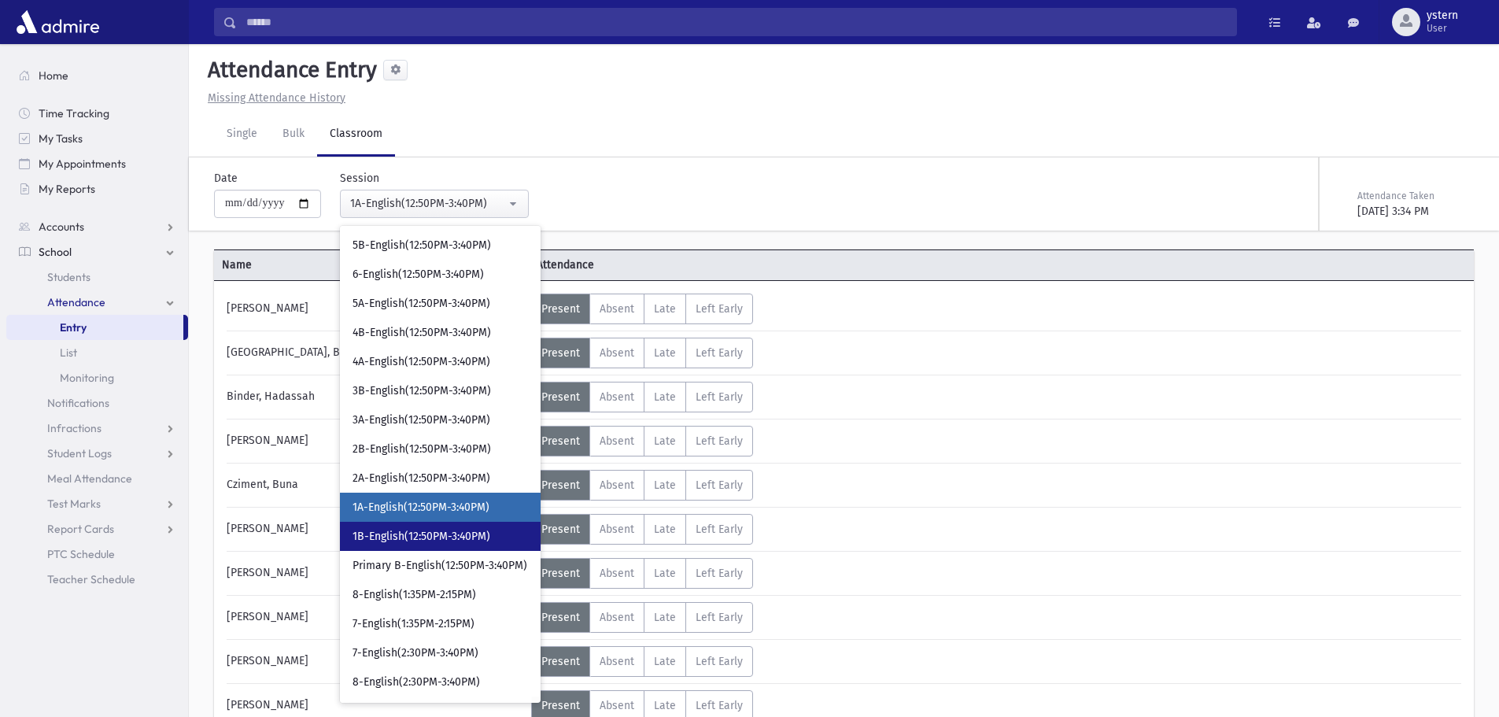
click at [473, 534] on span "1B-English(12:50PM-3:40PM)" at bounding box center [422, 537] width 138 height 16
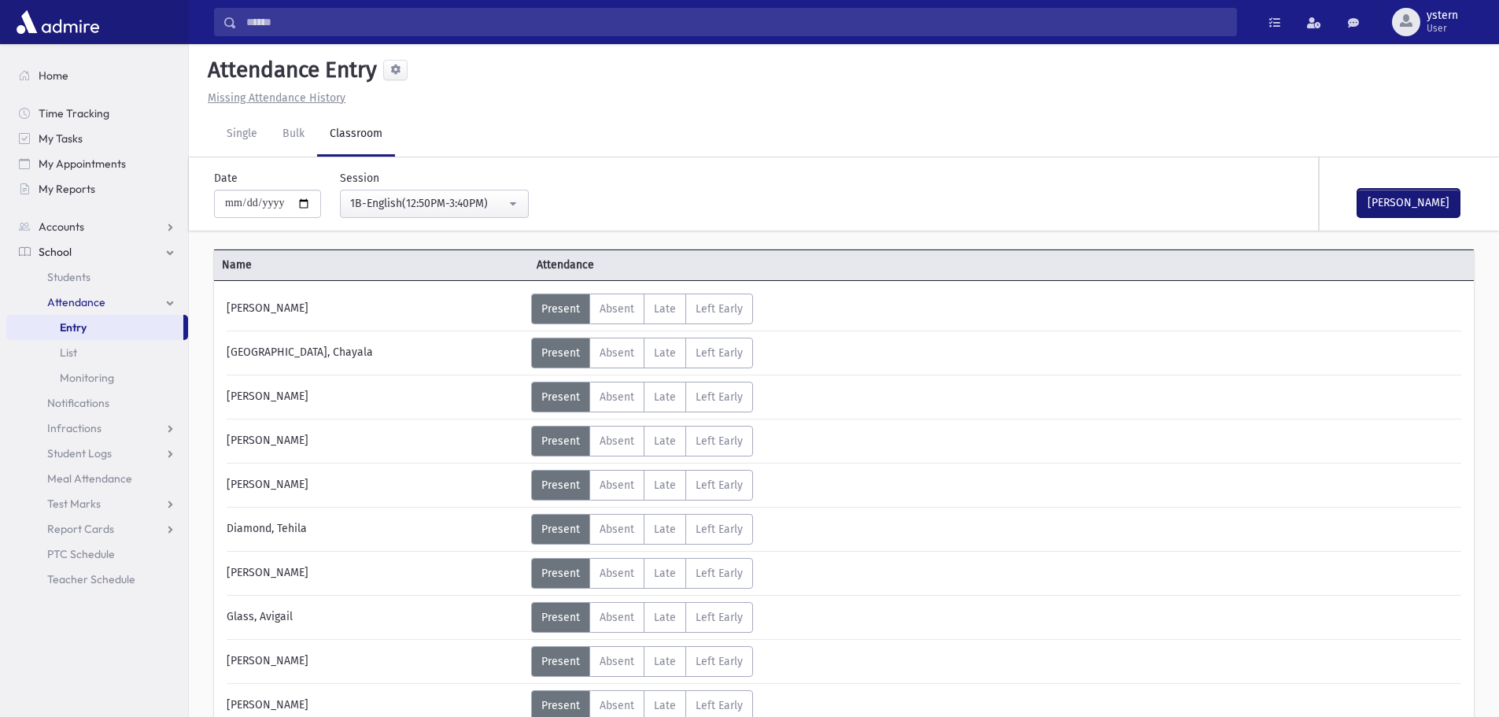
click at [1404, 206] on button "Mark Done" at bounding box center [1408, 203] width 102 height 28
click at [449, 210] on div "1B-English(12:50PM-3:40PM)" at bounding box center [428, 203] width 156 height 17
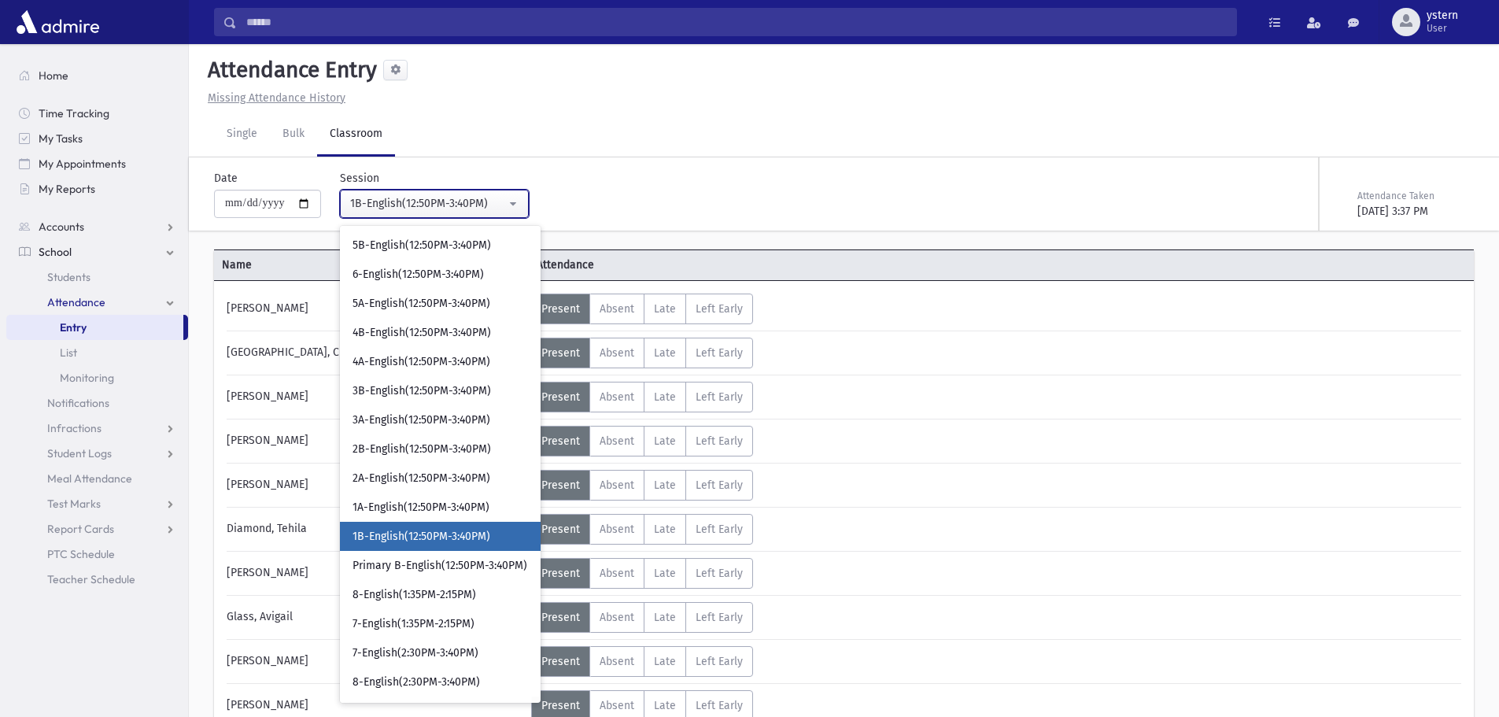
click at [496, 204] on div "1B-English(12:50PM-3:40PM)" at bounding box center [428, 203] width 156 height 17
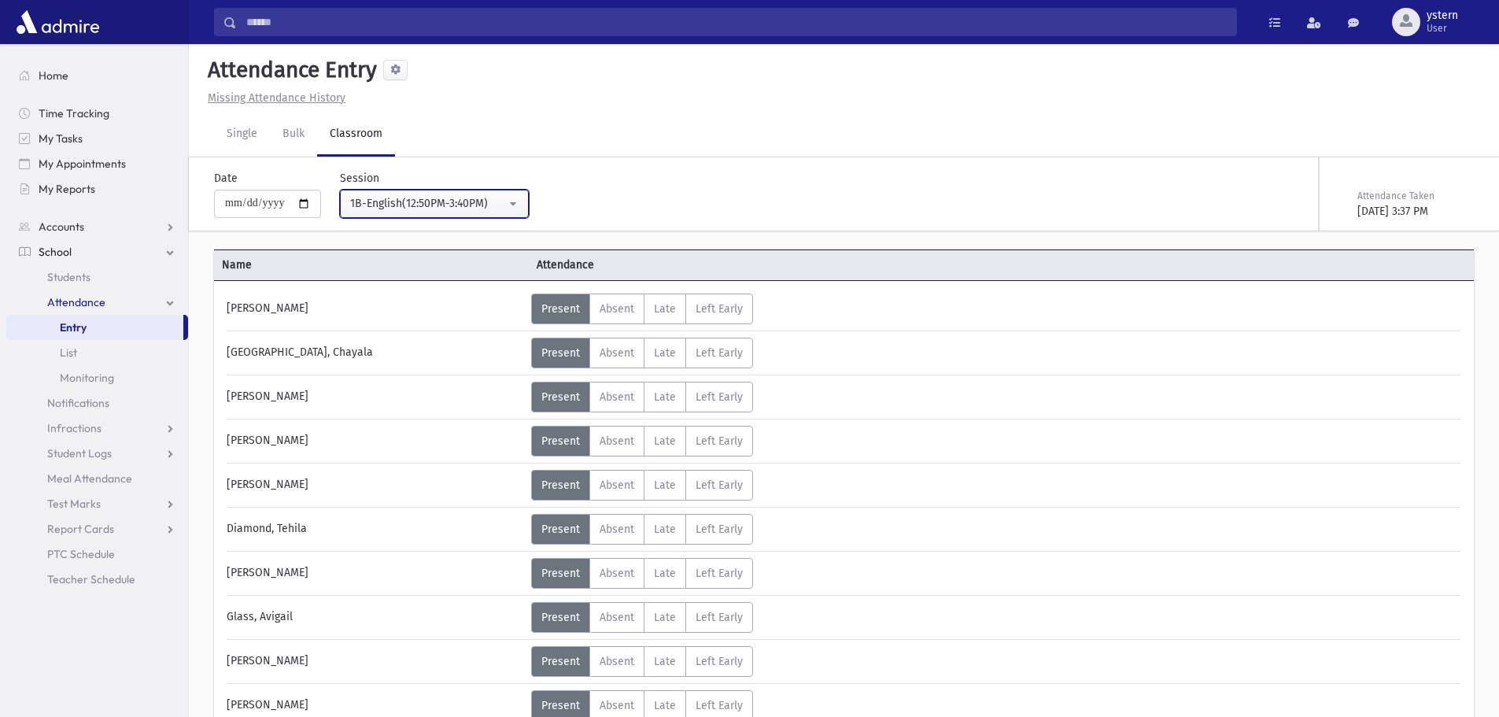
click at [497, 202] on div "1B-English(12:50PM-3:40PM)" at bounding box center [428, 203] width 156 height 17
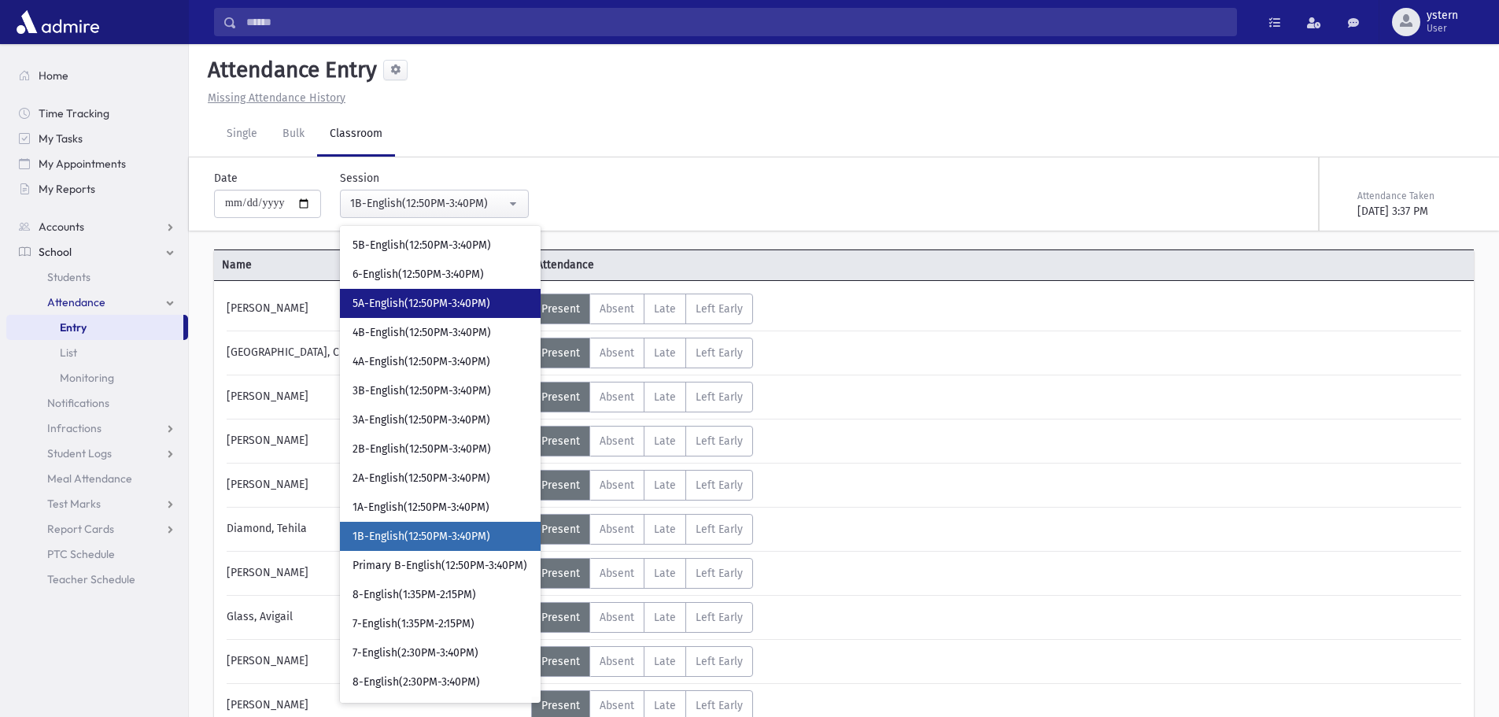
click at [438, 289] on link "5A-English(12:50PM-3:40PM)" at bounding box center [440, 303] width 201 height 29
select select "***"
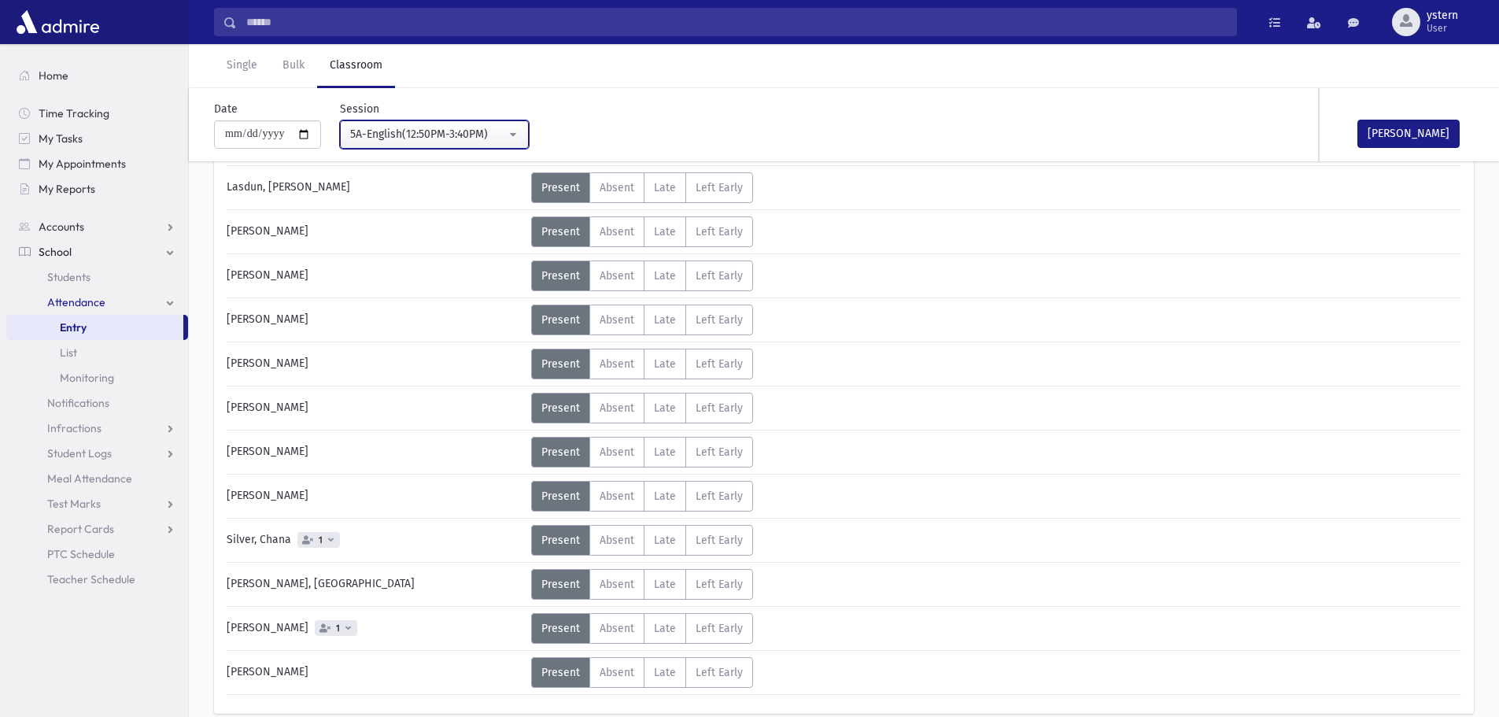
scroll to position [673, 0]
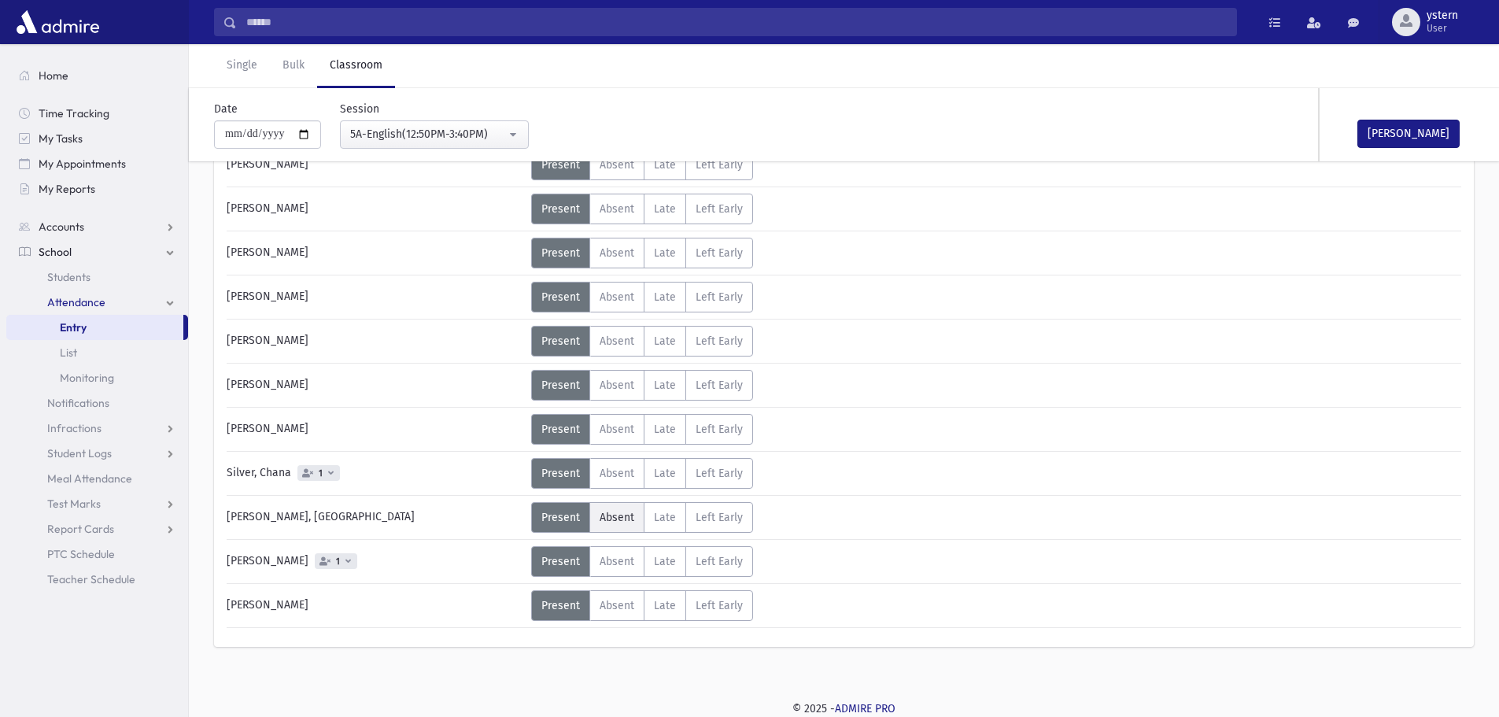
click at [612, 519] on span "Absent" at bounding box center [617, 517] width 35 height 13
click at [1420, 139] on button "Mark Done" at bounding box center [1408, 134] width 102 height 28
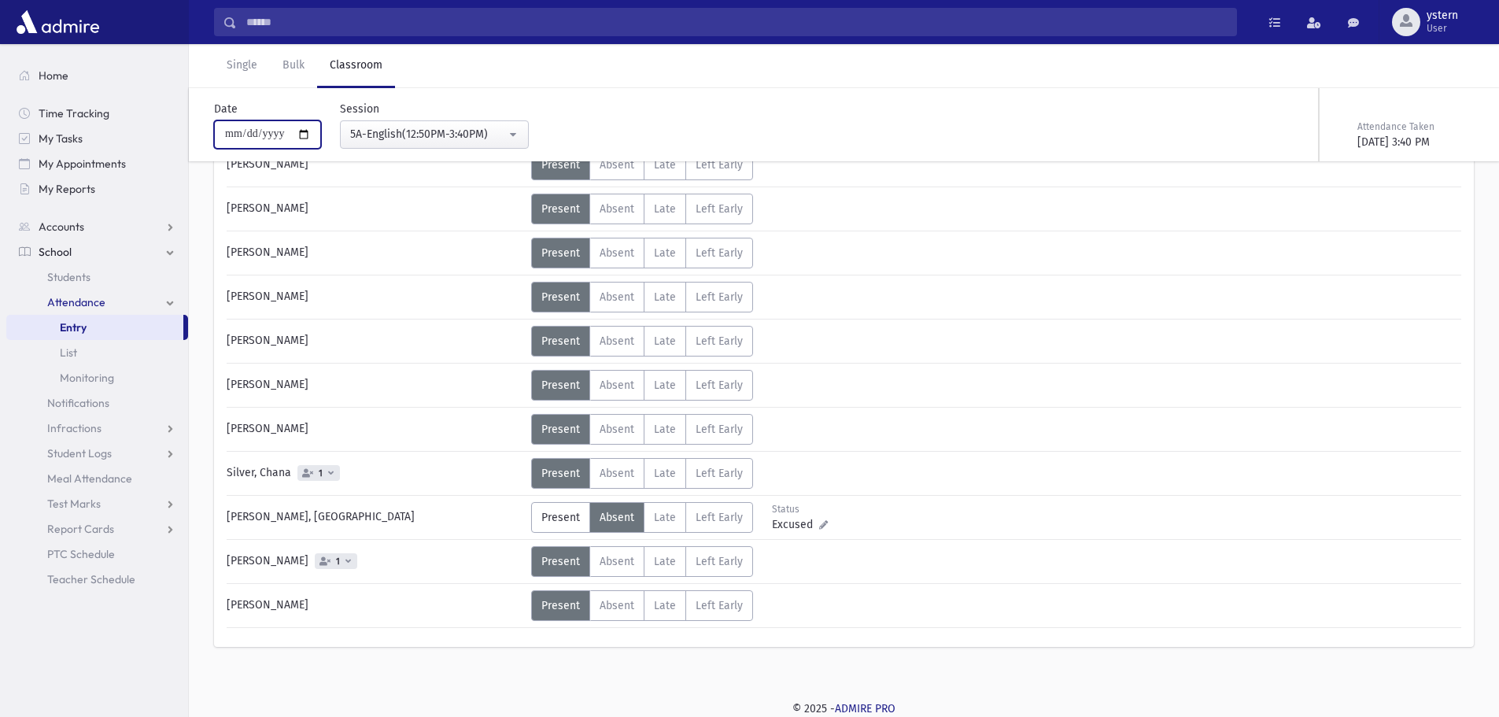
click at [308, 133] on input "**********" at bounding box center [267, 134] width 107 height 28
type input "**********"
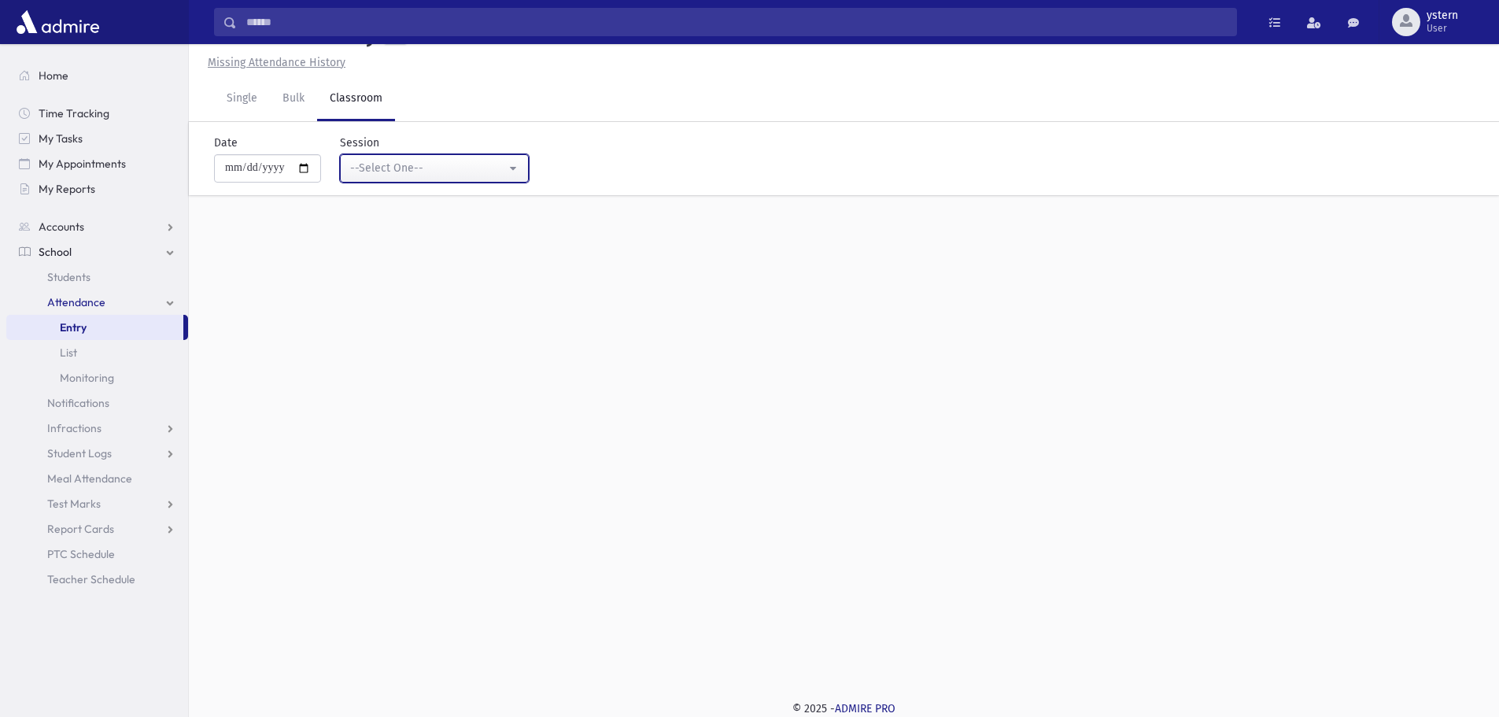
click at [413, 168] on div "--Select One--" at bounding box center [428, 168] width 156 height 17
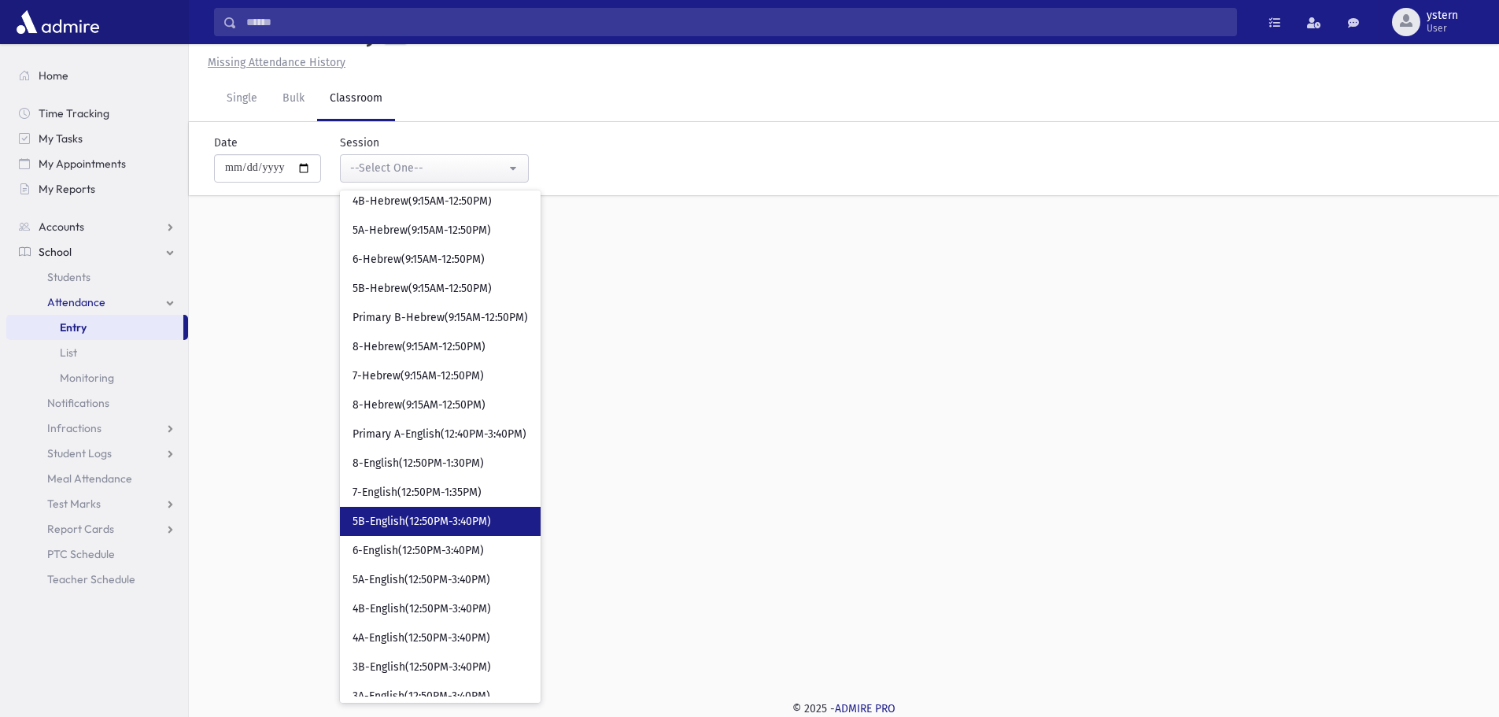
scroll to position [315, 0]
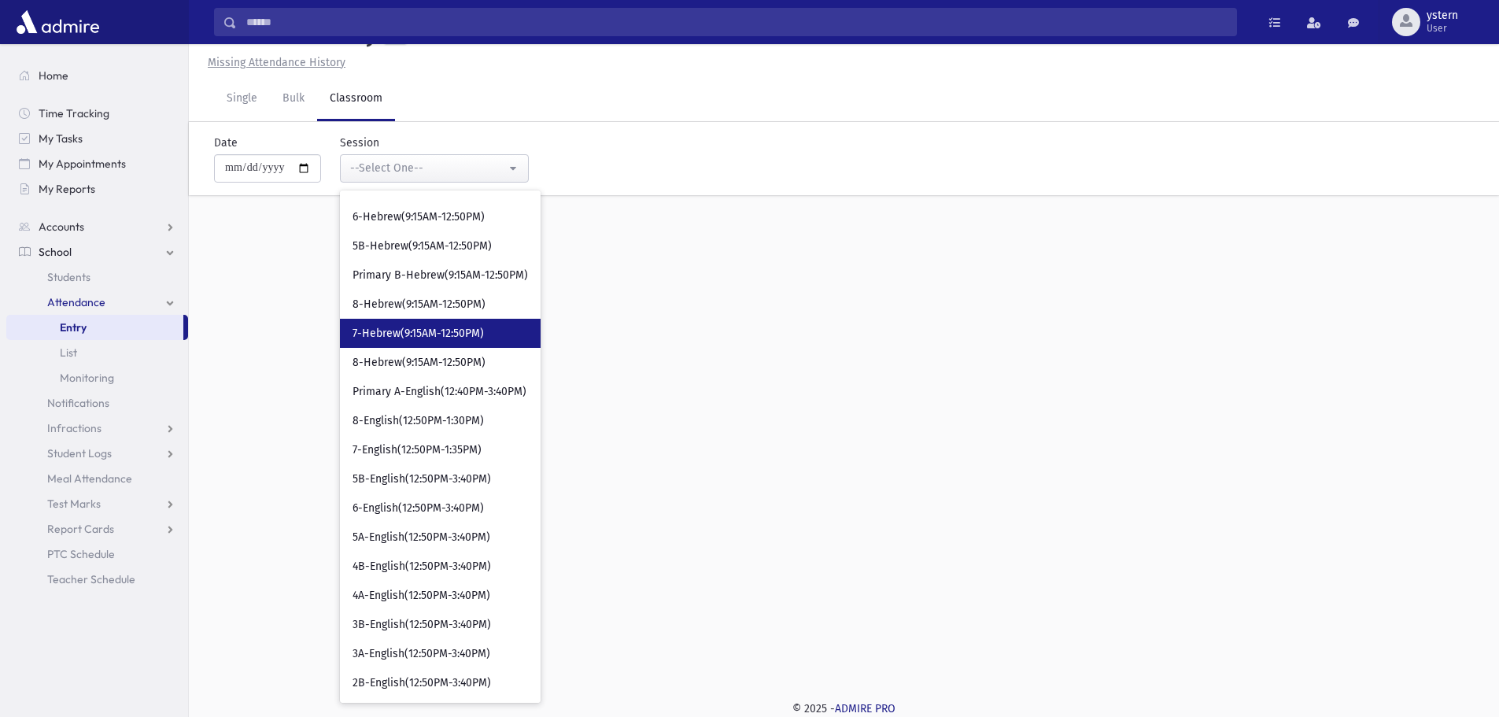
click at [499, 333] on link "7-Hebrew(9:15AM-12:50PM)" at bounding box center [440, 333] width 201 height 29
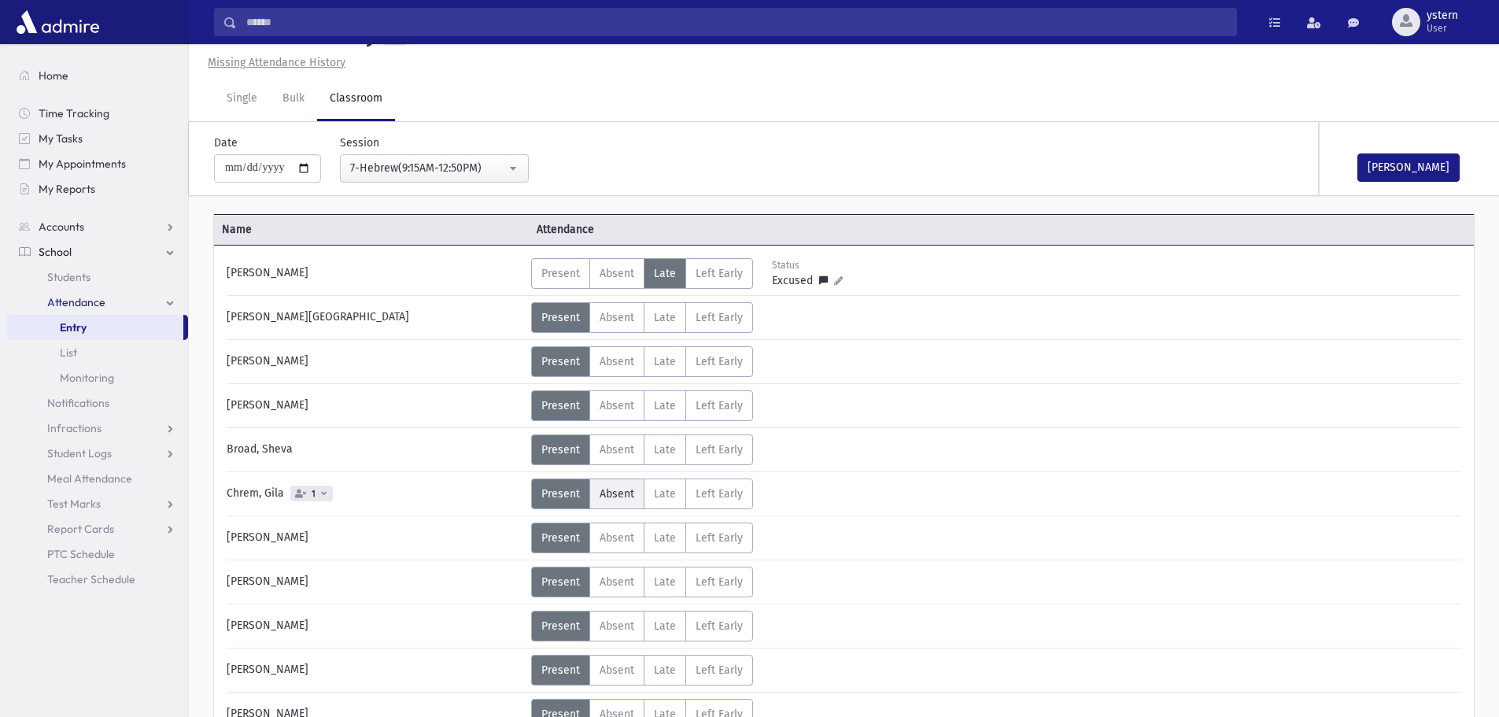
click at [602, 496] on span "Absent" at bounding box center [617, 493] width 35 height 13
click at [1405, 168] on button "Mark Done" at bounding box center [1408, 167] width 102 height 28
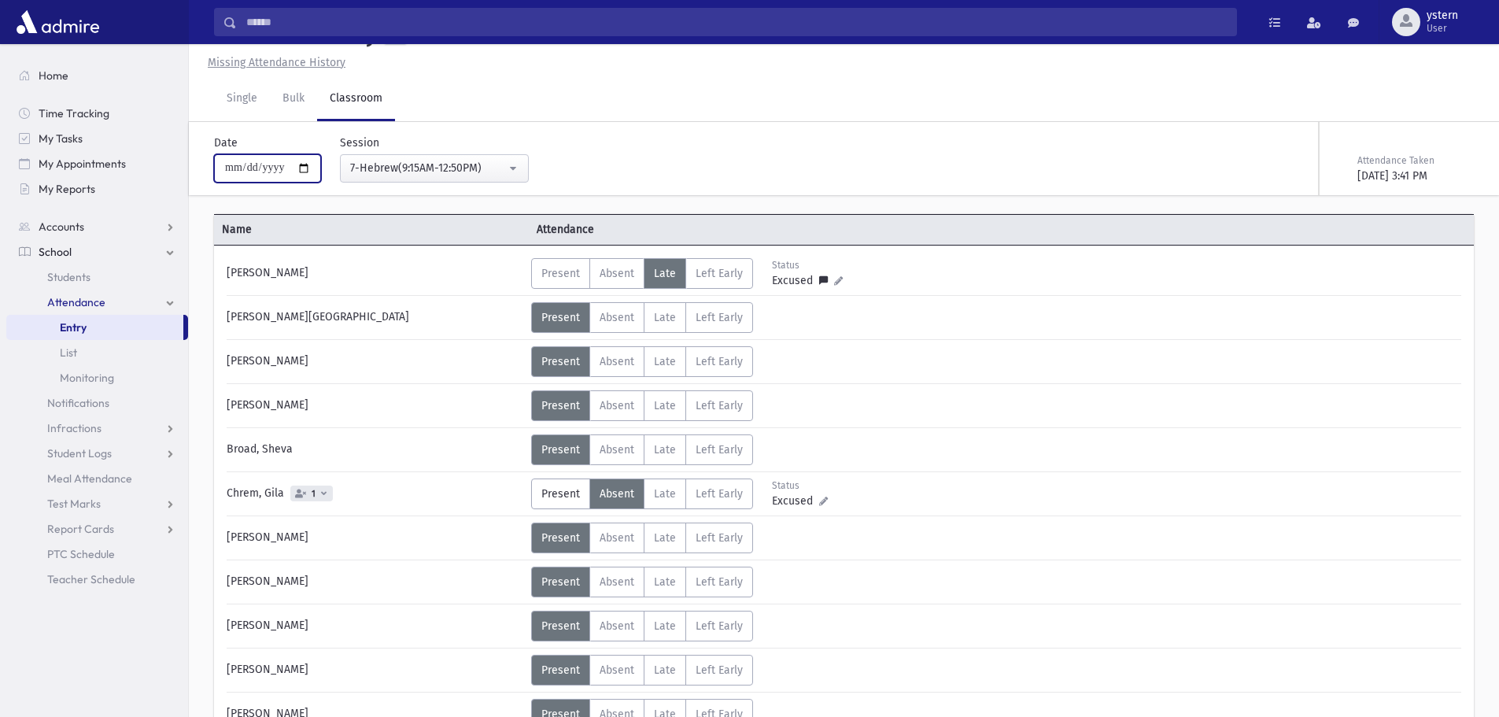
click at [308, 164] on input "**********" at bounding box center [267, 168] width 107 height 28
click at [445, 174] on div "7-Hebrew(9:15AM-12:50PM)" at bounding box center [428, 168] width 156 height 17
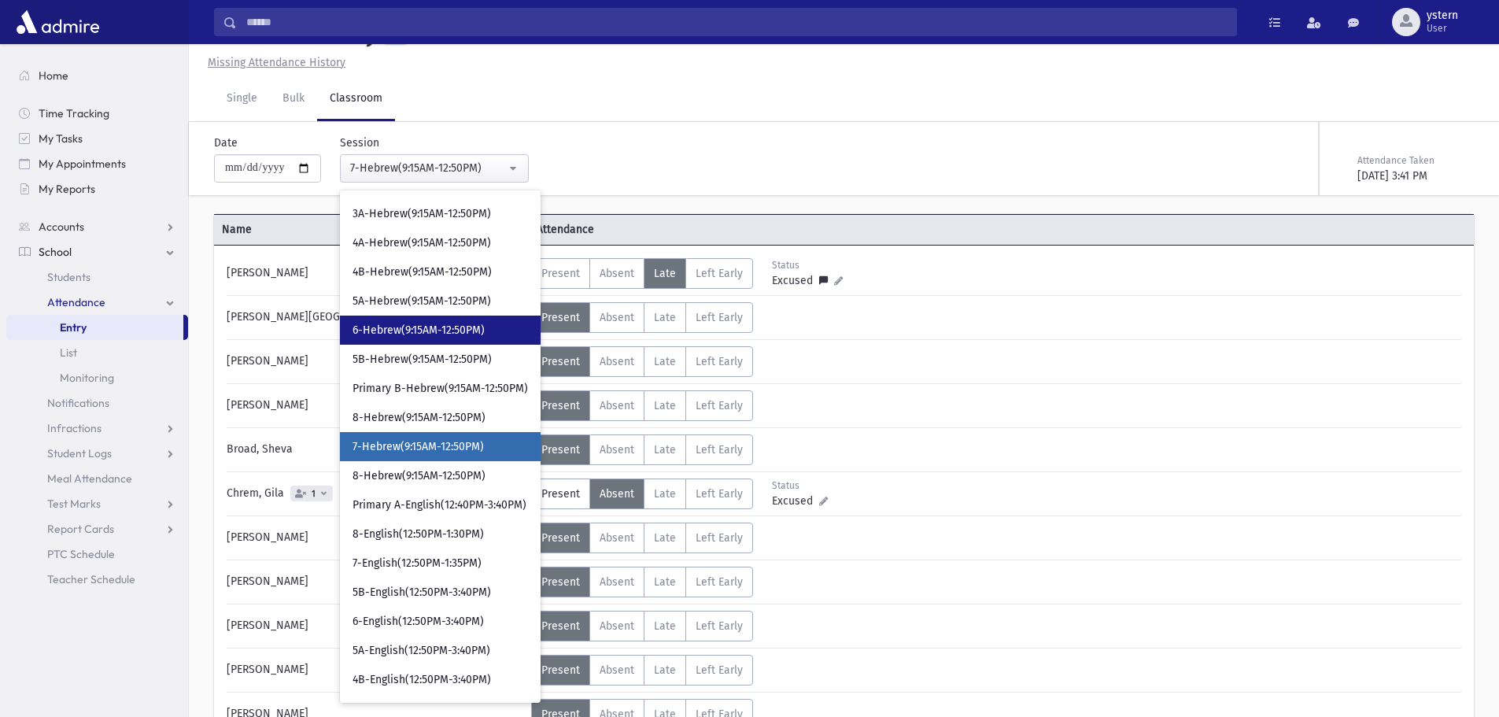
click at [461, 334] on span "6-Hebrew(9:15AM-12:50PM)" at bounding box center [419, 331] width 132 height 16
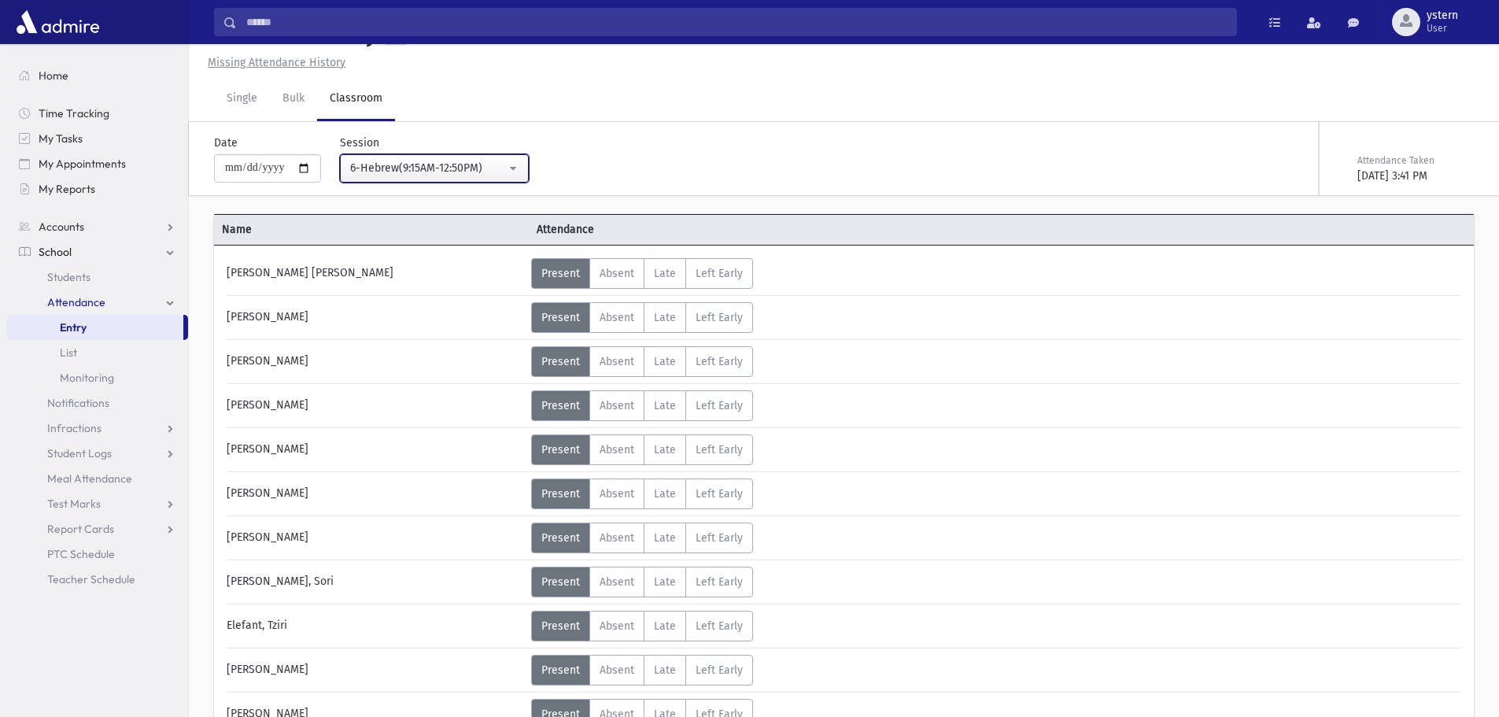
click at [481, 164] on div "6-Hebrew(9:15AM-12:50PM)" at bounding box center [428, 168] width 156 height 17
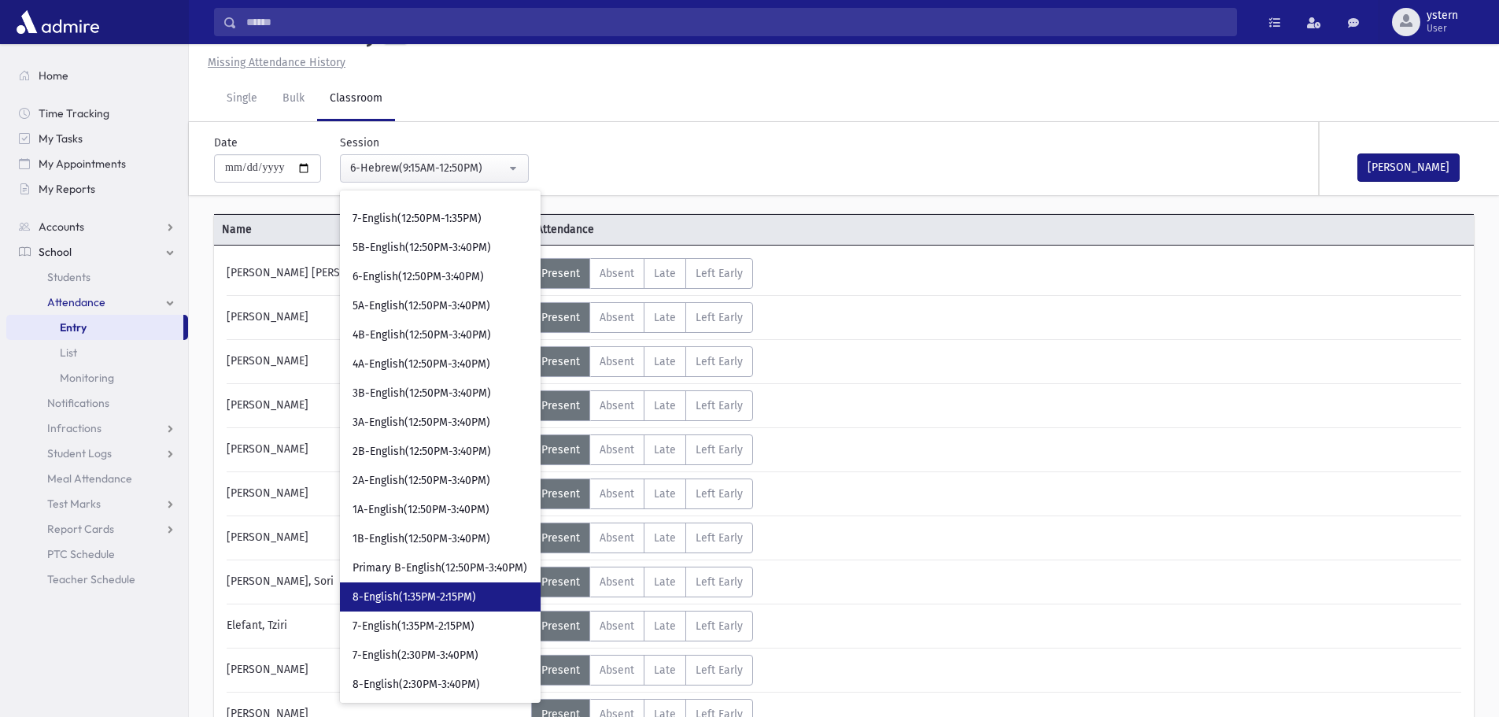
scroll to position [549, 0]
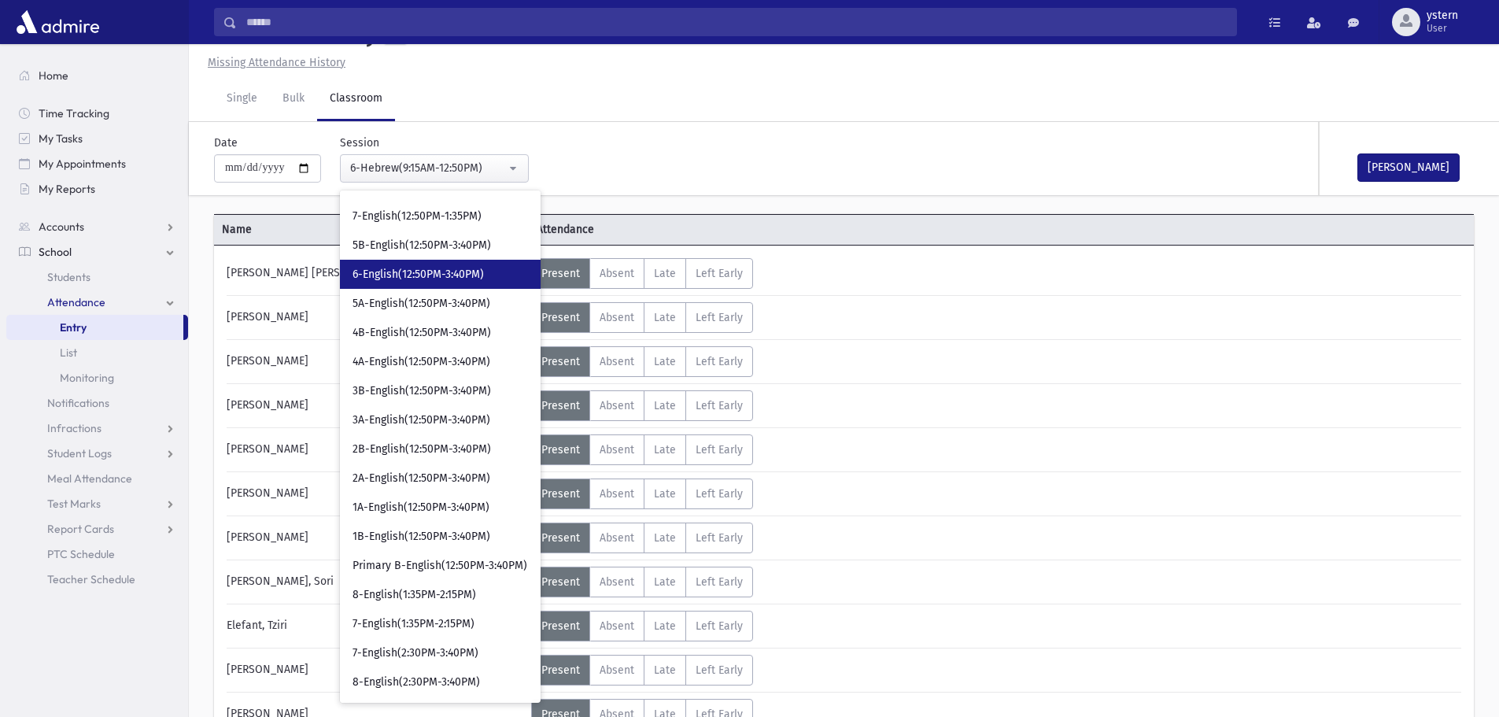
click at [460, 275] on span "6-English(12:50PM-3:40PM)" at bounding box center [418, 275] width 131 height 16
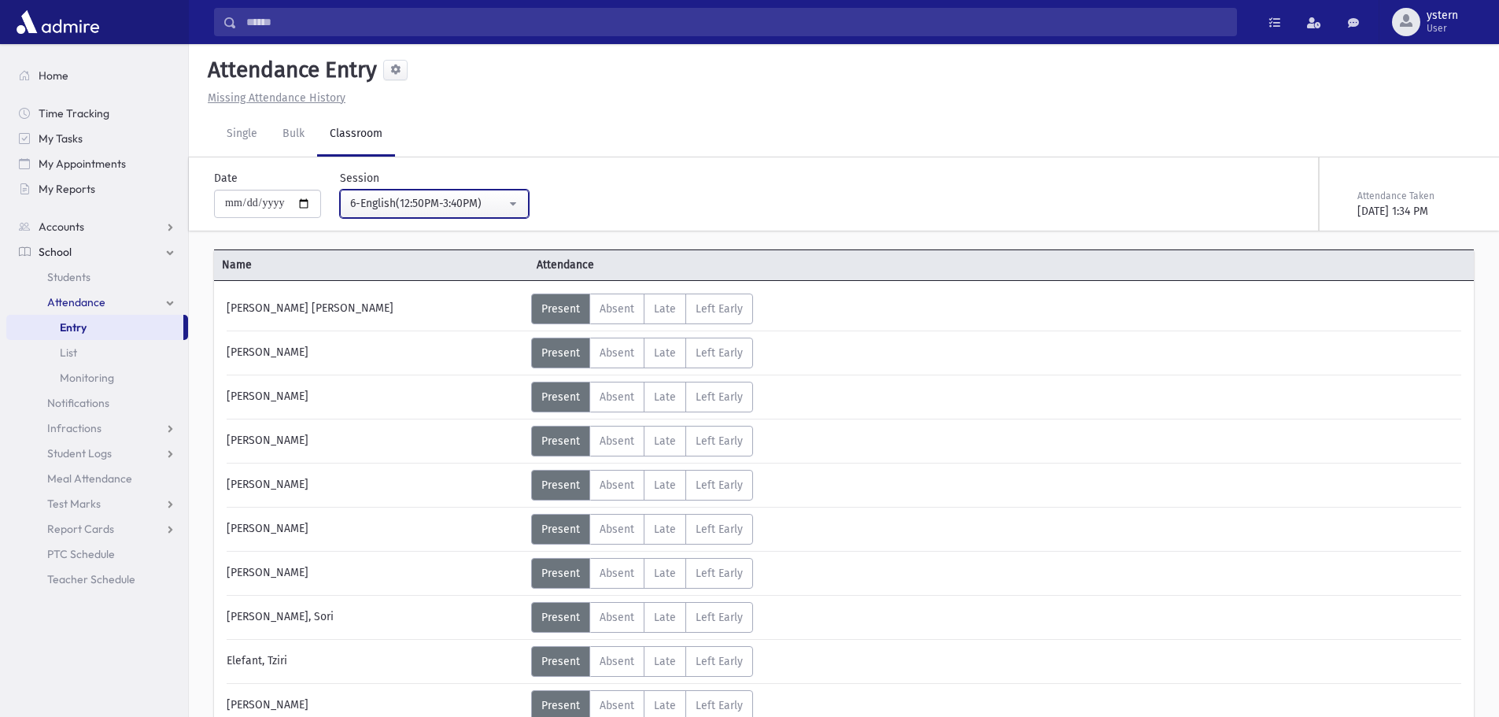
drag, startPoint x: 489, startPoint y: 216, endPoint x: 486, endPoint y: 206, distance: 10.5
click at [489, 216] on button "6-English(12:50PM-3:40PM)" at bounding box center [434, 204] width 189 height 28
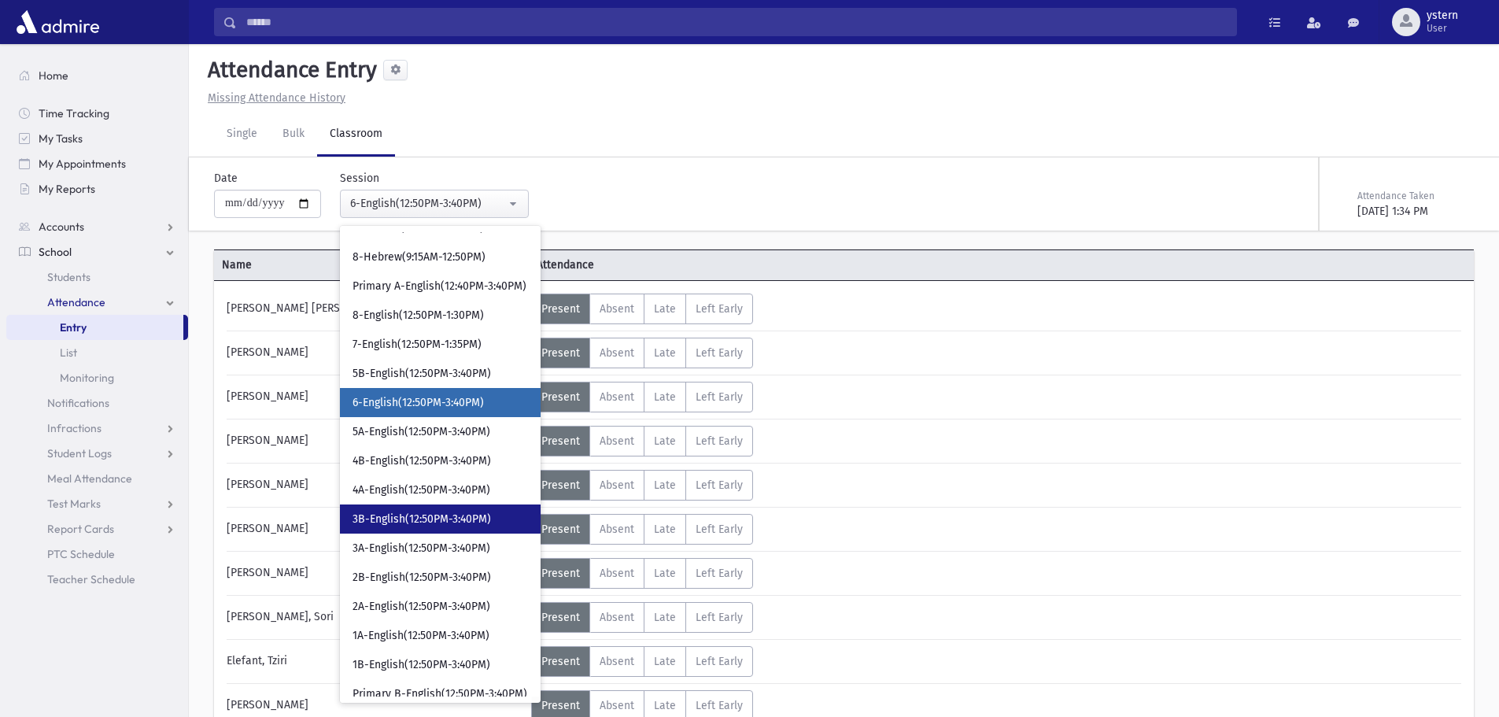
scroll to position [584, 0]
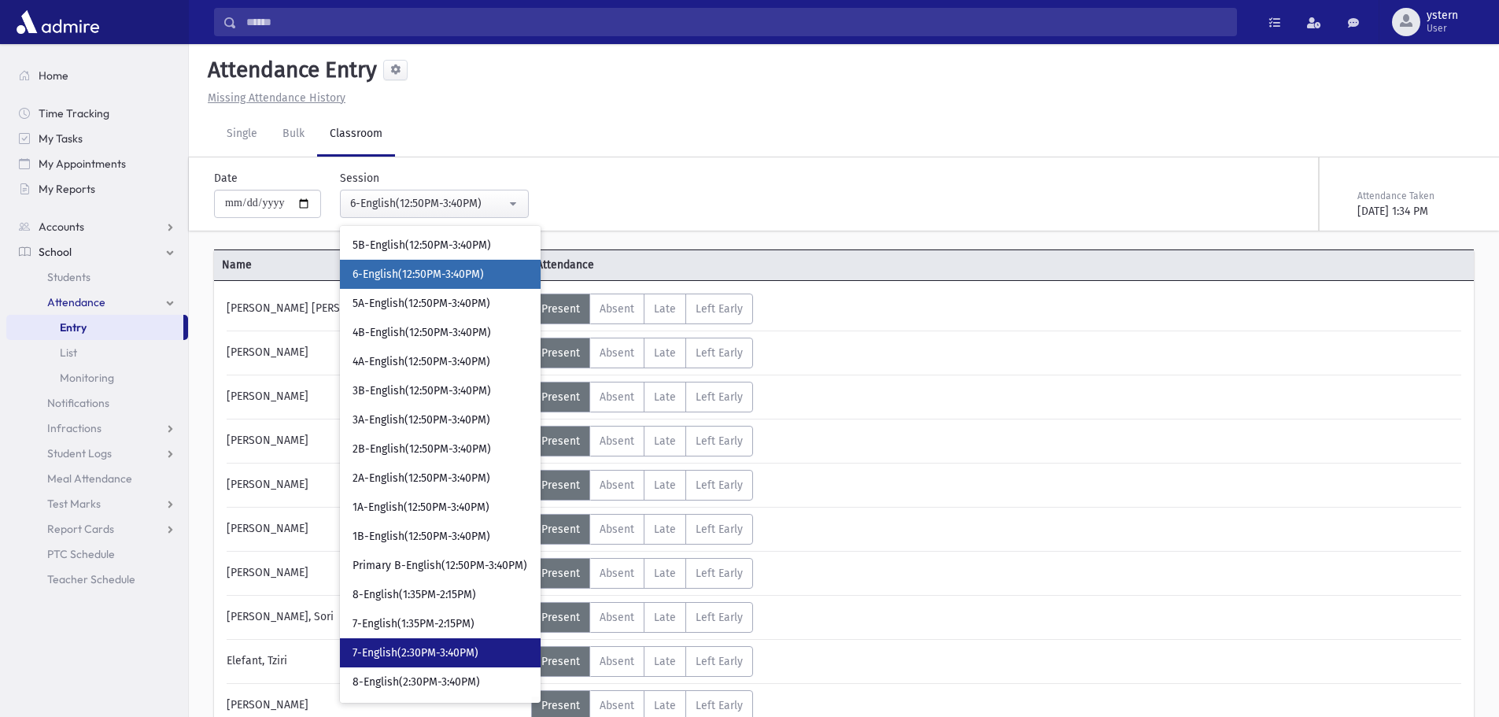
click at [504, 648] on link "7-English(2:30PM-3:40PM)" at bounding box center [440, 652] width 201 height 29
select select "***"
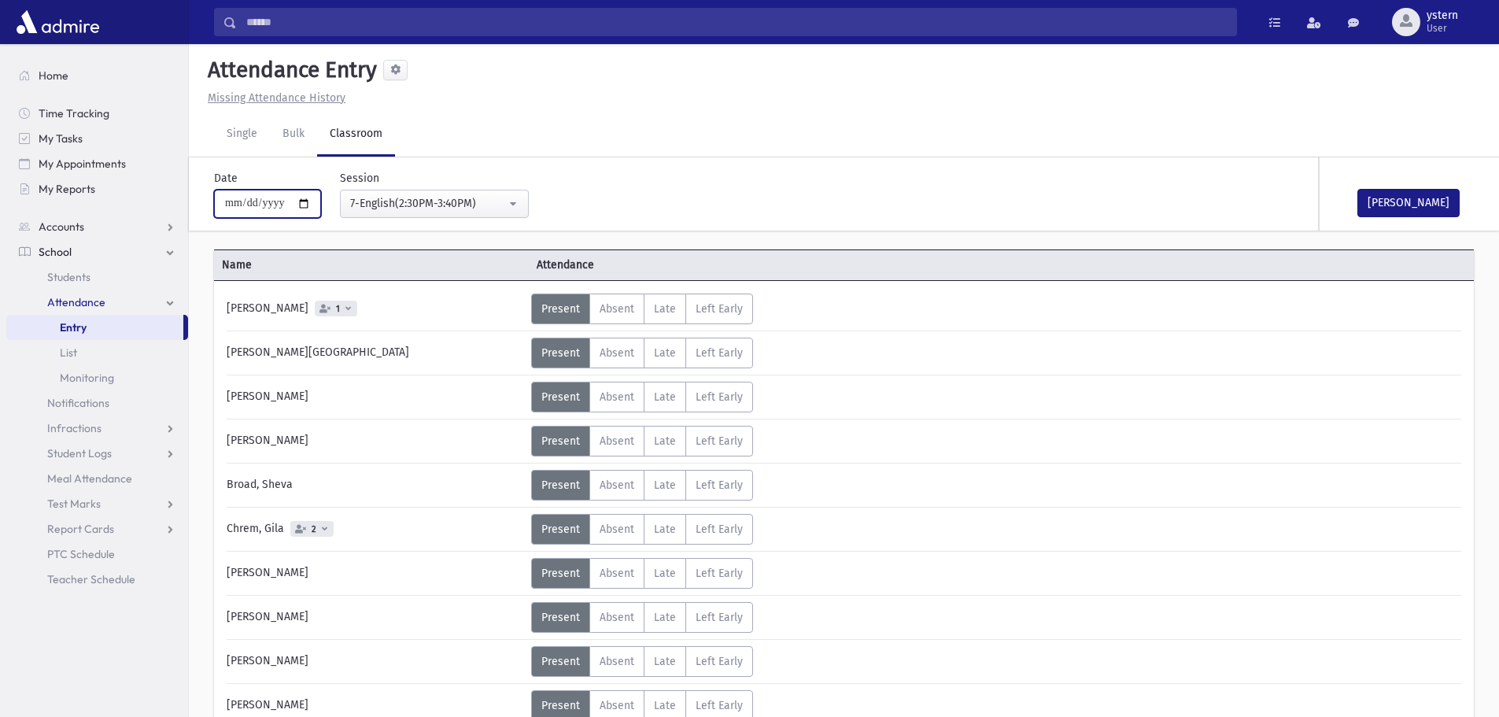
click at [312, 202] on input "**********" at bounding box center [267, 204] width 107 height 28
type input "**********"
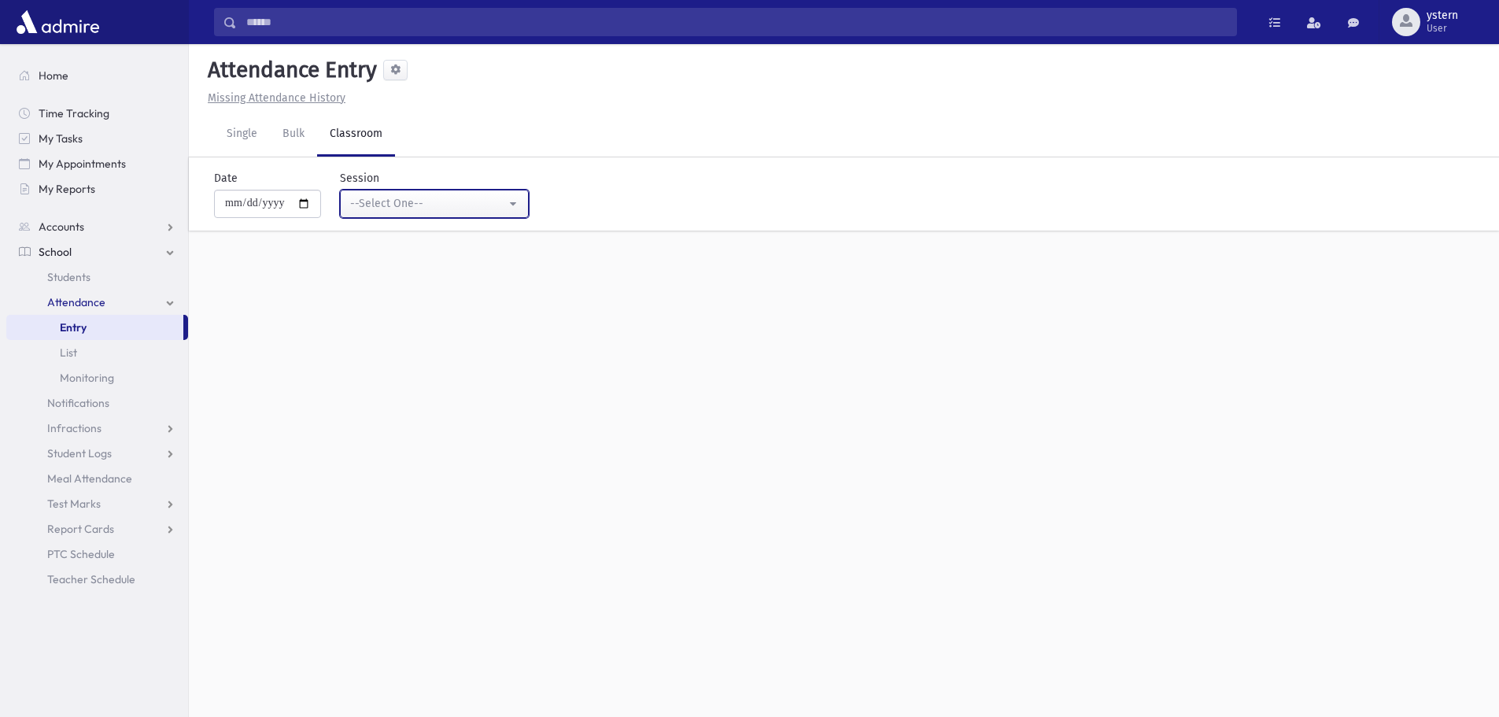
click at [461, 201] on div "--Select One--" at bounding box center [428, 203] width 156 height 17
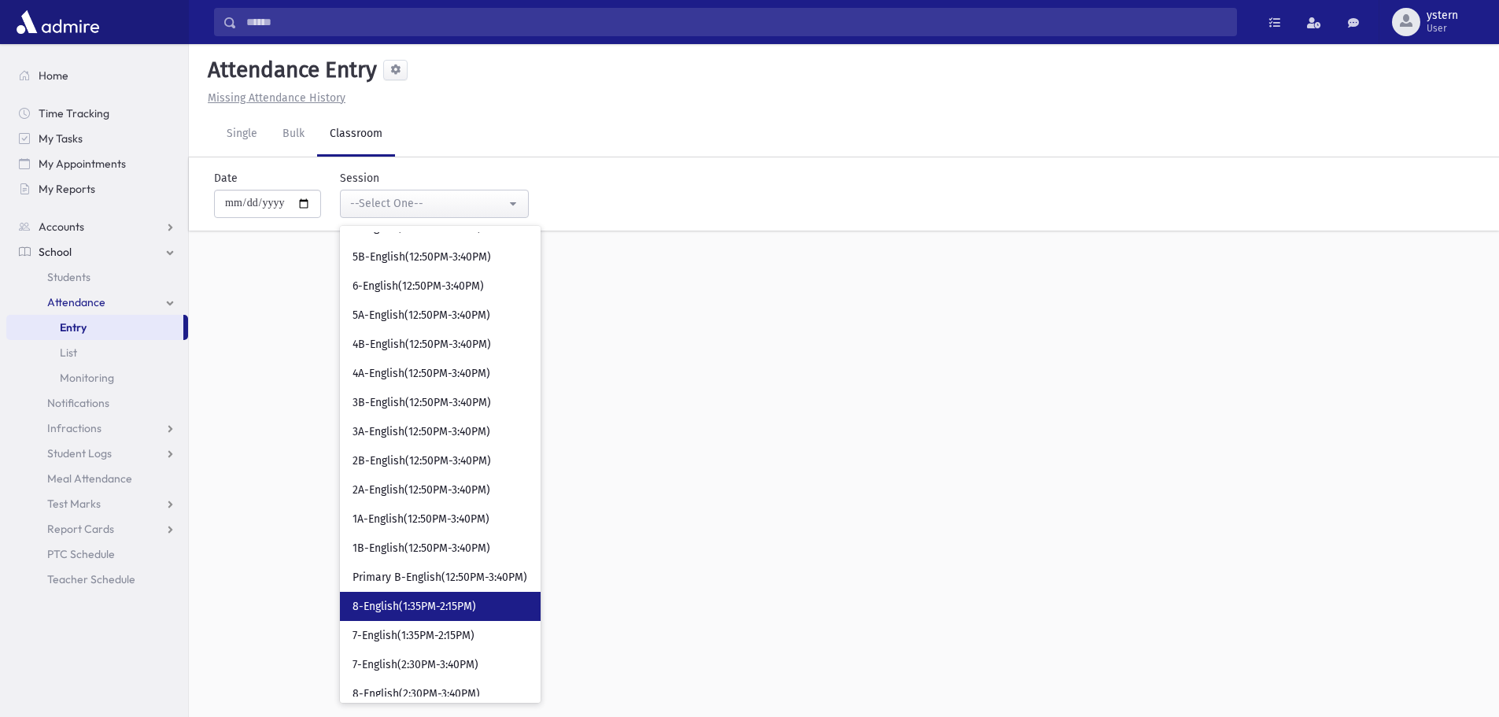
scroll to position [584, 0]
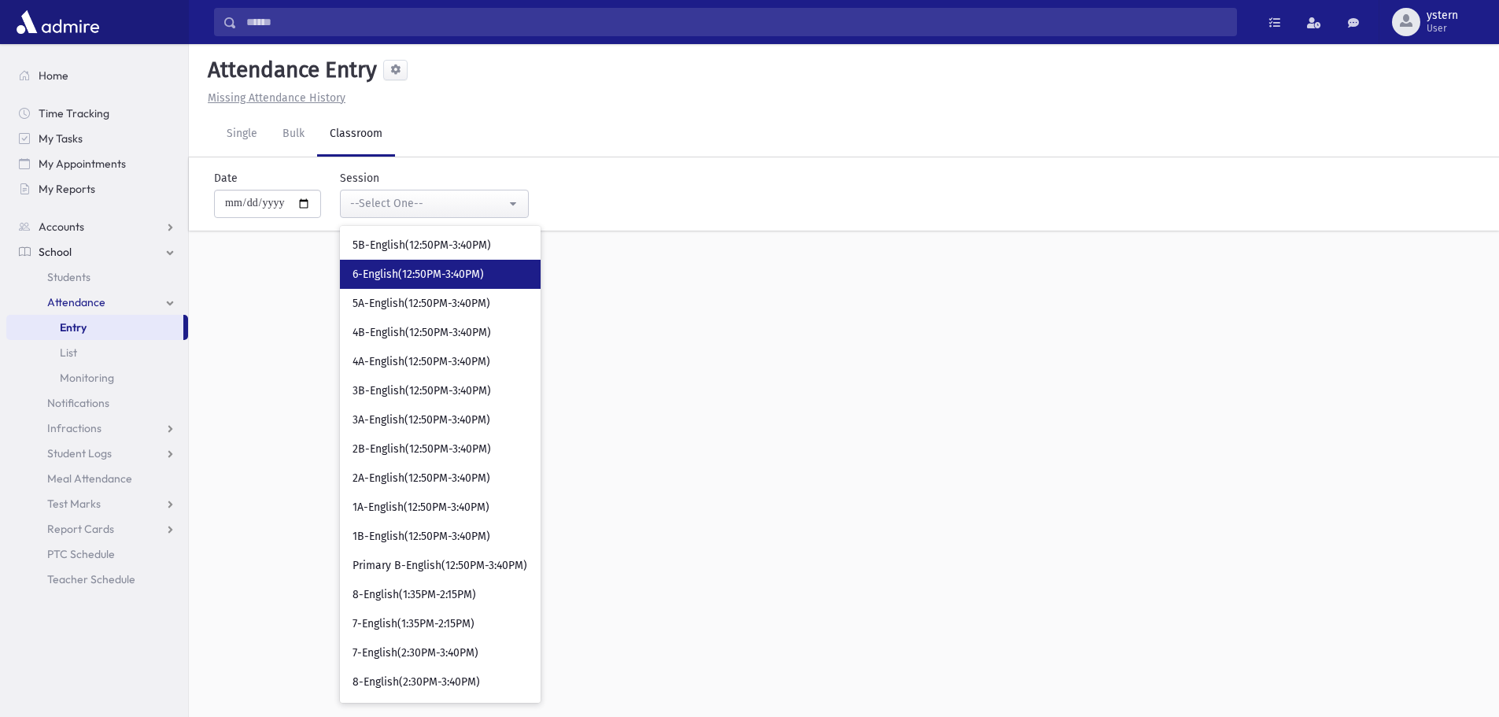
click at [493, 275] on link "6-English(12:50PM-3:40PM)" at bounding box center [440, 274] width 201 height 29
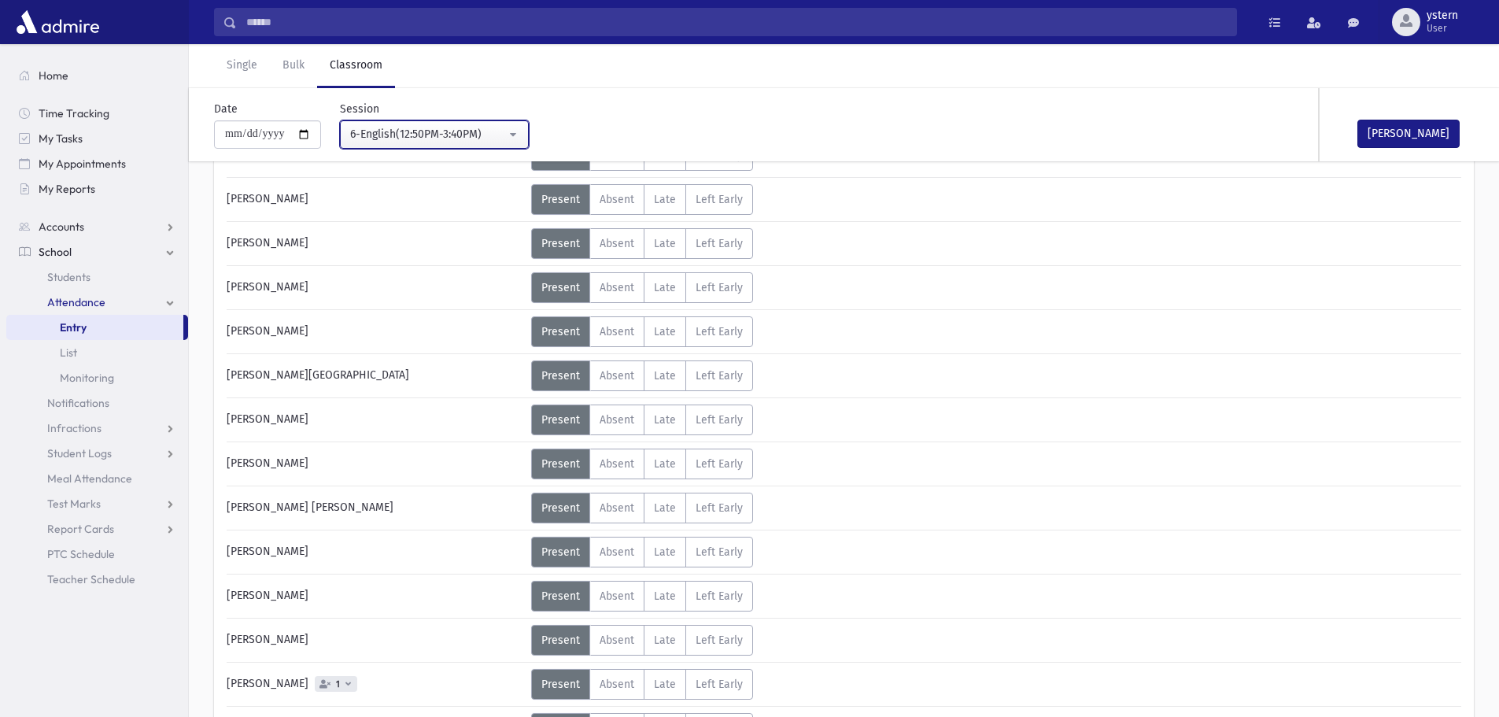
scroll to position [551, 0]
click at [619, 541] on label "Absent A" at bounding box center [616, 551] width 55 height 31
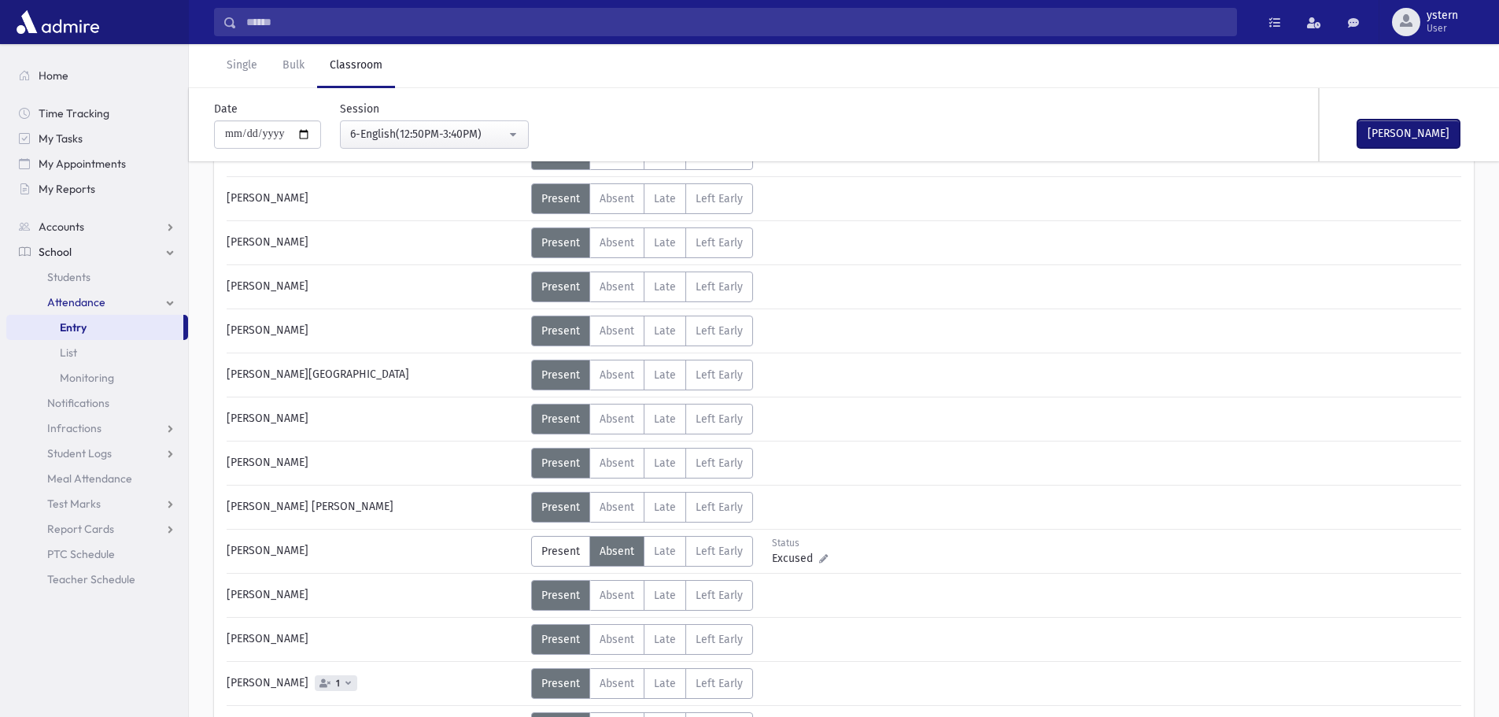
click at [1417, 126] on button "Mark Done" at bounding box center [1408, 134] width 102 height 28
click at [386, 136] on div "6-English(12:50PM-3:40PM)" at bounding box center [428, 134] width 156 height 17
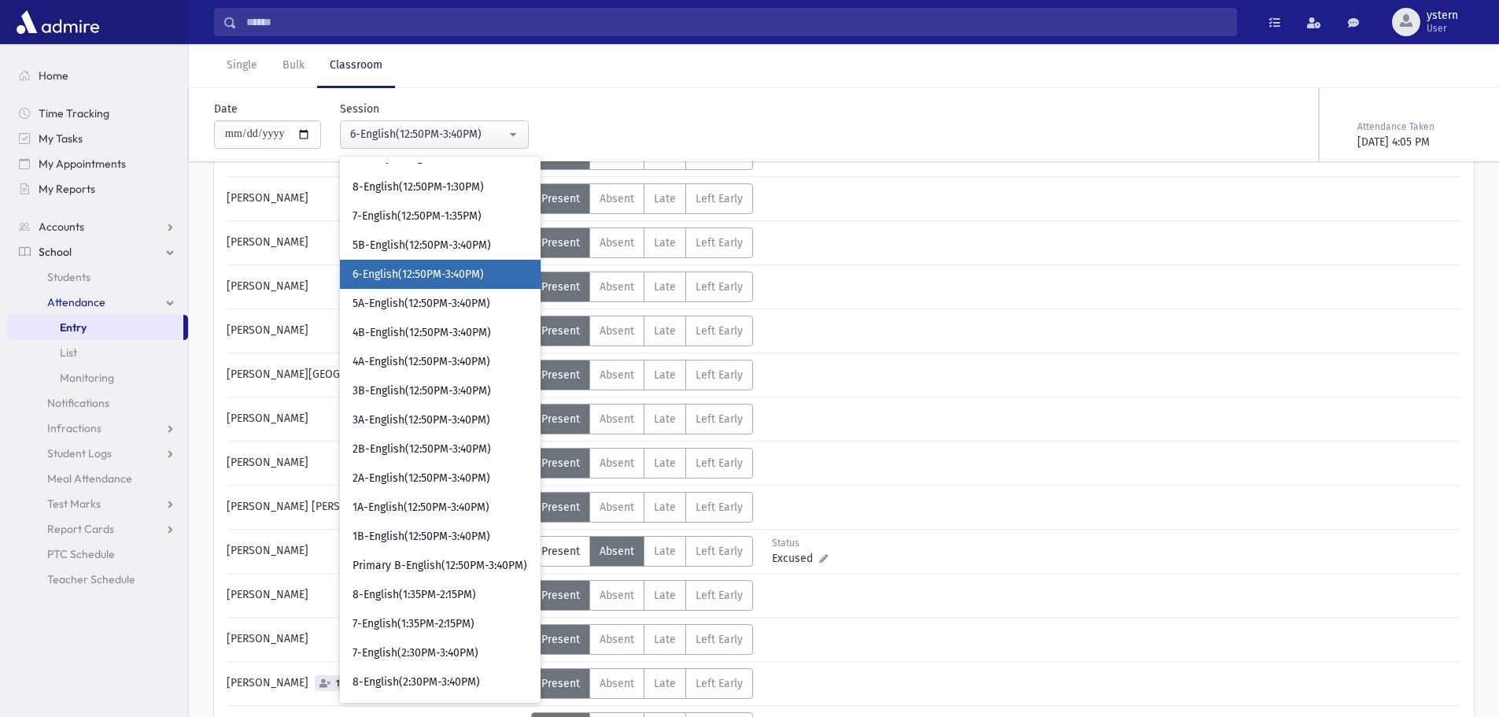
scroll to position [360, 0]
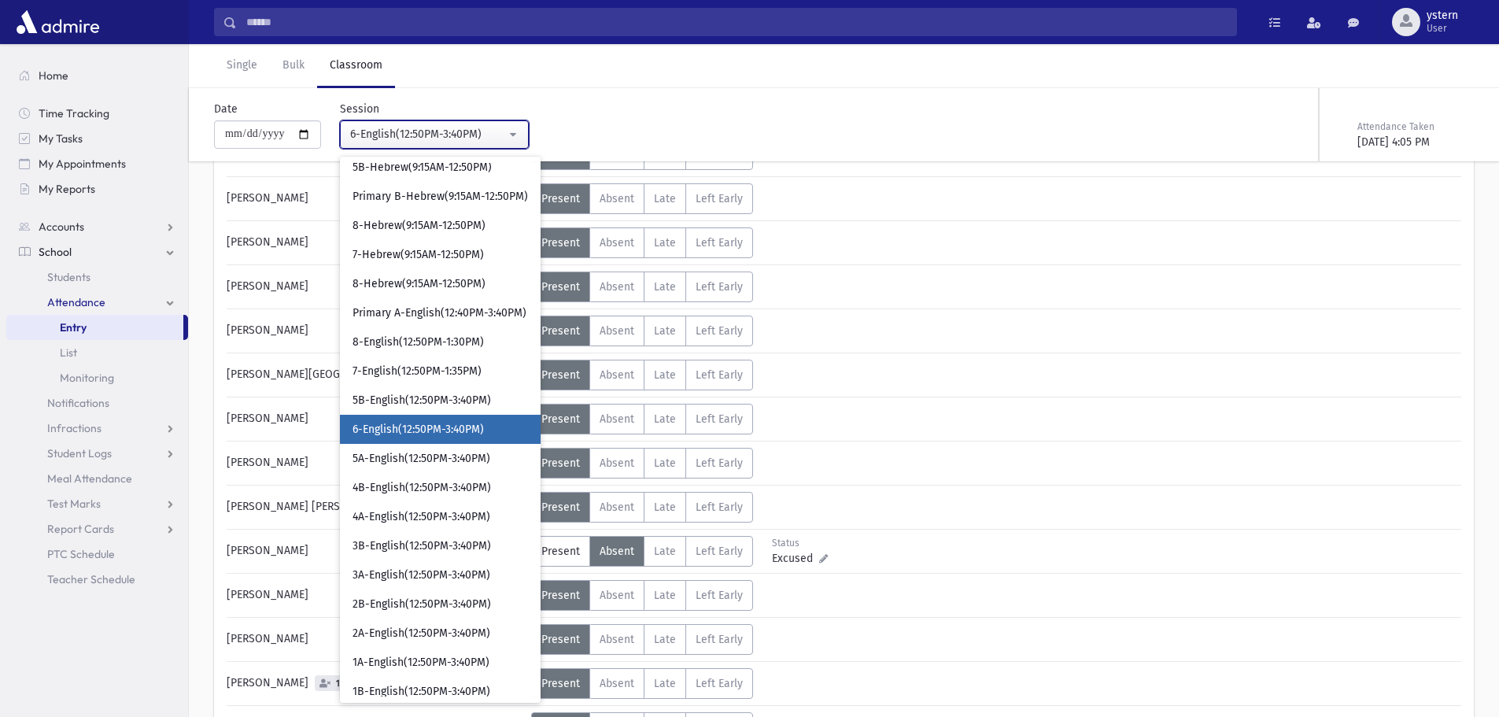
select select "***"
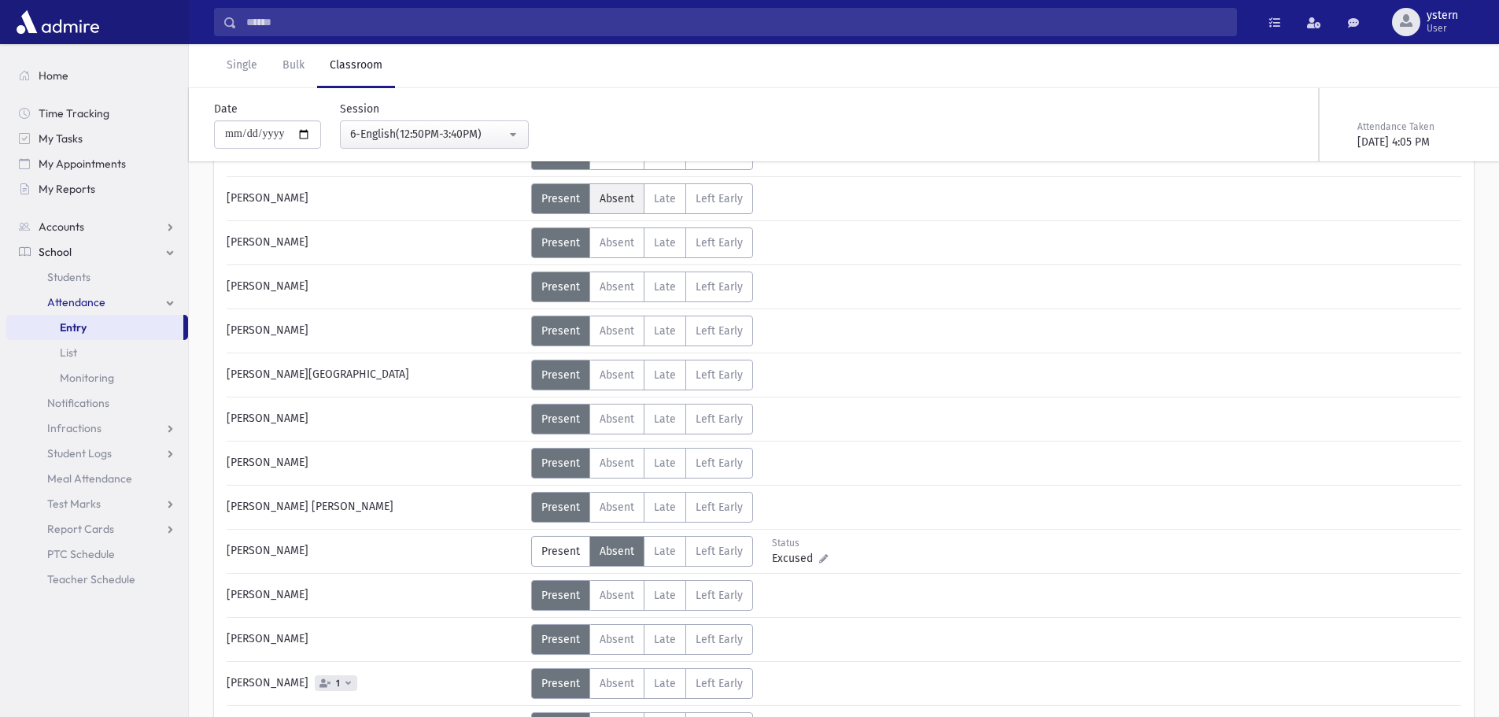
drag, startPoint x: 427, startPoint y: 177, endPoint x: 596, endPoint y: 202, distance: 170.3
click at [508, 161] on div "Bamberger, Ahuva Bracha Status Excused Admin: Late Present P Absent A Late L LE…" at bounding box center [844, 401] width 1235 height 1316
click at [462, 138] on div "6-English(12:50PM-3:40PM)" at bounding box center [428, 134] width 156 height 17
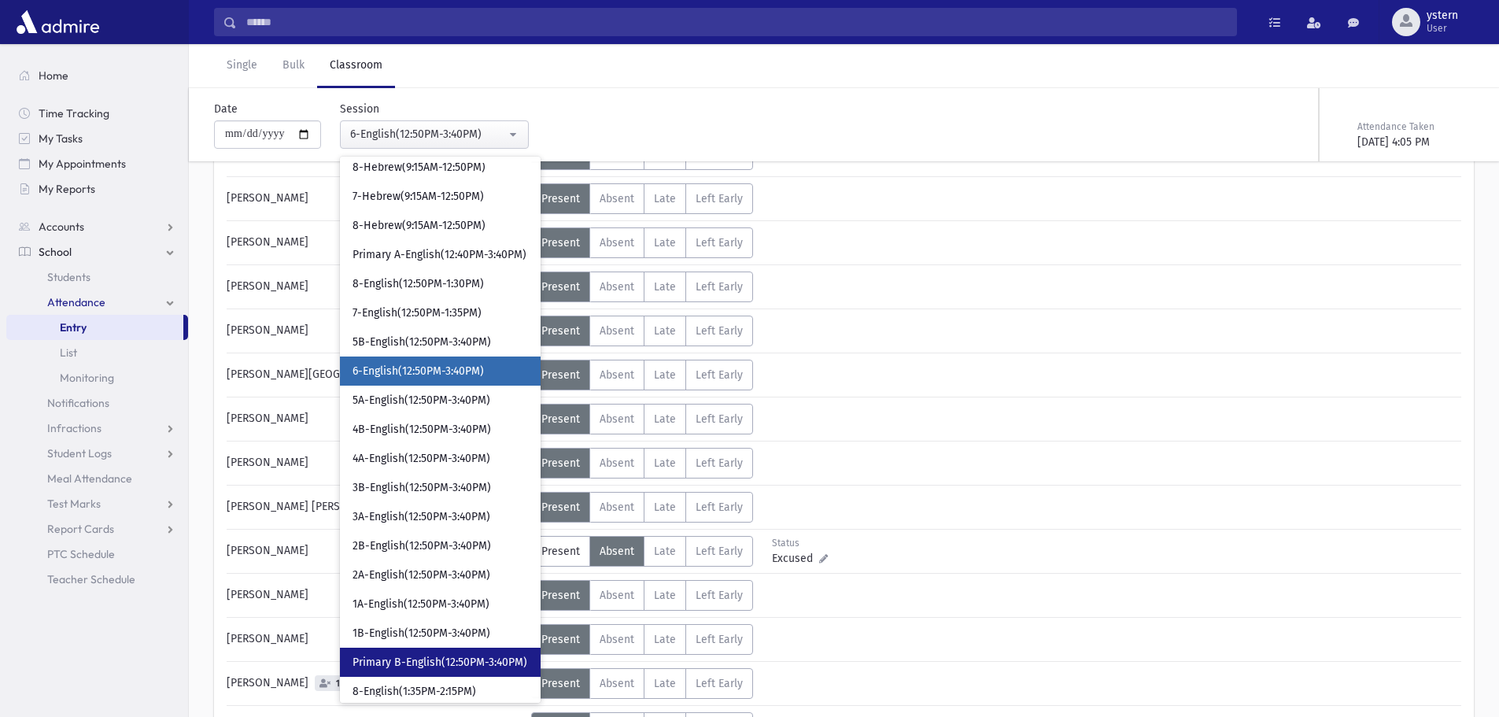
scroll to position [515, 0]
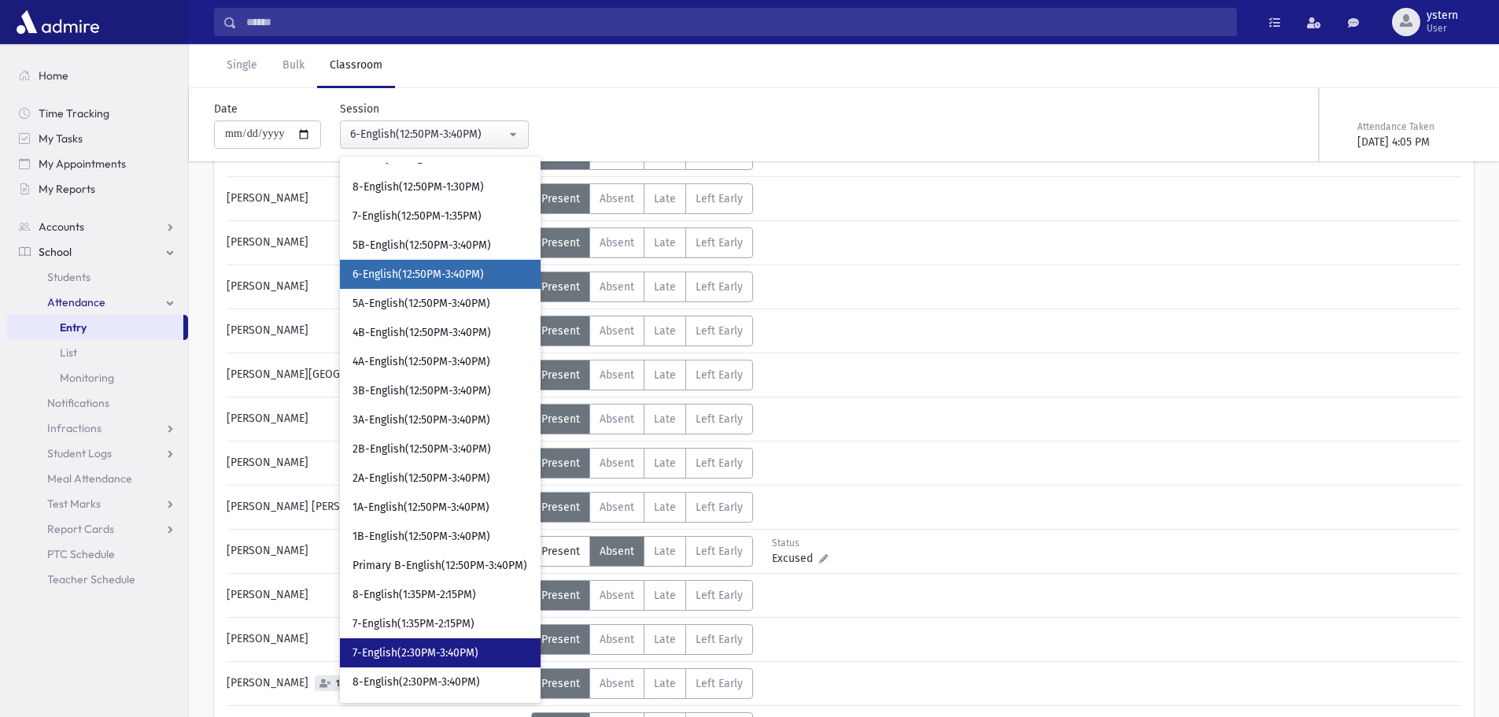
click at [475, 652] on span "7-English(2:30PM-3:40PM)" at bounding box center [416, 653] width 126 height 16
select select "***"
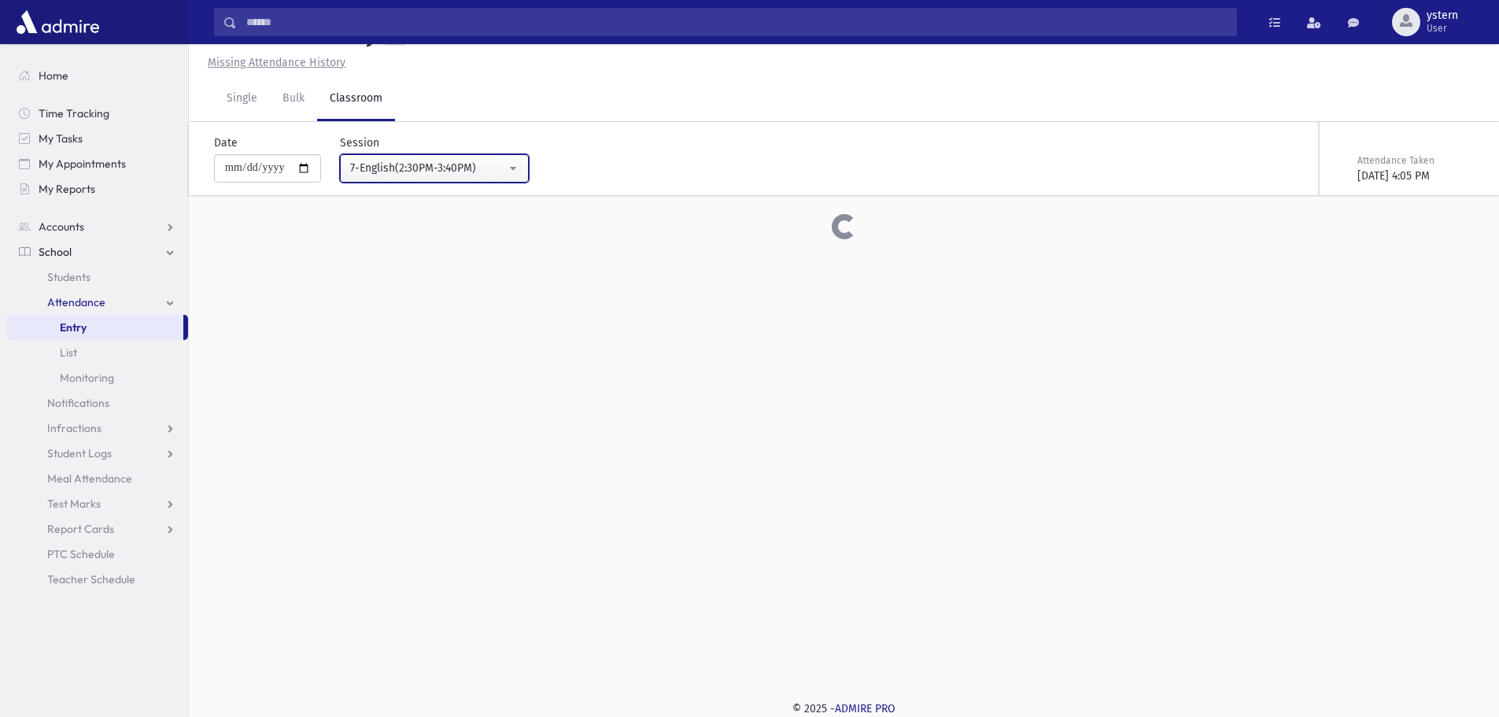
scroll to position [551, 0]
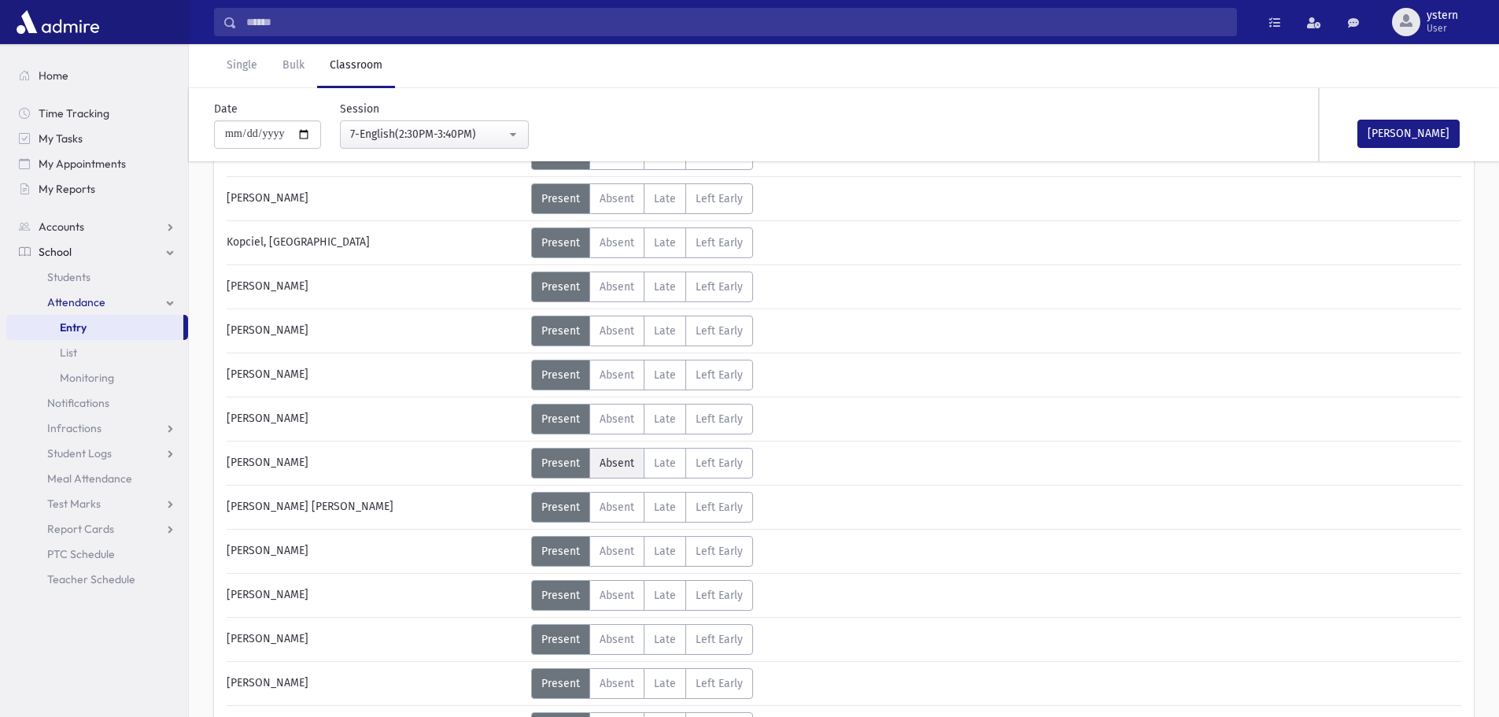
click at [619, 456] on span "Absent" at bounding box center [617, 462] width 35 height 13
click at [611, 644] on span "Absent" at bounding box center [617, 639] width 35 height 13
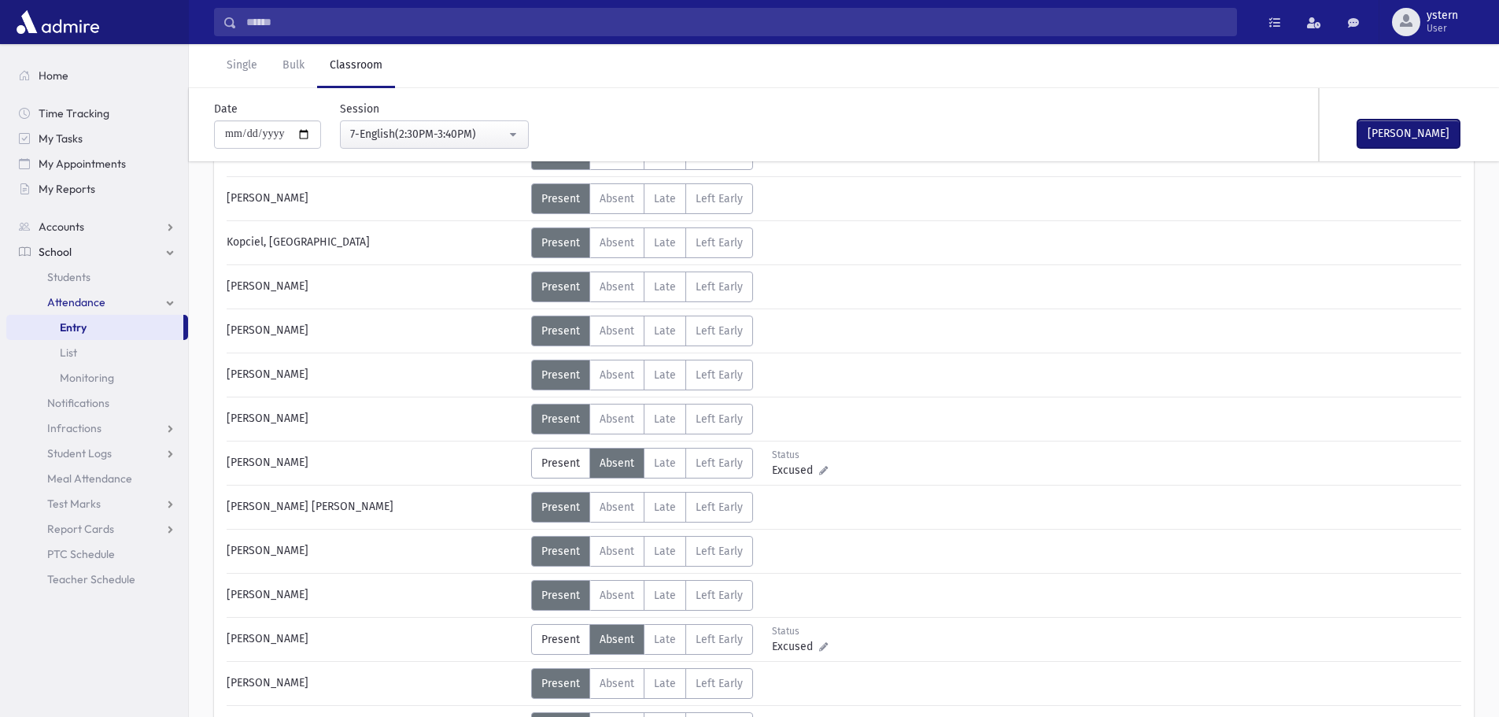
click at [1450, 135] on button "Mark Done" at bounding box center [1408, 134] width 102 height 28
